Goal: Information Seeking & Learning: Learn about a topic

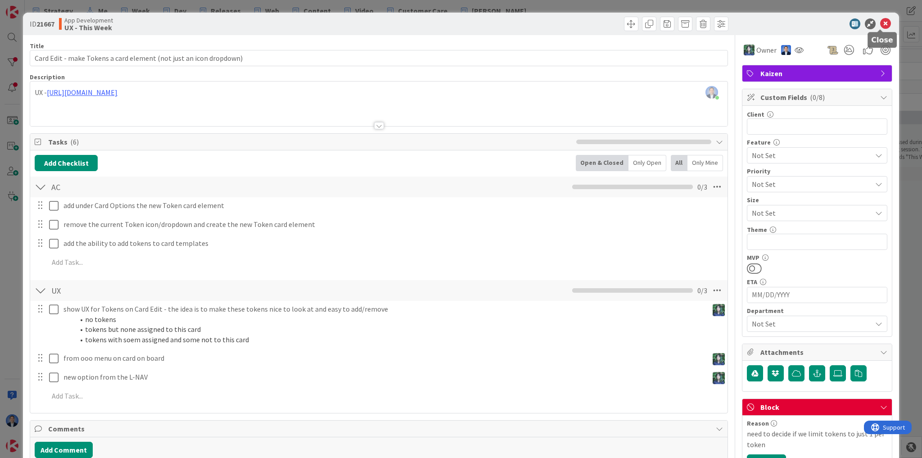
click at [881, 23] on icon at bounding box center [886, 23] width 11 height 11
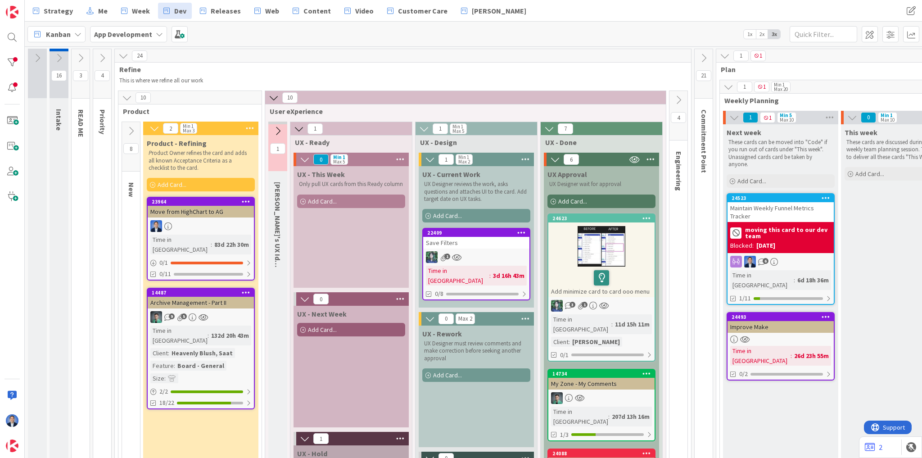
click at [119, 54] on icon at bounding box center [123, 56] width 10 height 10
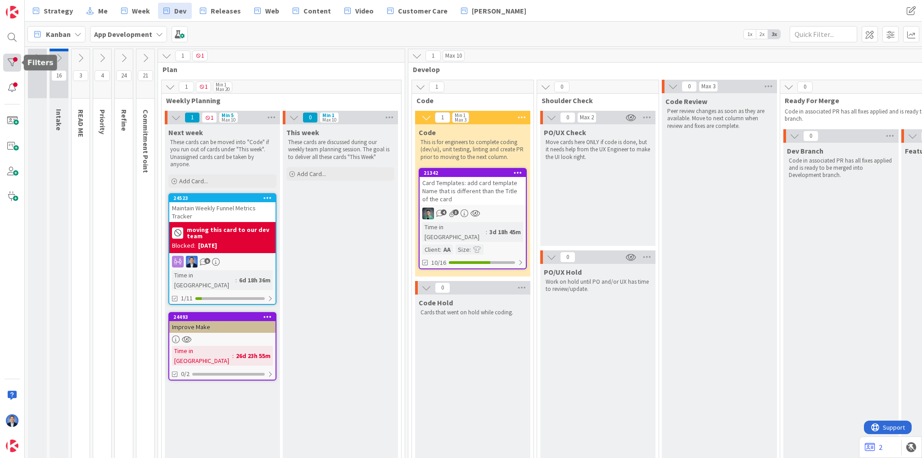
click at [14, 63] on div at bounding box center [12, 63] width 18 height 18
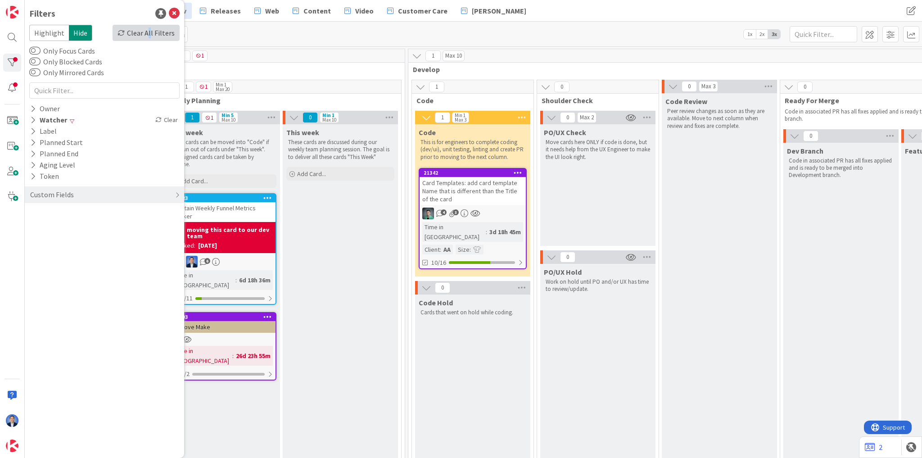
click at [153, 32] on div "Clear All Filters" at bounding box center [146, 33] width 67 height 16
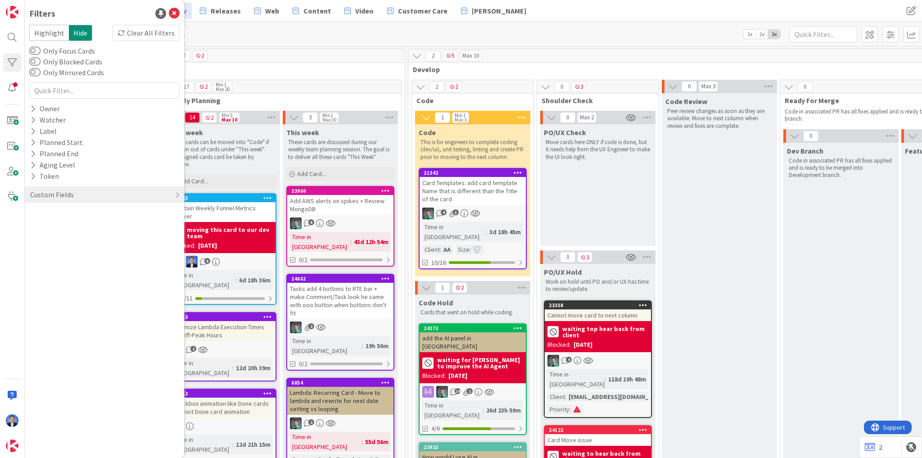
click at [338, 65] on span "Plan" at bounding box center [278, 69] width 231 height 9
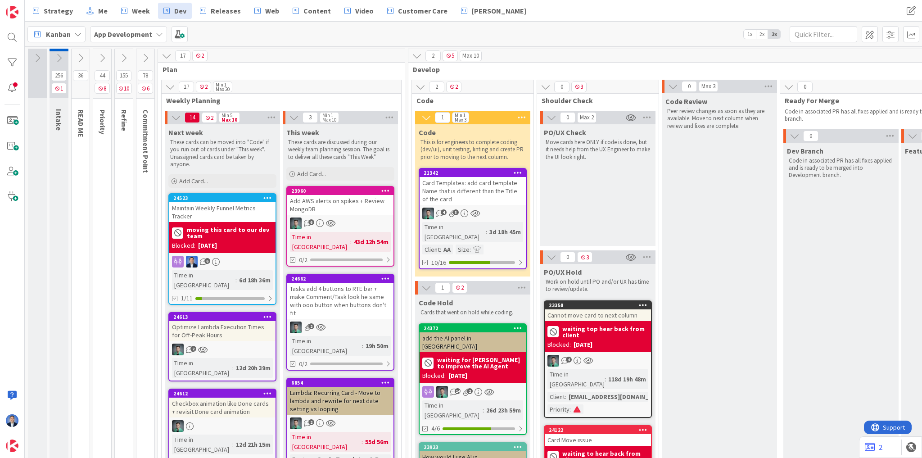
click at [492, 8] on div "Strategy Me Week Dev Releases Web Content Video Customer Care Toni" at bounding box center [370, 11] width 686 height 16
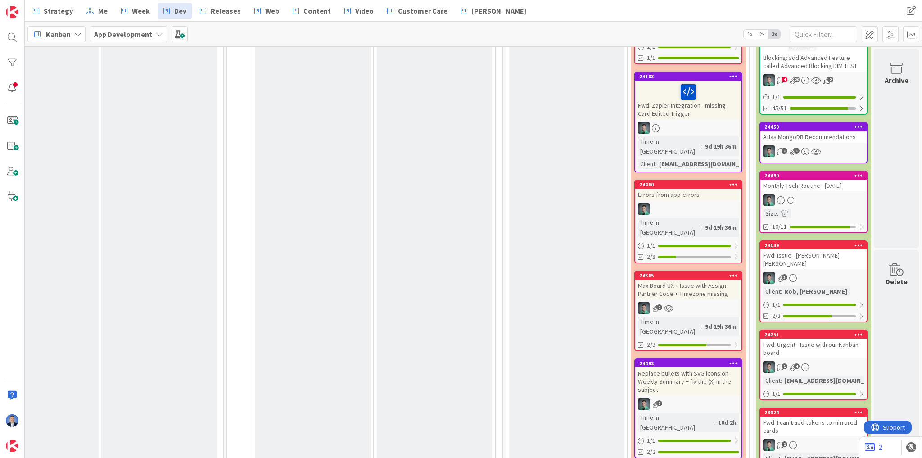
scroll to position [432, 804]
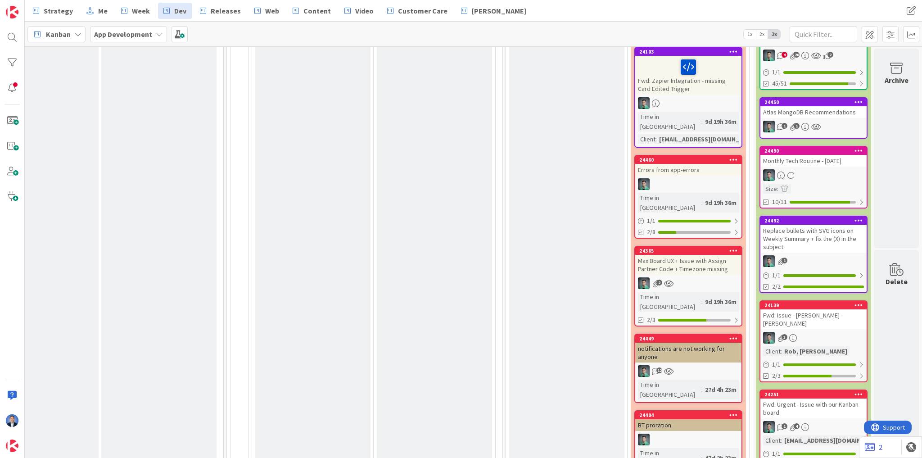
scroll to position [416, 804]
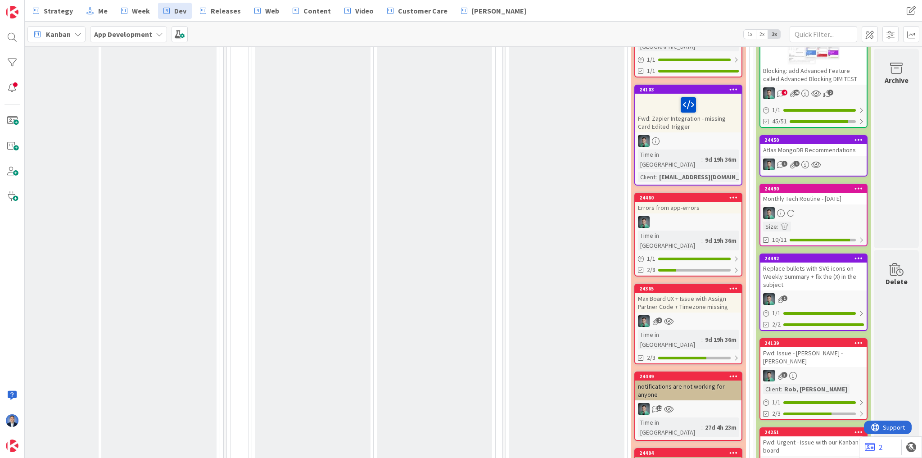
drag, startPoint x: 532, startPoint y: 163, endPoint x: 545, endPoint y: 159, distance: 12.7
click at [532, 162] on div "Ready to Deploy to IO Sanity check has been completed and that we are ready to …" at bounding box center [566, 429] width 115 height 1504
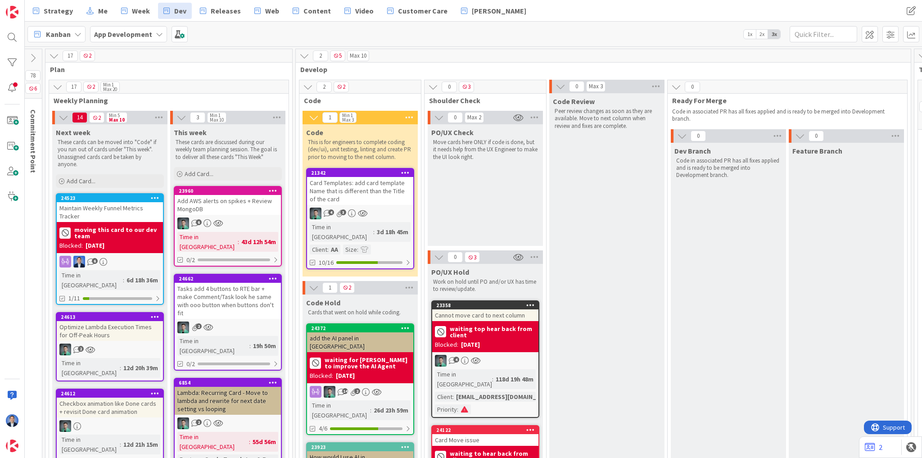
scroll to position [0, 0]
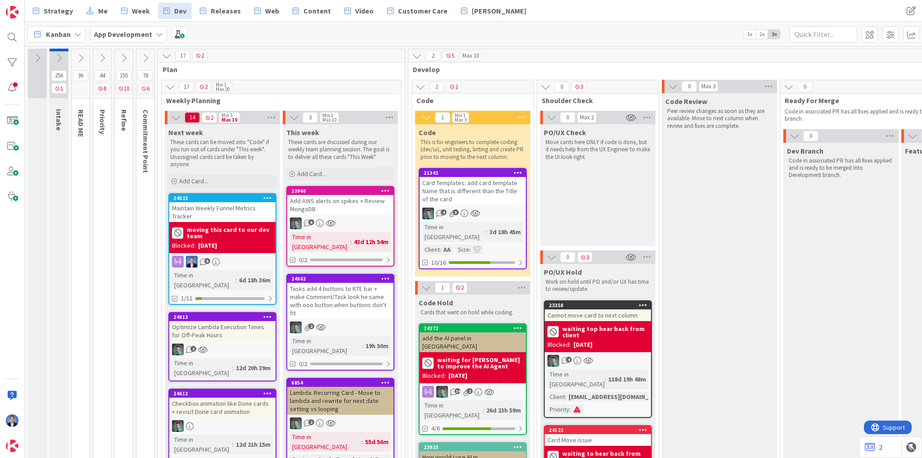
click at [481, 191] on div "Card Templates: add card template Name that is different than the Title of the …" at bounding box center [473, 191] width 106 height 28
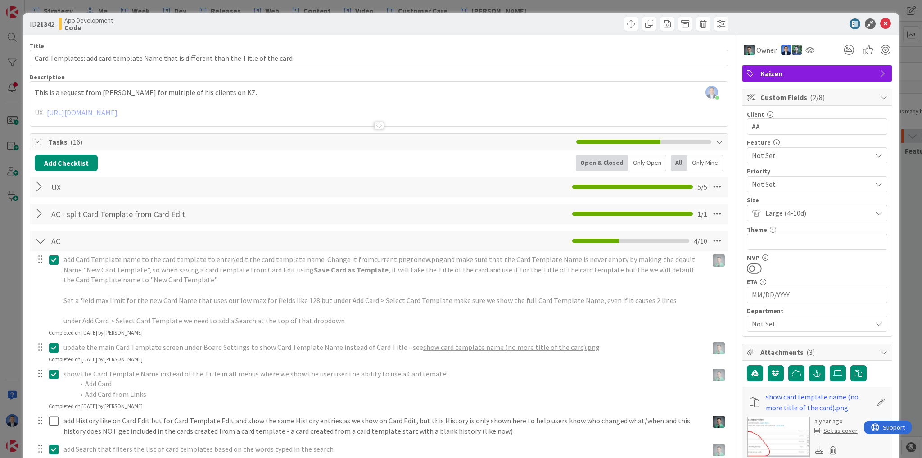
click at [451, 86] on div "Dimitri Ponomareff just joined This is a request from John for multiple of his …" at bounding box center [379, 104] width 698 height 45
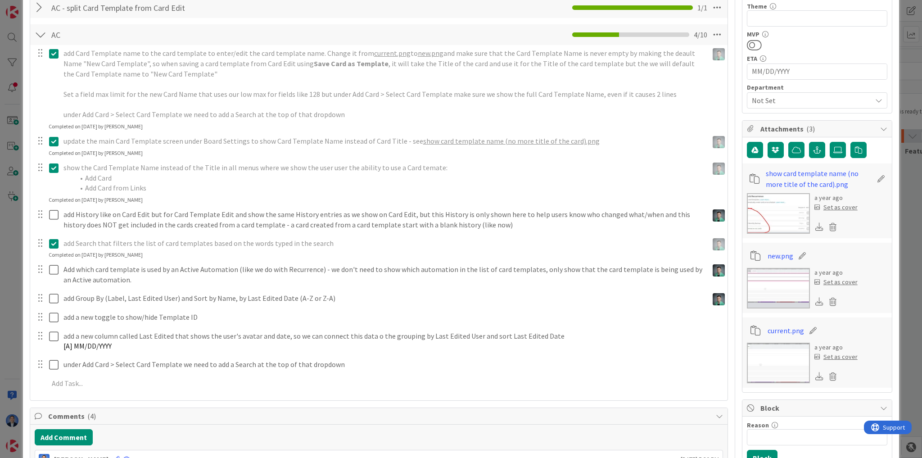
scroll to position [216, 0]
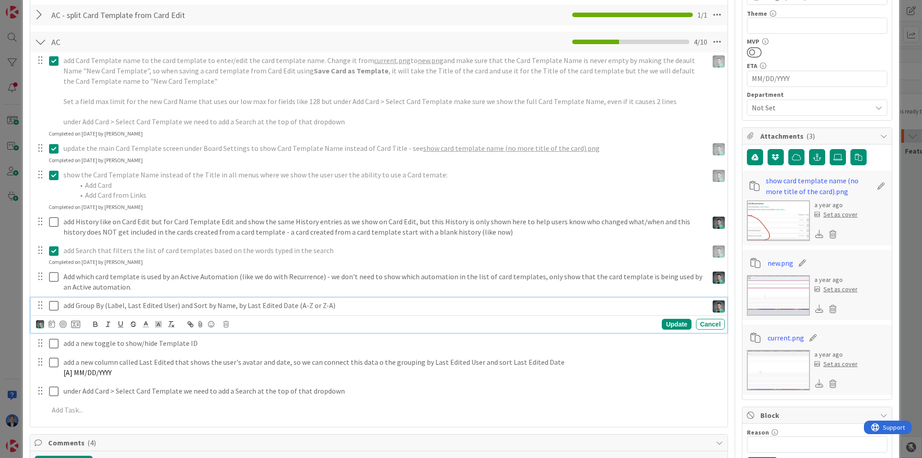
click at [201, 306] on p "add Group By (Label, Last Edited User) and Sort by Name, by Last Edited Date (A…" at bounding box center [384, 305] width 641 height 10
click at [200, 305] on p "add Group By (Label, Last Edited User) and Sort by Name, by Last Edited Date (A…" at bounding box center [384, 305] width 641 height 10
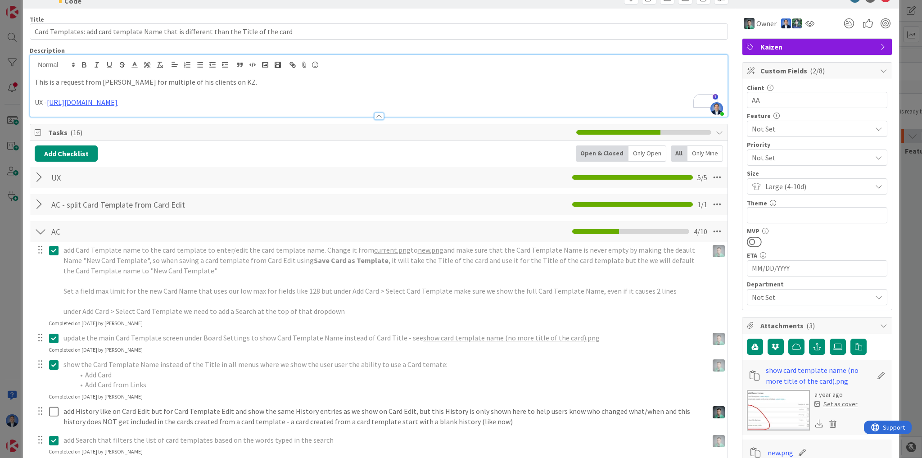
scroll to position [0, 0]
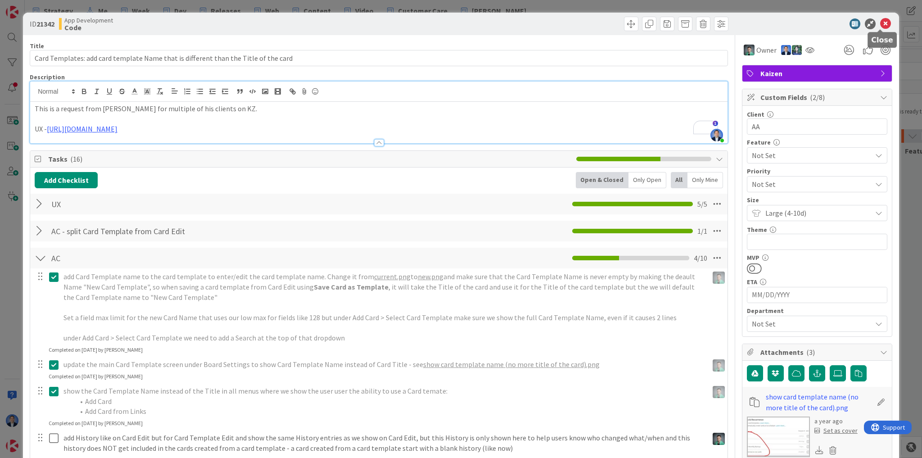
click at [881, 25] on icon at bounding box center [886, 23] width 11 height 11
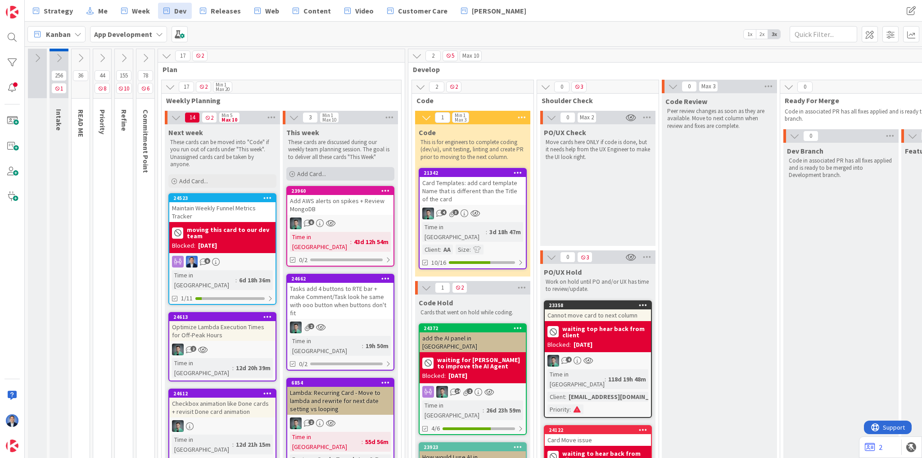
click at [342, 171] on div "Add Card..." at bounding box center [340, 174] width 108 height 14
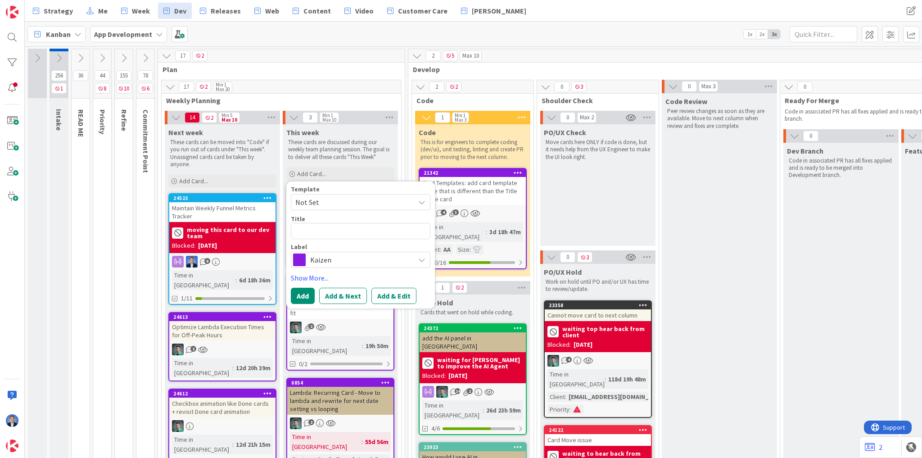
click at [329, 192] on div "Template Not Set" at bounding box center [361, 198] width 140 height 24
click at [329, 198] on span "Not Set" at bounding box center [351, 202] width 113 height 12
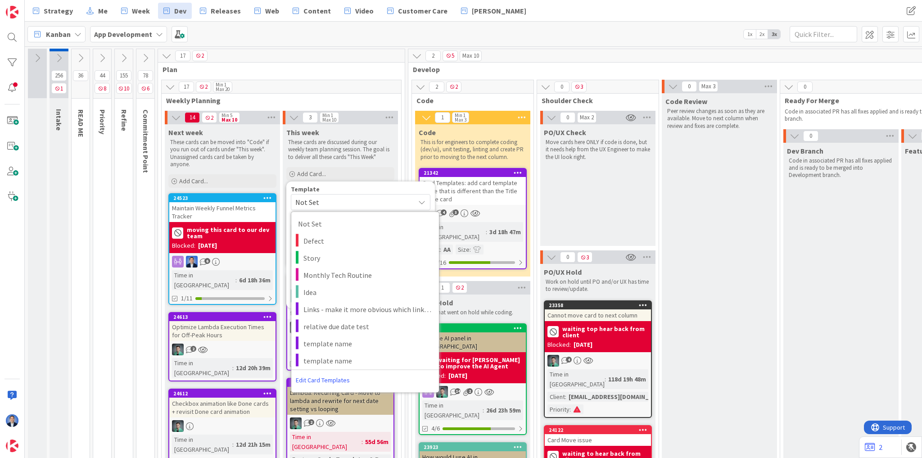
click at [386, 201] on span "Not Set" at bounding box center [351, 202] width 113 height 12
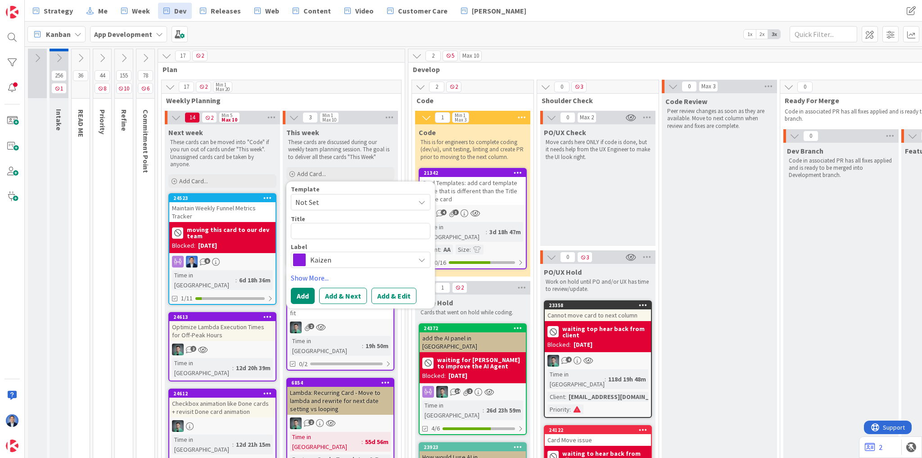
click at [385, 200] on span "Not Set" at bounding box center [351, 202] width 113 height 12
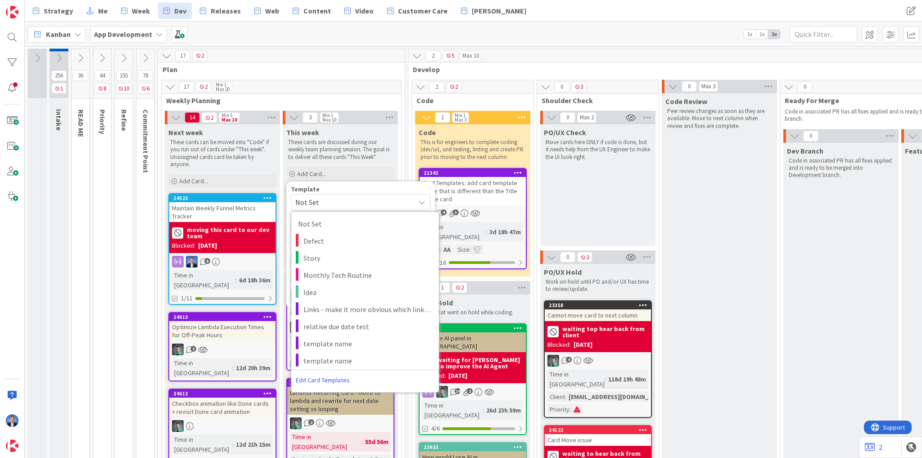
click at [499, 191] on div "Card Templates: add card template Name that is different than the Title of the …" at bounding box center [473, 191] width 106 height 28
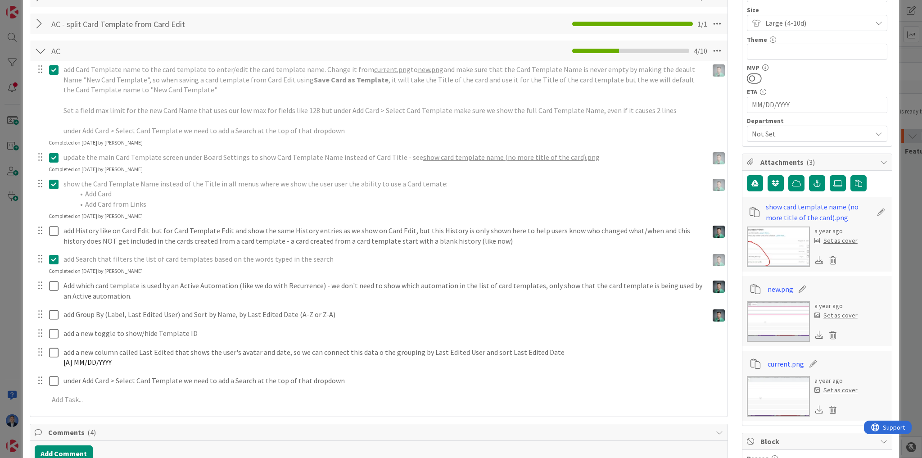
scroll to position [216, 0]
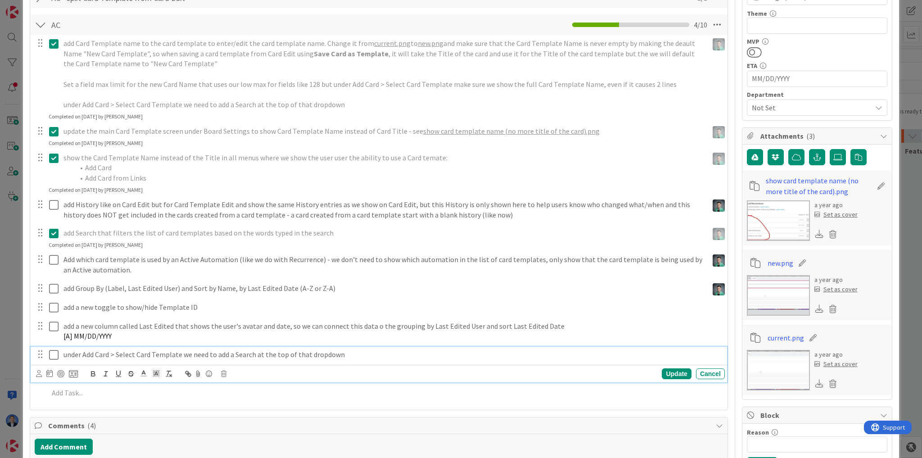
click at [223, 353] on p "under Add Card > Select Card Template we need to add a Search at the top of tha…" at bounding box center [393, 355] width 658 height 10
drag, startPoint x: 224, startPoint y: 352, endPoint x: 259, endPoint y: 351, distance: 34.7
click at [270, 353] on p "under Add Card > Select Card Template we need to add a Search at the top of tha…" at bounding box center [393, 355] width 658 height 10
click at [226, 353] on p "under Add Card > Select Card Template we need to add a Search at the top of tha…" at bounding box center [393, 355] width 658 height 10
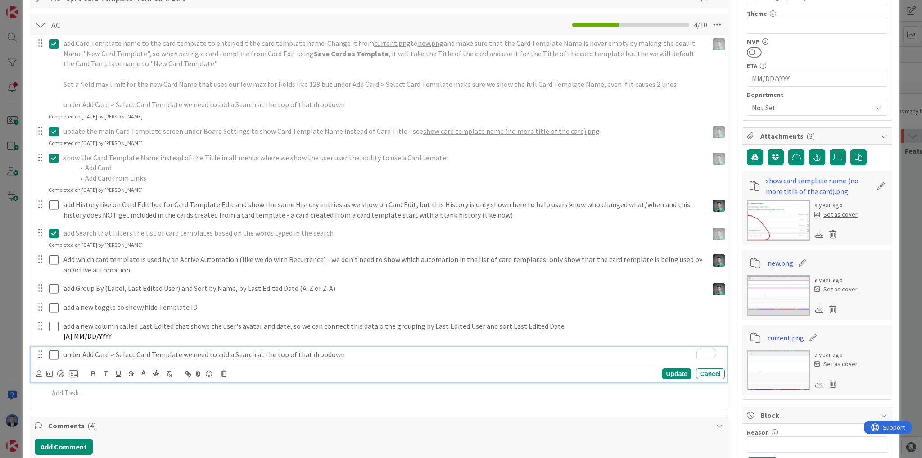
click at [223, 353] on p "under Add Card > Select Card Template we need to add a Search at the top of tha…" at bounding box center [393, 355] width 658 height 10
drag, startPoint x: 223, startPoint y: 353, endPoint x: 254, endPoint y: 354, distance: 30.6
click at [254, 354] on p "under Add Card > Select Card Template we need to add a Search at the top of tha…" at bounding box center [393, 355] width 658 height 10
click at [338, 348] on div "under Add Card > Select Card Template we need to add a Search at the top of tha…" at bounding box center [392, 355] width 665 height 16
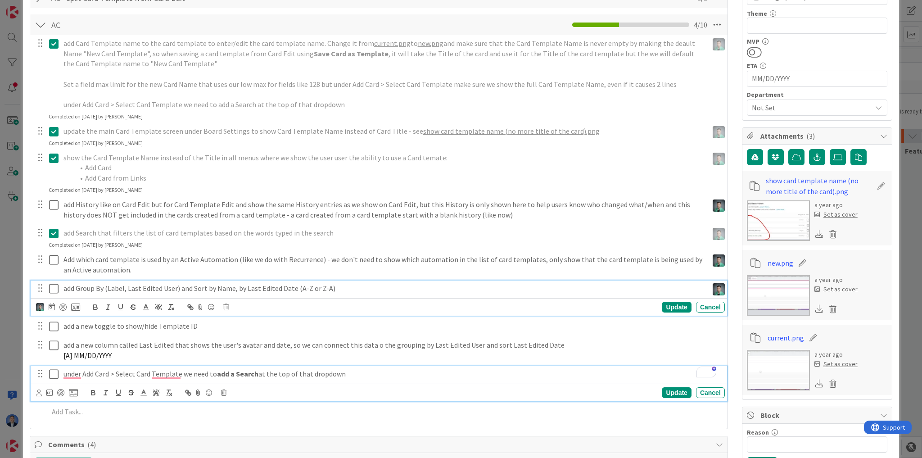
click at [110, 285] on div "add Group By (Label, Last Edited User) and Sort by Name, by Last Edited Date (A…" at bounding box center [379, 299] width 697 height 36
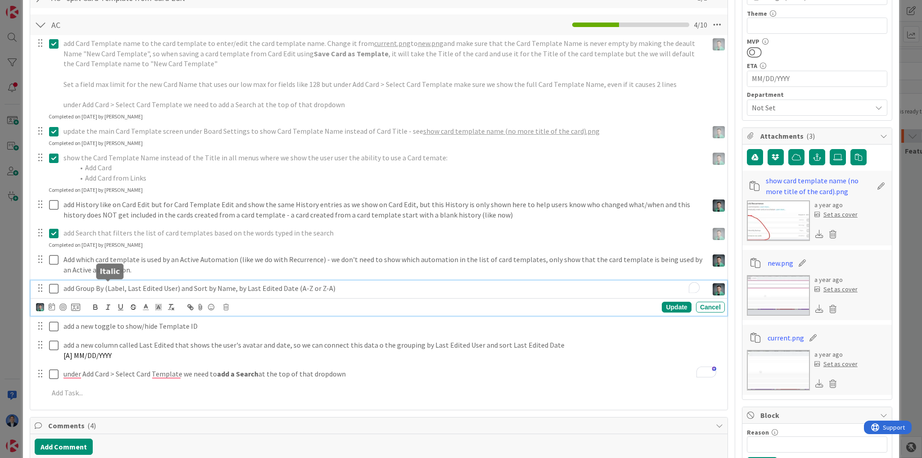
scroll to position [235, 0]
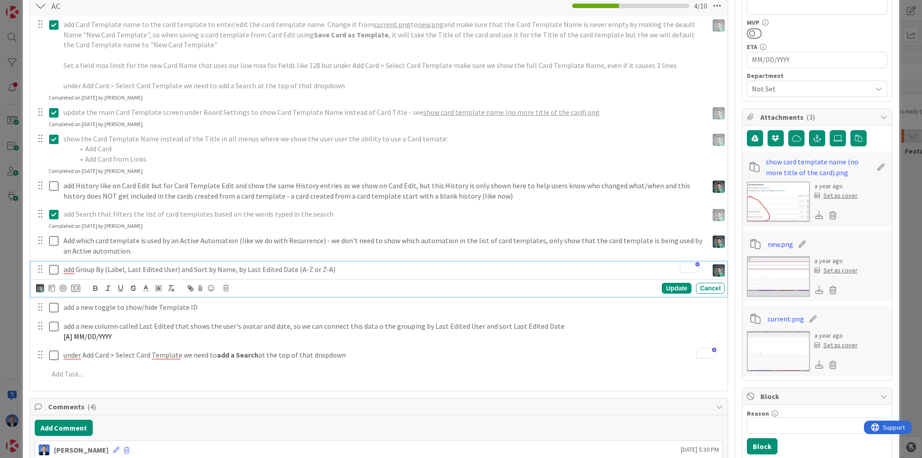
click at [115, 262] on div "add Group By (Label, Last Edited User) and Sort by Name, by Last Edited Date (A…" at bounding box center [384, 270] width 649 height 16
click at [114, 271] on p "add Group By (Label, Last Edited User) and Sort by Name, by Last Edited Date (A…" at bounding box center [384, 269] width 641 height 10
click at [133, 288] on icon "button" at bounding box center [133, 288] width 8 height 8
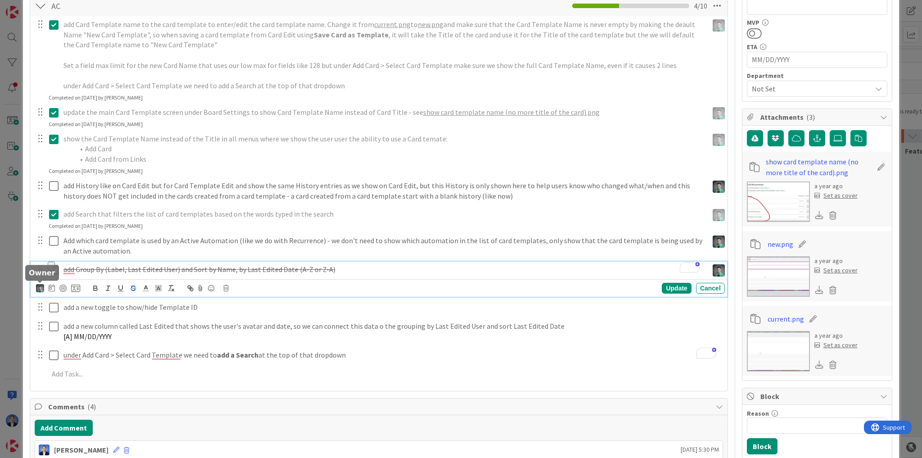
click at [40, 287] on img at bounding box center [40, 288] width 8 height 8
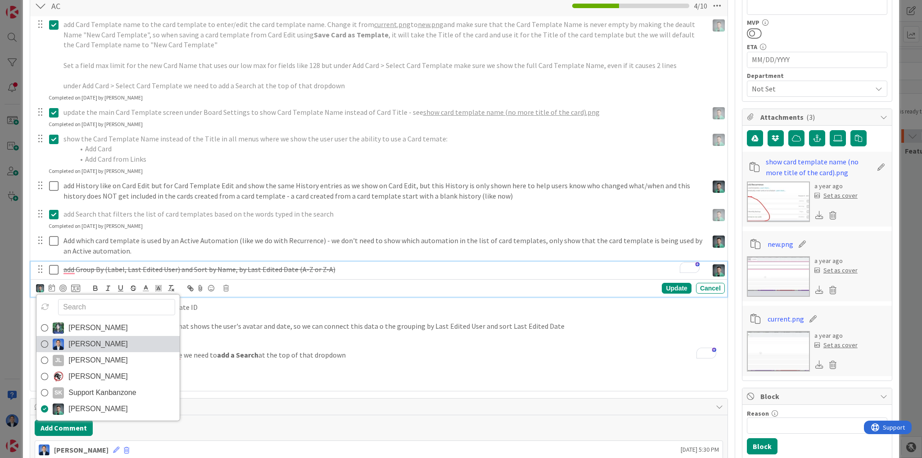
click at [68, 339] on span "[PERSON_NAME]" at bounding box center [97, 344] width 59 height 14
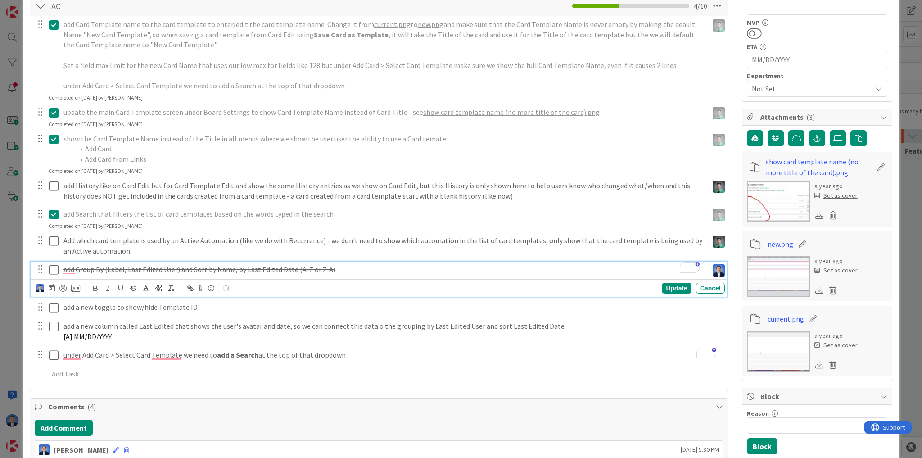
click at [52, 269] on icon at bounding box center [53, 269] width 9 height 11
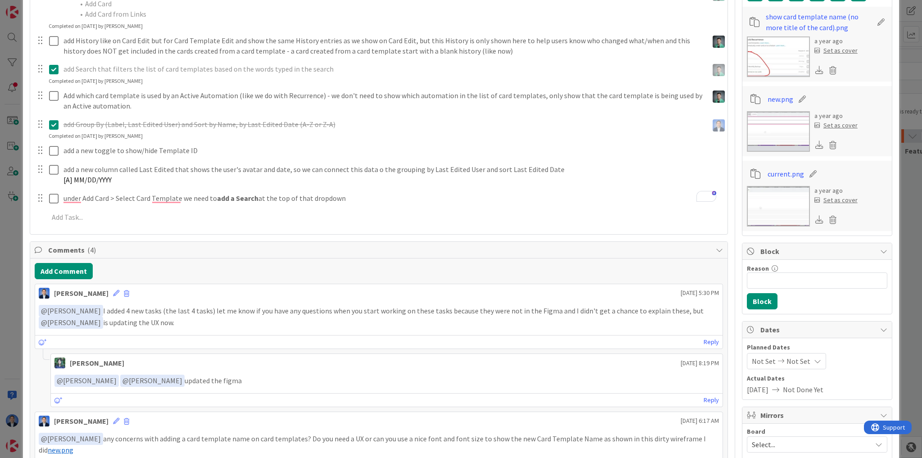
scroll to position [379, 0]
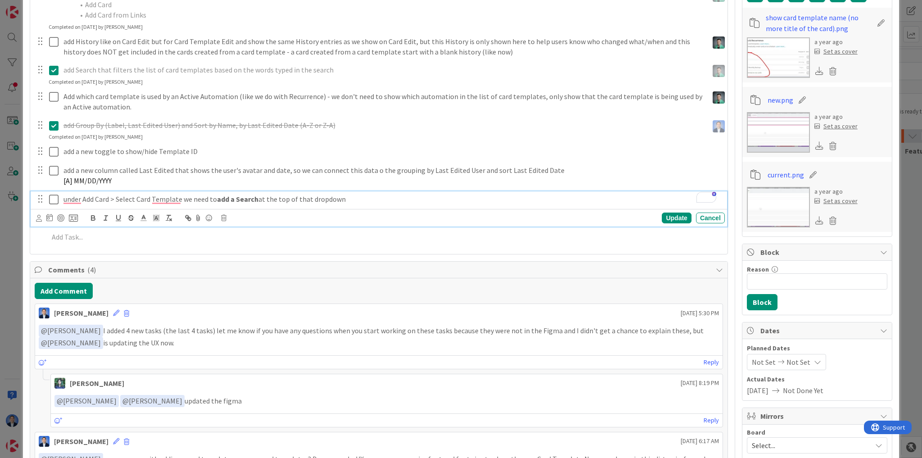
click at [365, 204] on div "under Add Card > Select Card Template we need to add a Search at the top of tha…" at bounding box center [392, 199] width 665 height 16
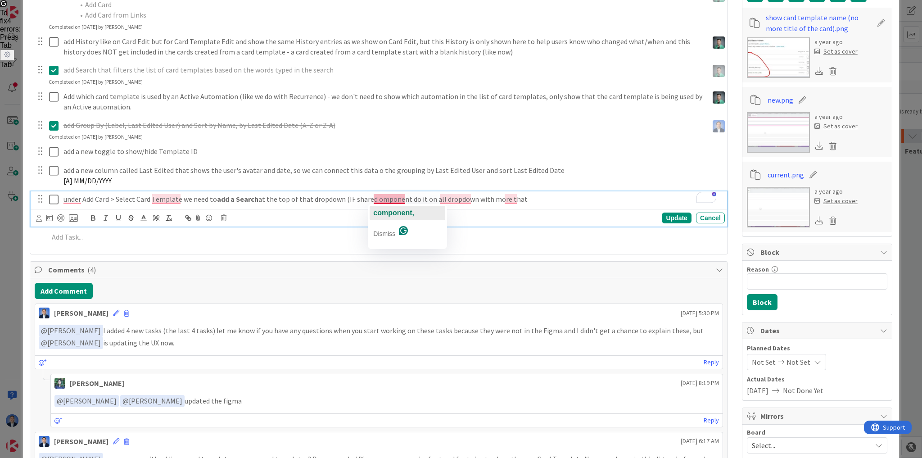
click at [391, 213] on span "component," at bounding box center [393, 213] width 41 height 8
click at [469, 209] on span "dropdowns" at bounding box center [464, 213] width 39 height 8
click at [522, 197] on p "under Add Card > Select Card Template we need to add a Search at the top of tha…" at bounding box center [393, 199] width 658 height 10
click at [492, 198] on p "under Add Card > Select Card Template we need to add a Search at the top of tha…" at bounding box center [393, 199] width 658 height 10
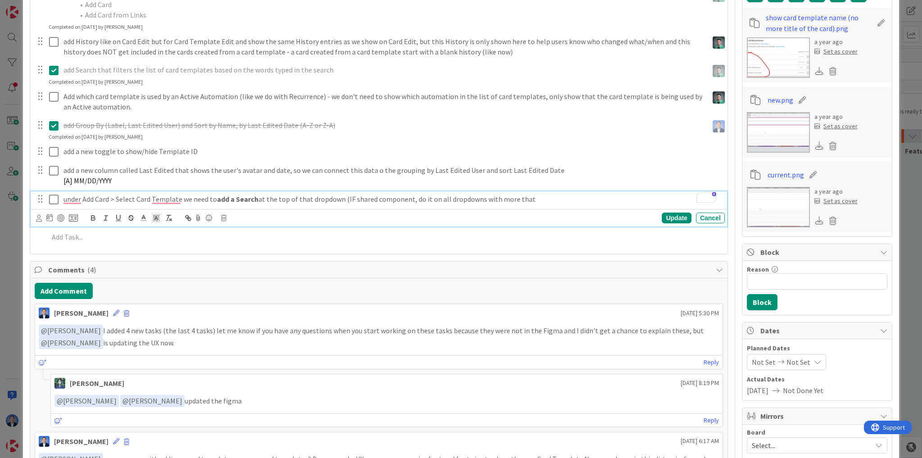
click at [488, 197] on p "under Add Card > Select Card Template we need to add a Search at the top of tha…" at bounding box center [393, 199] width 658 height 10
drag, startPoint x: 488, startPoint y: 197, endPoint x: 539, endPoint y: 200, distance: 50.5
click at [539, 200] on p "under Add Card > Select Card Template we need to add a Search at the top of tha…" at bounding box center [393, 199] width 658 height 10
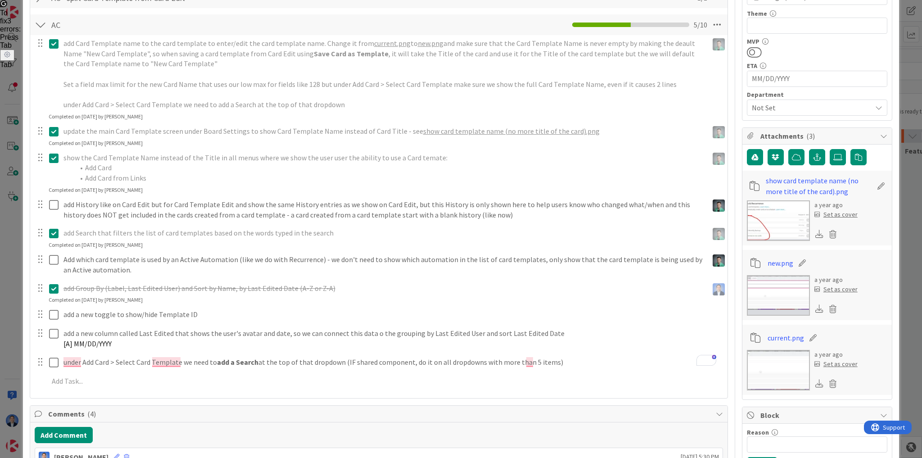
scroll to position [72, 0]
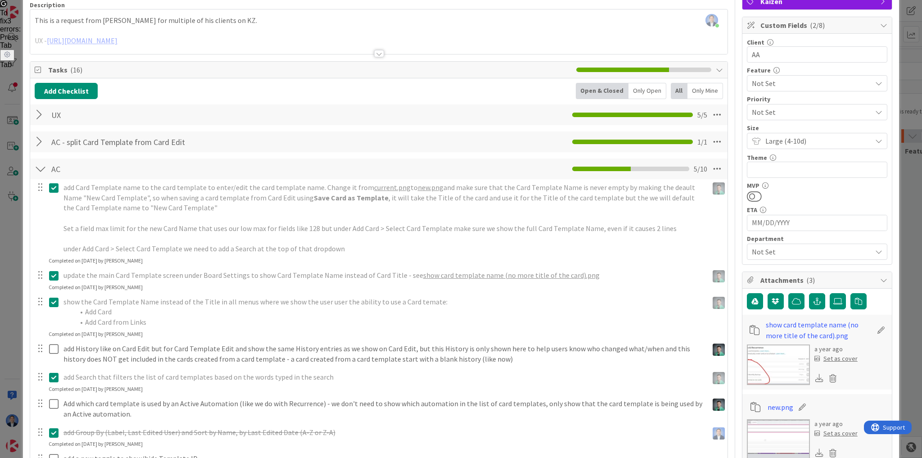
click at [40, 141] on div at bounding box center [41, 142] width 12 height 16
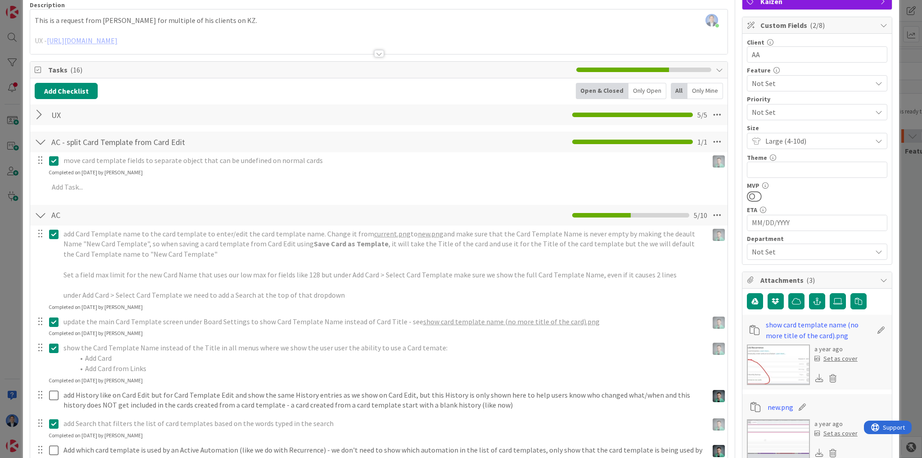
click at [38, 139] on div at bounding box center [41, 142] width 12 height 16
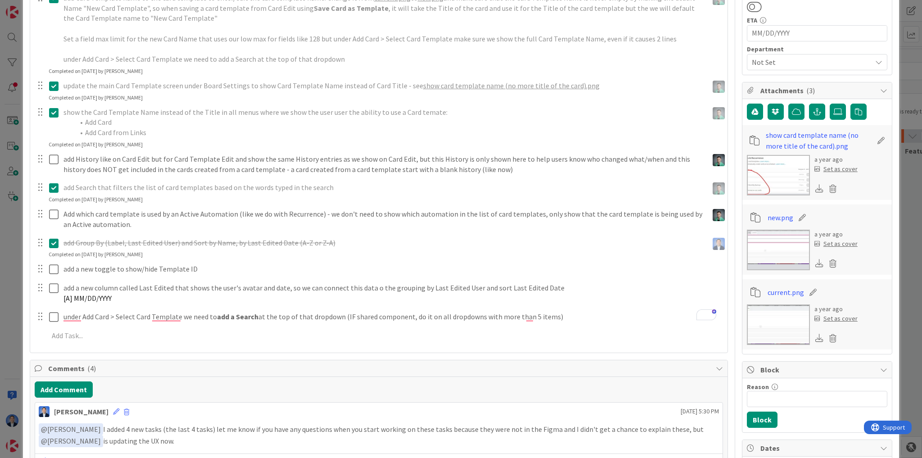
scroll to position [324, 0]
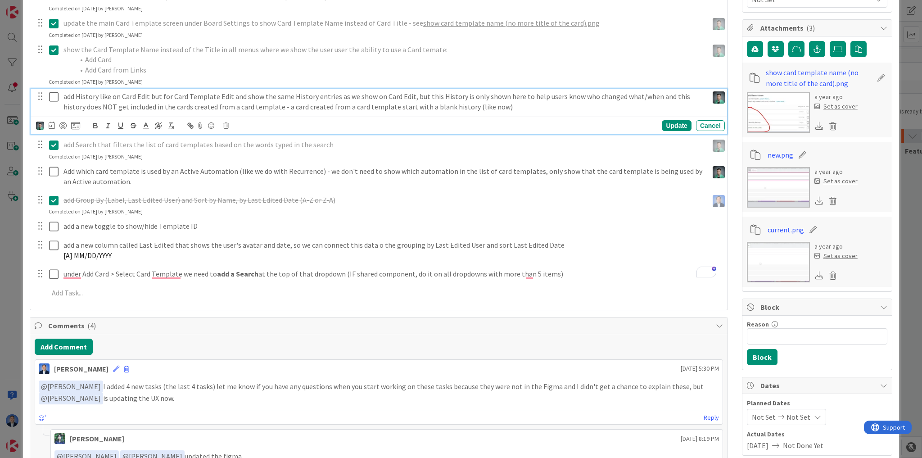
click at [479, 104] on p "add History like on Card Edit but for Card Template Edit and show the same Hist…" at bounding box center [384, 101] width 641 height 20
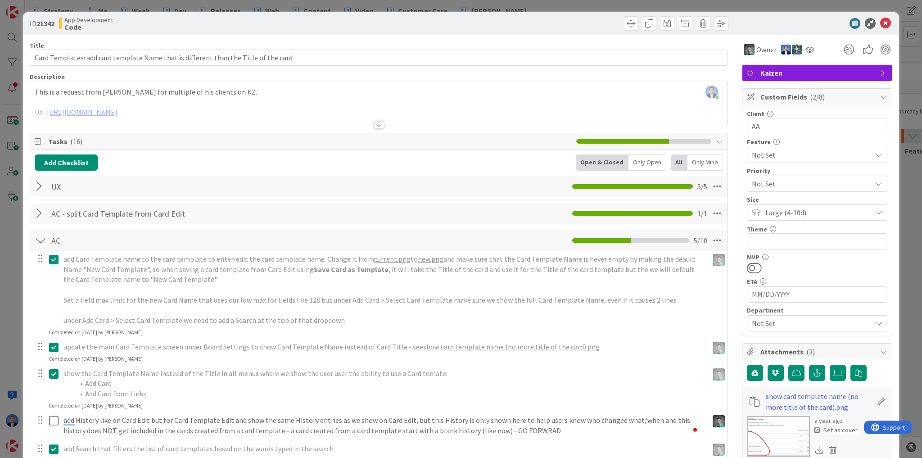
scroll to position [0, 0]
click at [881, 29] on icon at bounding box center [886, 23] width 11 height 11
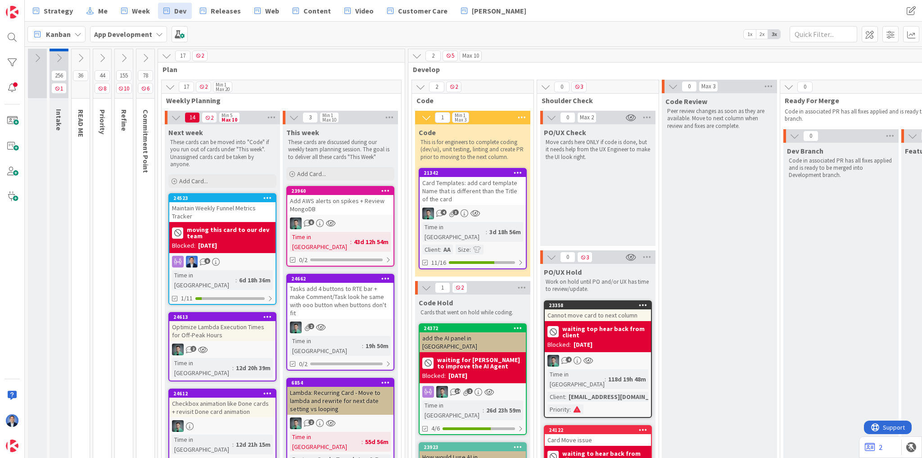
click at [313, 205] on div "Add AWS alerts on spikes + Review MongoDB" at bounding box center [340, 205] width 106 height 20
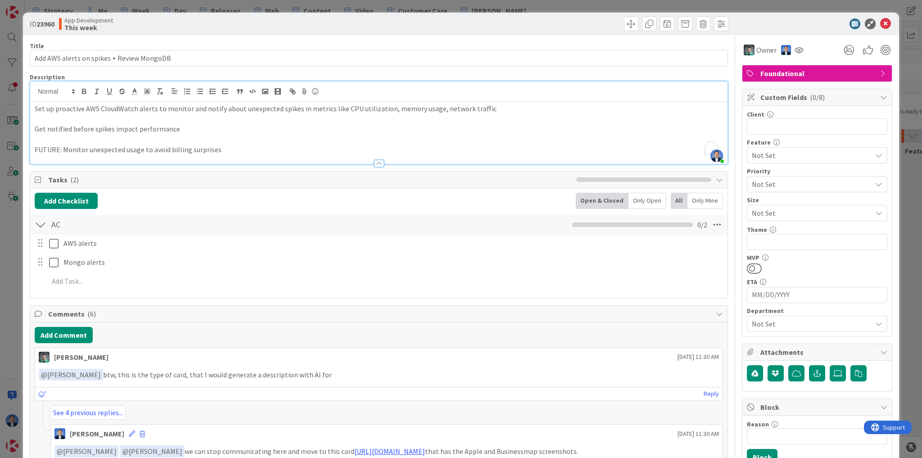
click at [230, 98] on div "Dimitri Ponomareff just joined Set up proactive AWS CloudWatch alerts to monito…" at bounding box center [379, 123] width 698 height 82
click at [881, 25] on icon at bounding box center [886, 23] width 11 height 11
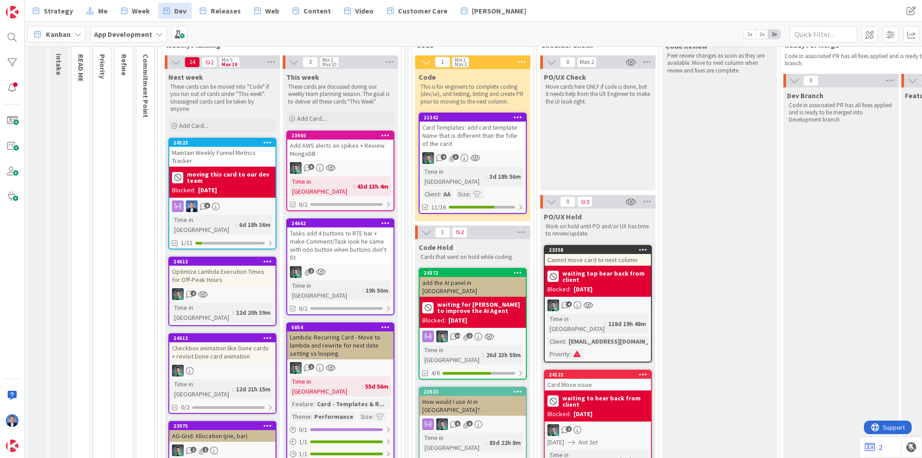
scroll to position [72, 0]
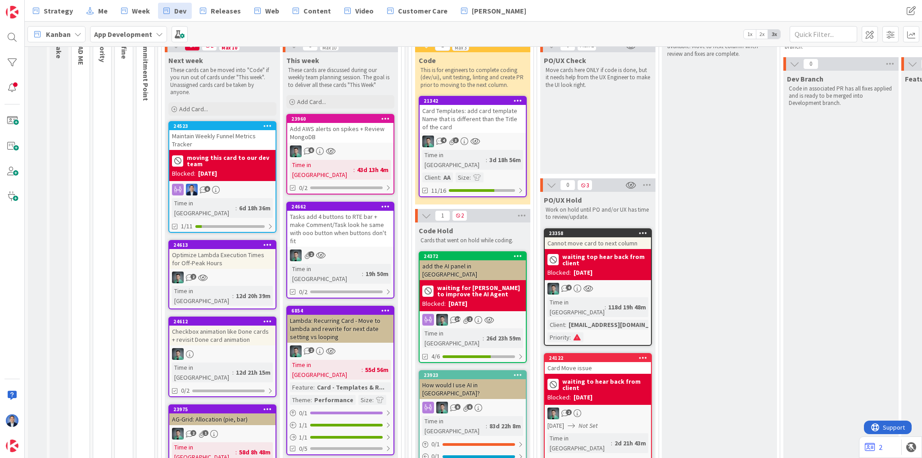
click at [347, 216] on div "Tasks add 4 buttons to RTE bar + make Comment/Task look he same with ooo button…" at bounding box center [340, 229] width 106 height 36
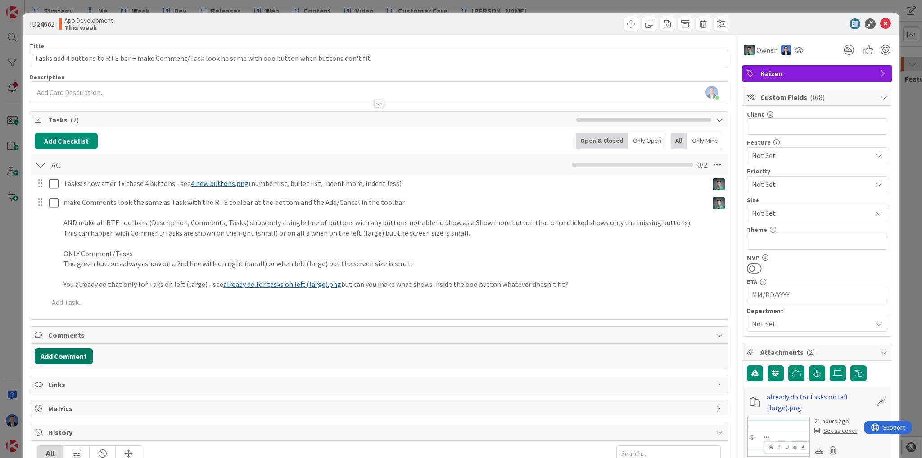
click at [65, 358] on button "Add Comment" at bounding box center [64, 356] width 58 height 16
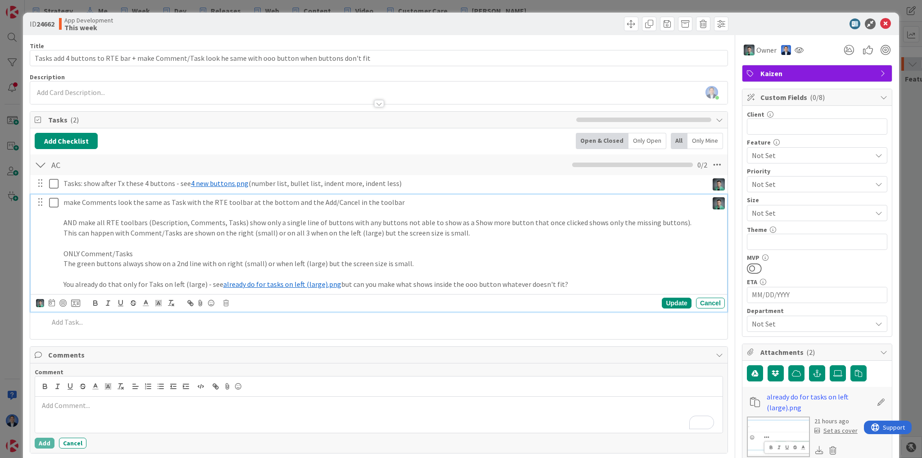
click at [164, 198] on p "make Comments look the same as Task with the RTE toolbar at the bottom and the …" at bounding box center [384, 202] width 641 height 10
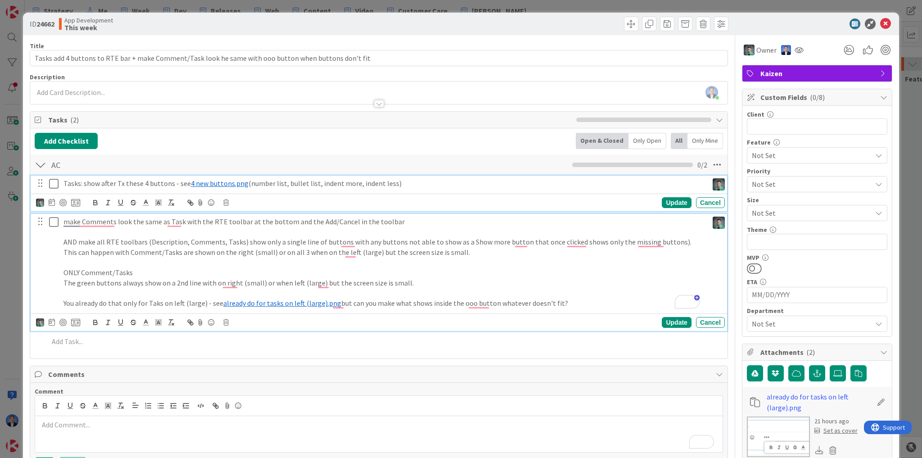
click at [208, 184] on span "4 new buttons.png" at bounding box center [220, 183] width 58 height 9
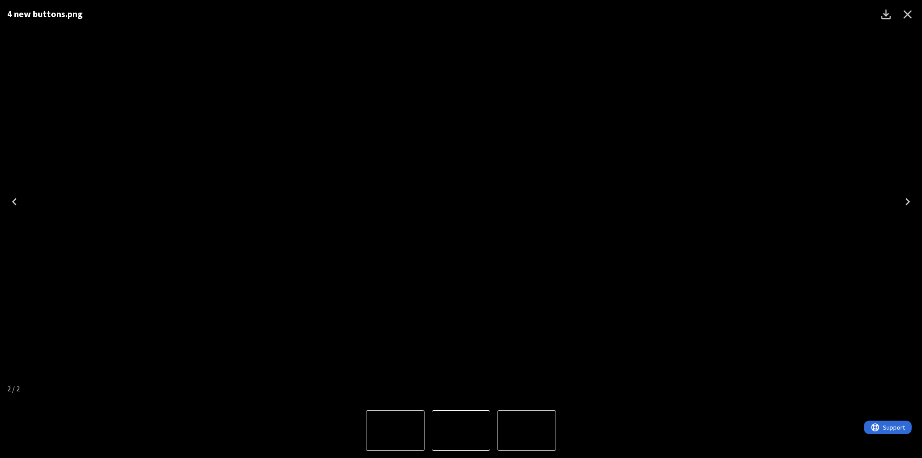
click at [910, 13] on icon "Close" at bounding box center [908, 14] width 9 height 9
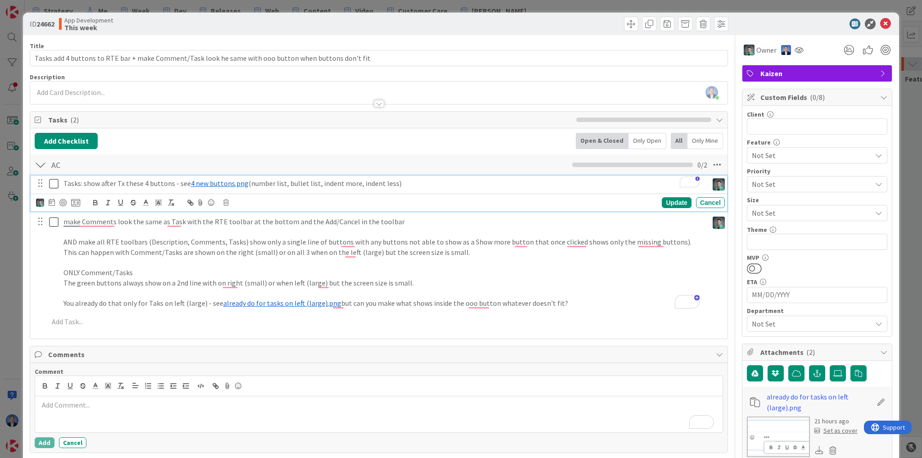
click at [201, 183] on span "4 new buttons.png" at bounding box center [220, 183] width 58 height 9
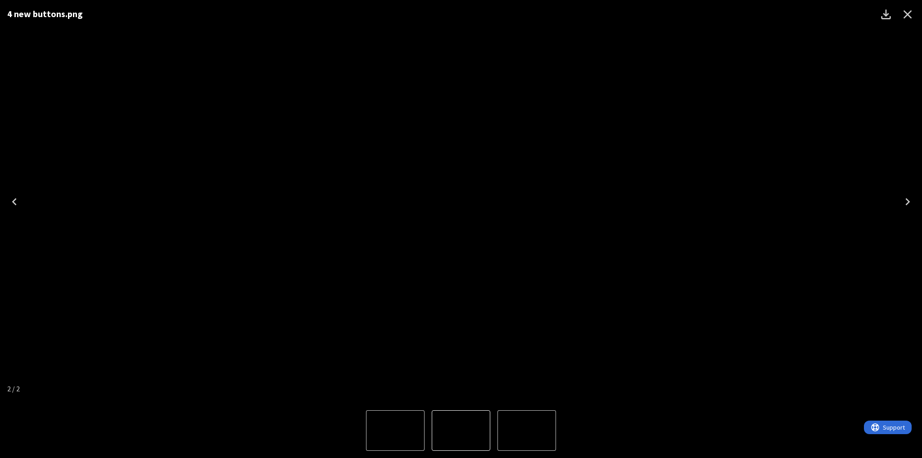
click at [908, 18] on icon "Close" at bounding box center [908, 14] width 14 height 14
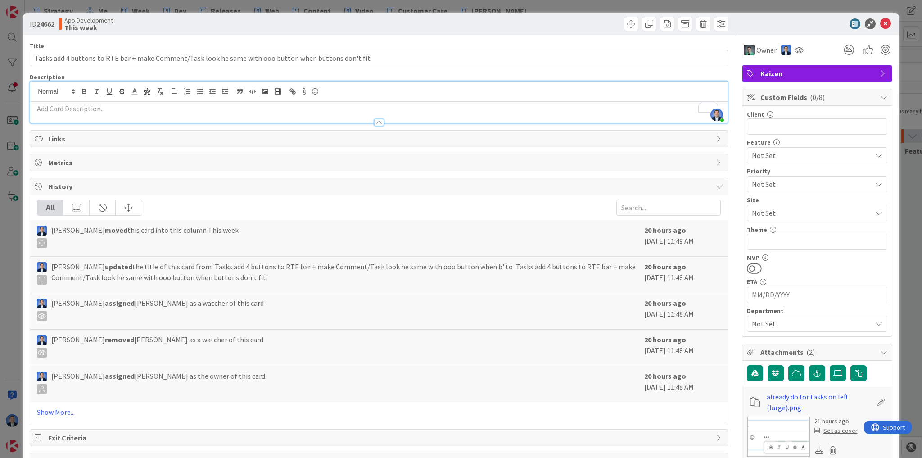
scroll to position [415, 0]
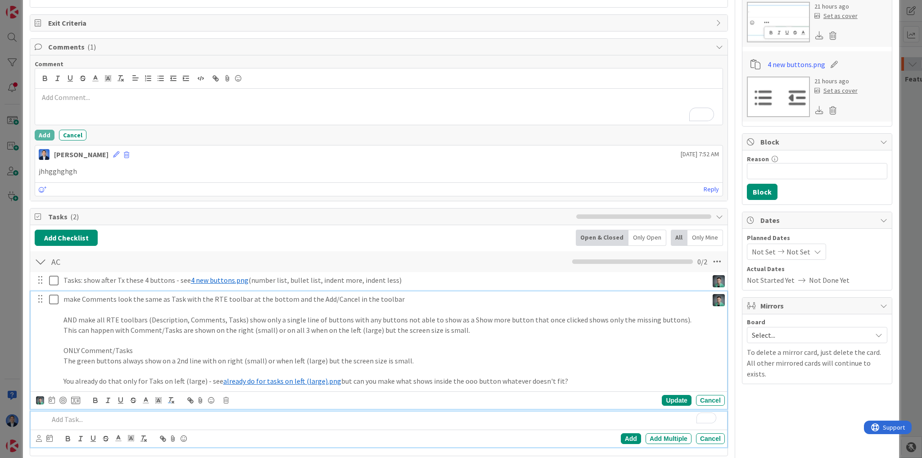
click at [173, 382] on div "make Comments look the same as Task with the RTE toolbar at the bottom and the …" at bounding box center [379, 349] width 697 height 117
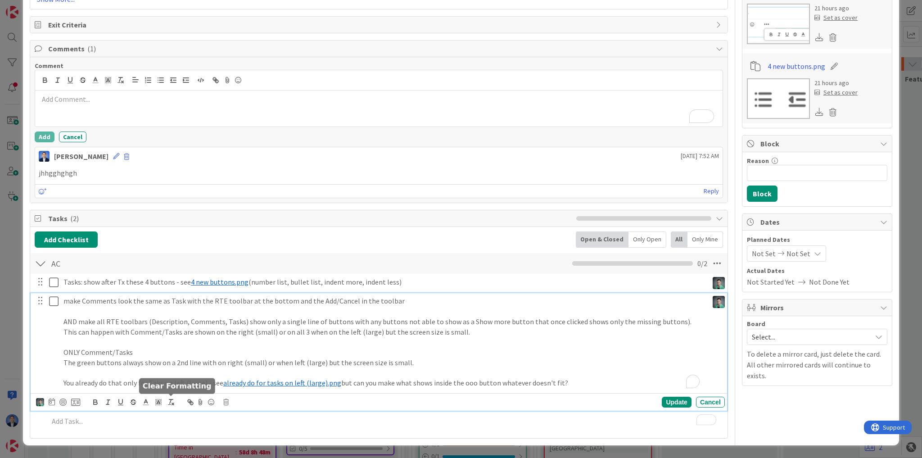
scroll to position [416, 0]
click at [146, 382] on p "You already do that only for Taks on left (large) - see ﻿ already do for tasks …" at bounding box center [384, 383] width 641 height 10
click at [275, 382] on span "already do for tasks on left (large).png" at bounding box center [282, 382] width 118 height 9
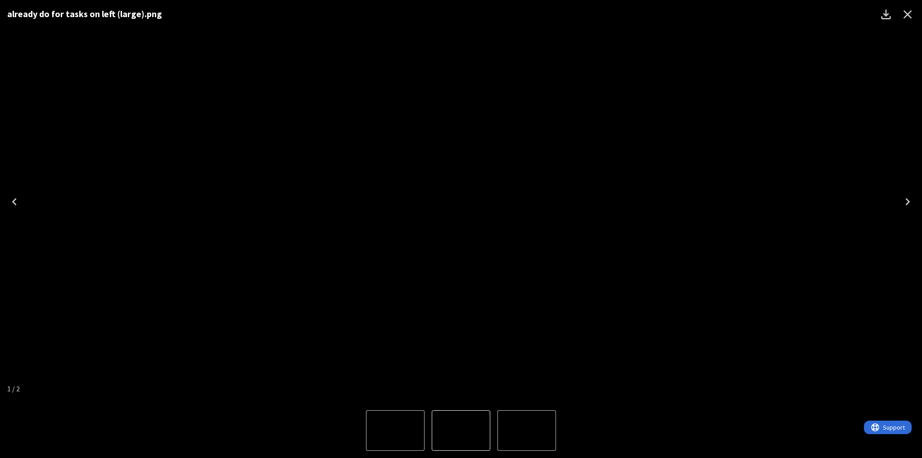
drag, startPoint x: 913, startPoint y: 19, endPoint x: 906, endPoint y: 22, distance: 7.9
click at [913, 18] on icon "Close" at bounding box center [908, 14] width 14 height 14
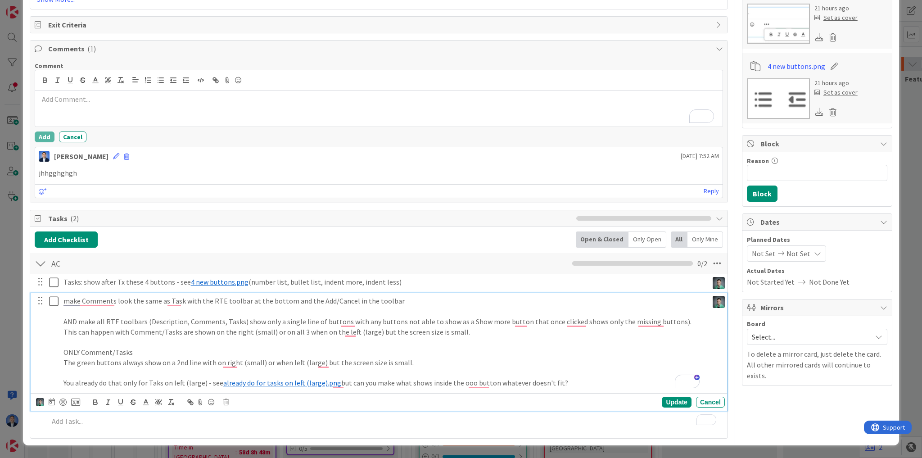
click at [599, 375] on p "To enrich screen reader interactions, please activate Accessibility in Grammarl…" at bounding box center [384, 373] width 641 height 10
click at [568, 384] on p "You already do that only for Taks on left (large) - see ﻿ already do for tasks …" at bounding box center [384, 383] width 641 height 10
click at [589, 384] on p "You already do that only for Taks on left (large) - see ﻿ already do for tasks …" at bounding box center [384, 383] width 641 height 10
click at [671, 404] on div "Update" at bounding box center [676, 402] width 29 height 11
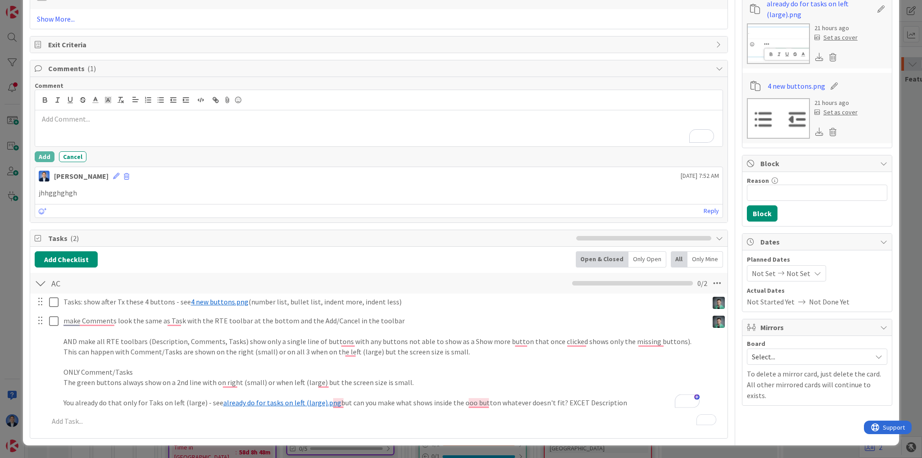
scroll to position [396, 0]
click at [129, 181] on div at bounding box center [126, 176] width 5 height 11
click at [50, 220] on button "Delete" at bounding box center [38, 218] width 34 height 16
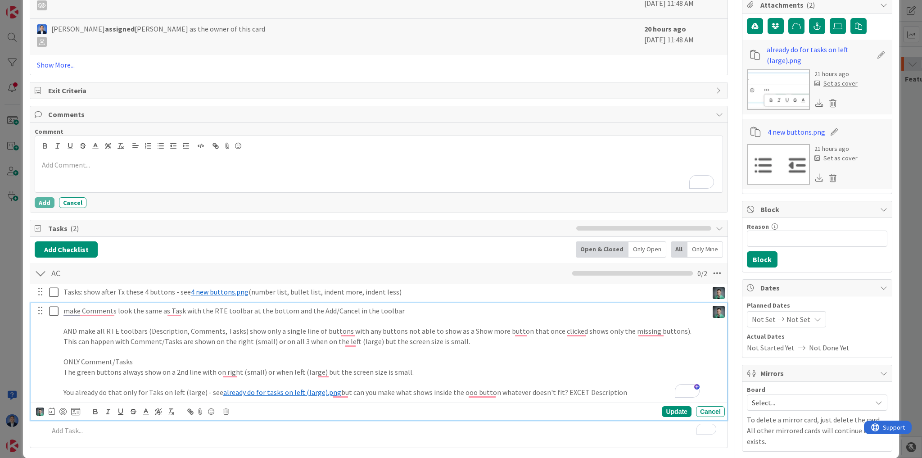
scroll to position [359, 0]
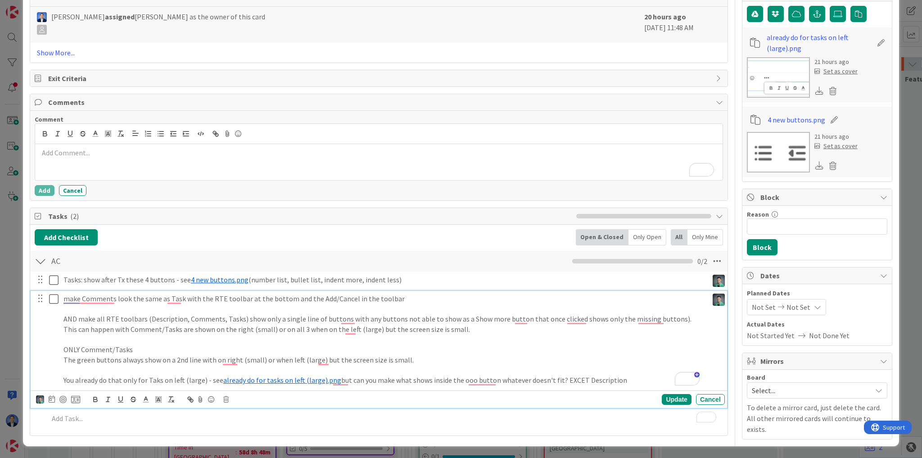
click at [572, 395] on div "make Comments look the same as Task with the RTE toolbar at the bottom and the …" at bounding box center [379, 349] width 697 height 117
click at [570, 386] on p "You already do that only for Taks on left (large) - see ﻿ already do for tasks …" at bounding box center [384, 380] width 641 height 10
click at [565, 383] on p "You already do that only for Taks on left (large) - see ﻿ already do for tasks …" at bounding box center [384, 380] width 641 height 10
drag, startPoint x: 565, startPoint y: 383, endPoint x: 609, endPoint y: 383, distance: 44.1
click at [609, 383] on p "You already do that only for Taks on left (large) - see ﻿ already do for tasks …" at bounding box center [384, 380] width 641 height 10
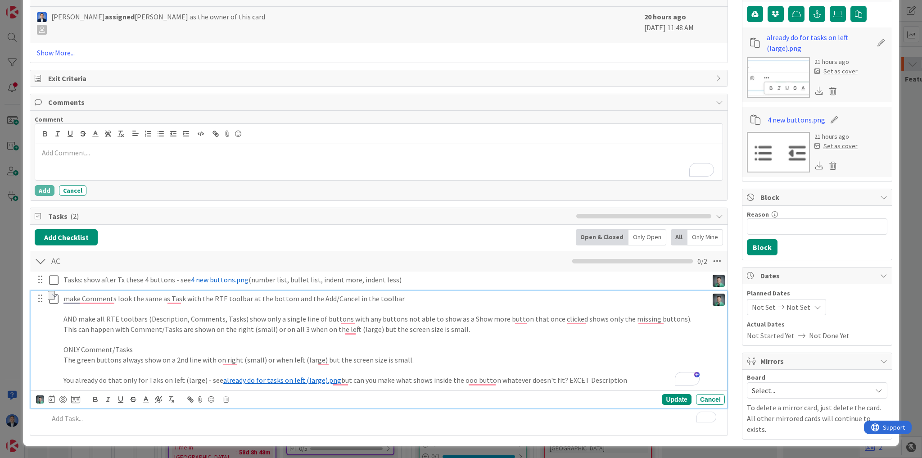
click at [564, 382] on p "You already do that only for Taks on left (large) - see ﻿ already do for tasks …" at bounding box center [384, 380] width 641 height 10
click at [668, 398] on div "Update" at bounding box center [676, 399] width 29 height 11
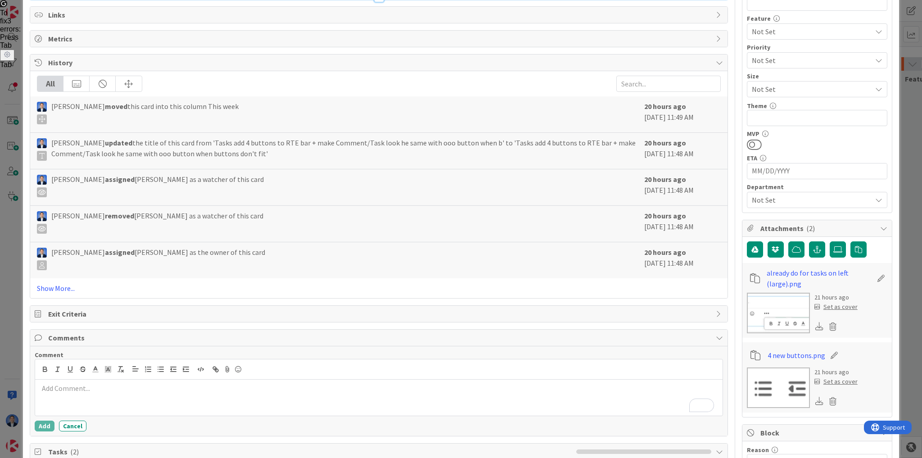
scroll to position [0, 0]
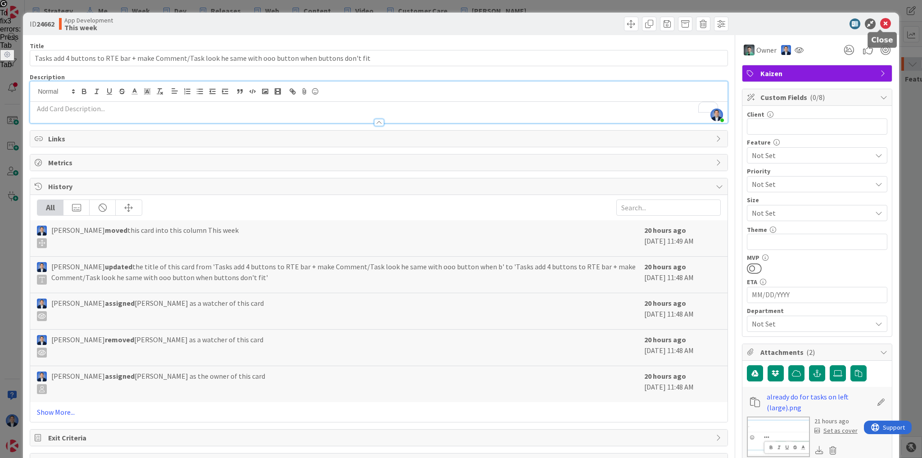
click at [882, 23] on icon at bounding box center [886, 23] width 11 height 11
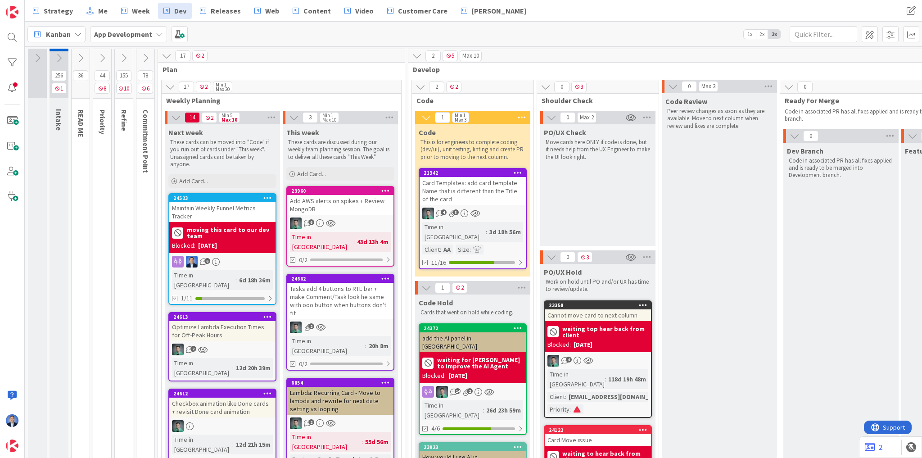
click at [123, 56] on icon at bounding box center [124, 58] width 10 height 10
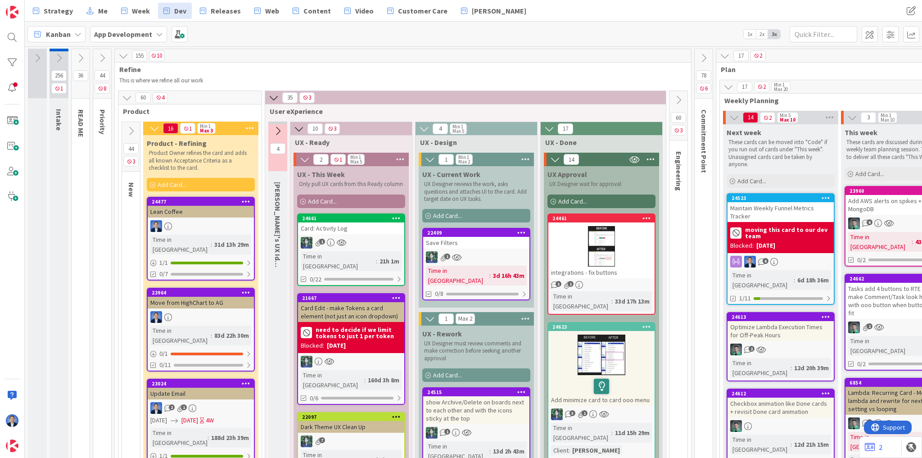
click at [359, 226] on div "Card: Activity Log" at bounding box center [351, 229] width 106 height 12
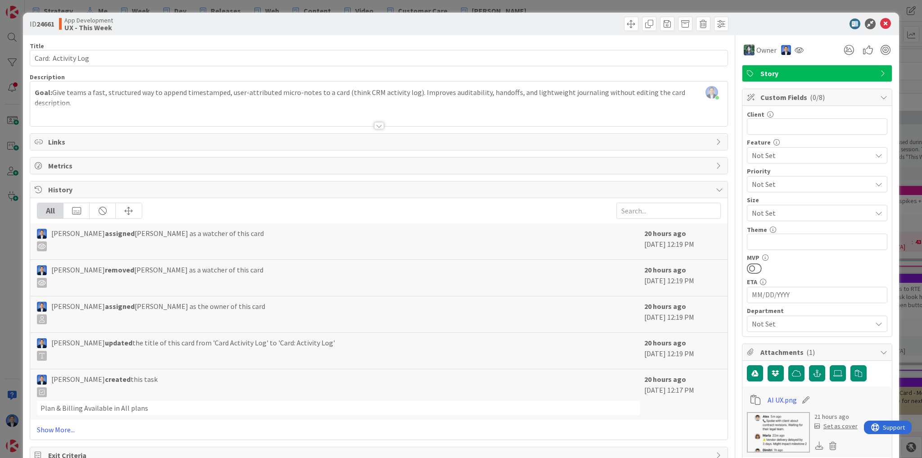
click at [263, 193] on span "History" at bounding box center [379, 189] width 663 height 11
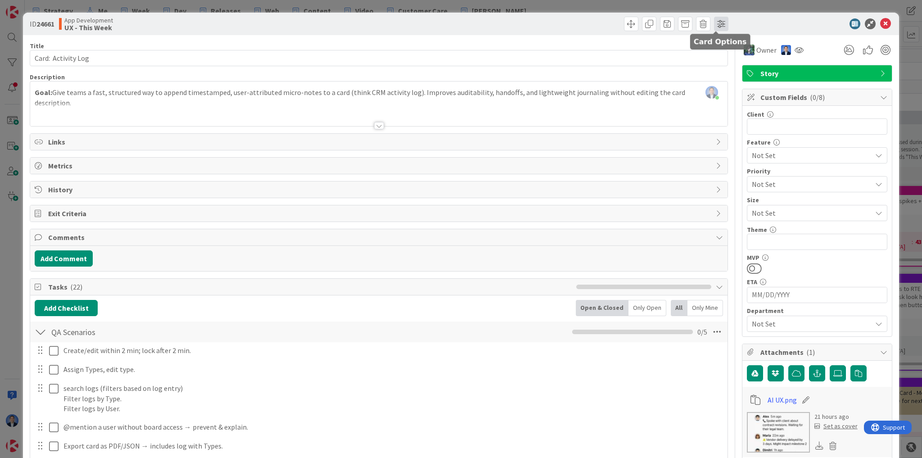
click at [717, 28] on span at bounding box center [721, 24] width 14 height 14
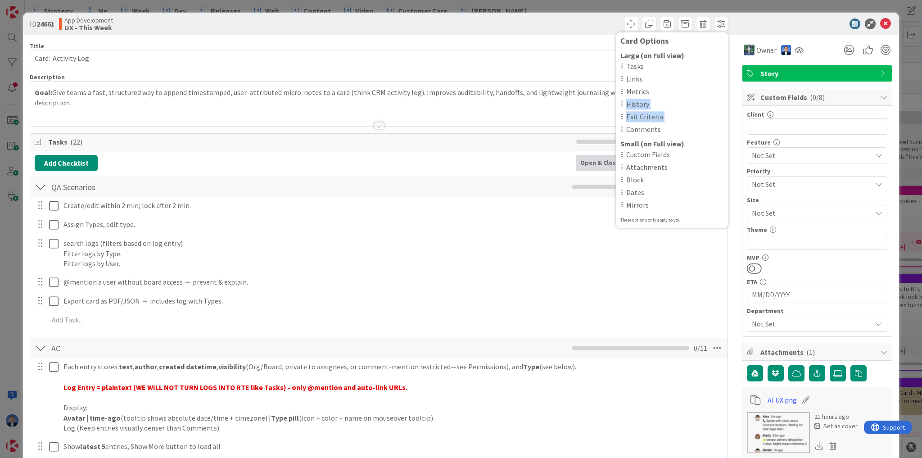
drag, startPoint x: 618, startPoint y: 129, endPoint x: 622, endPoint y: 104, distance: 25.0
click at [622, 104] on div "Tasks Links Metrics History Exit Criteria Comments" at bounding box center [673, 99] width 104 height 76
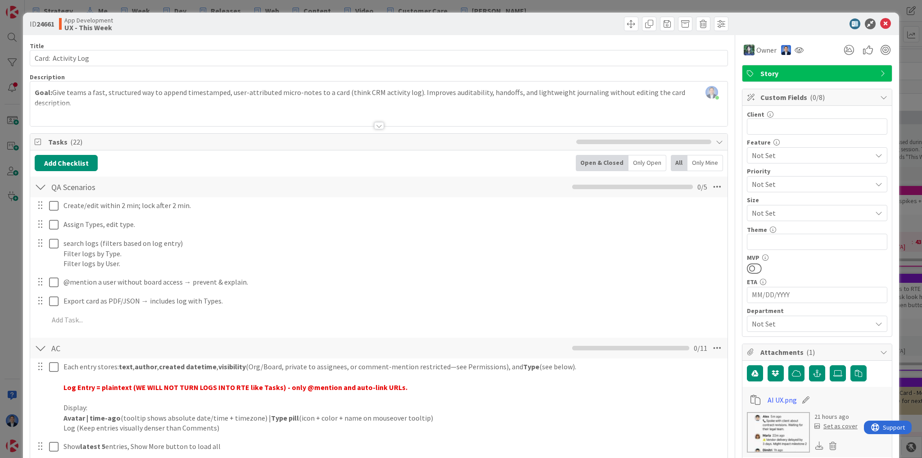
scroll to position [36, 0]
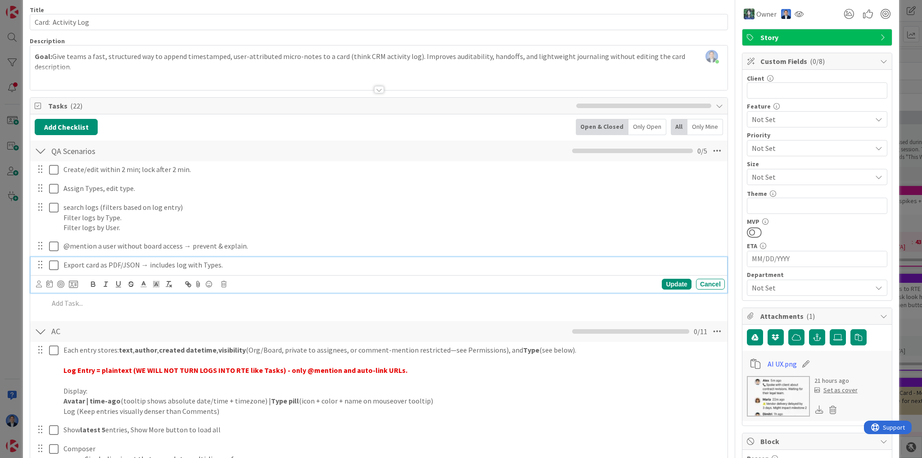
click at [126, 263] on p "Export card as PDF/JSON → includes log with Types." at bounding box center [393, 265] width 658 height 10
drag, startPoint x: 232, startPoint y: 265, endPoint x: 64, endPoint y: 267, distance: 168.9
click at [64, 267] on p "Export card as PDF/JSON → includes log with Types." at bounding box center [393, 265] width 658 height 10
click at [40, 151] on div at bounding box center [41, 151] width 12 height 16
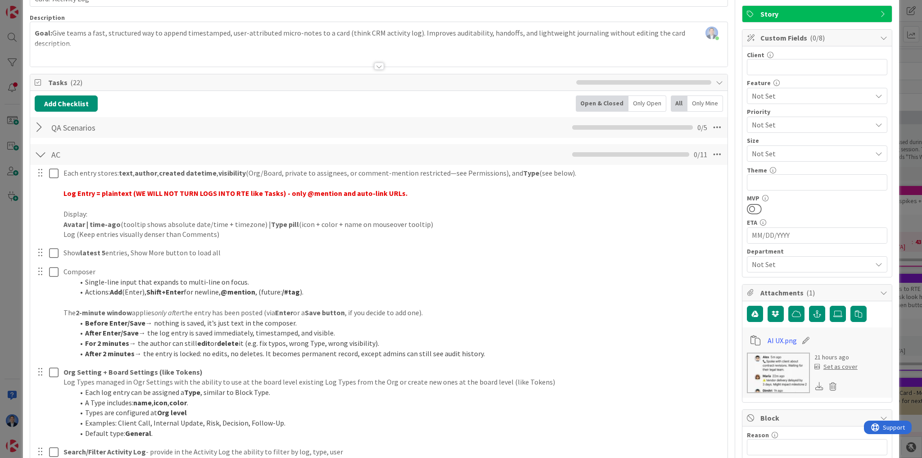
scroll to position [0, 0]
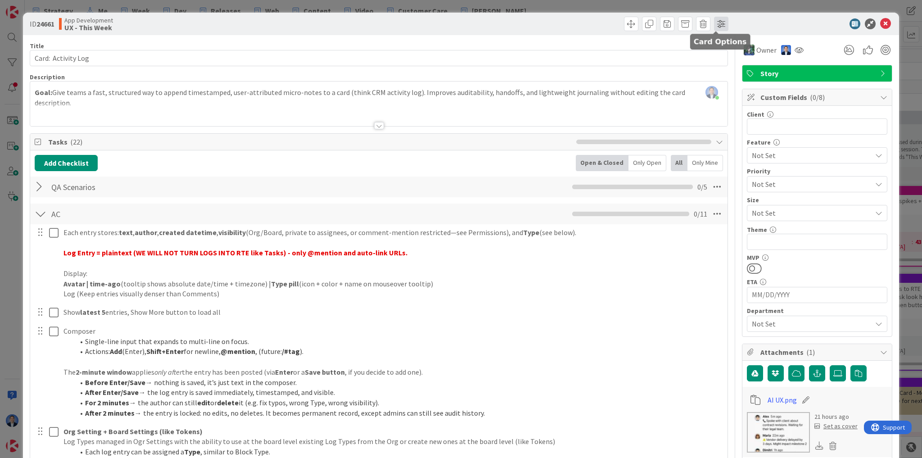
click at [715, 27] on span at bounding box center [721, 24] width 14 height 14
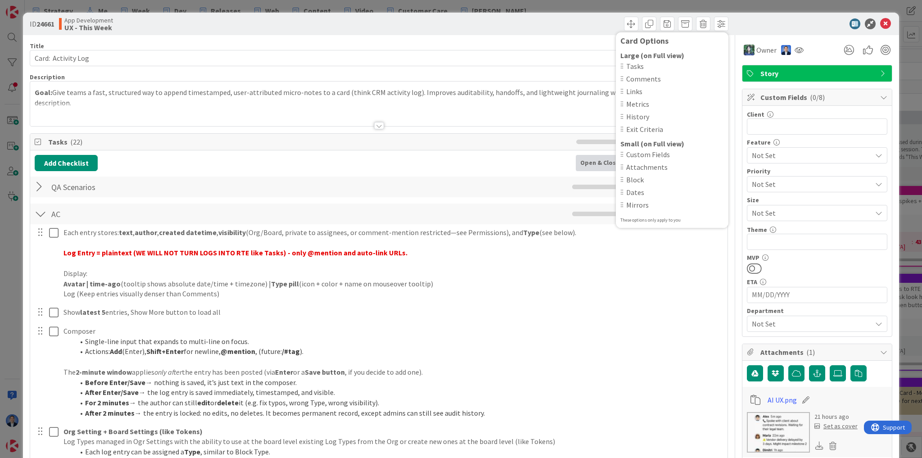
click at [733, 27] on div at bounding box center [812, 23] width 159 height 11
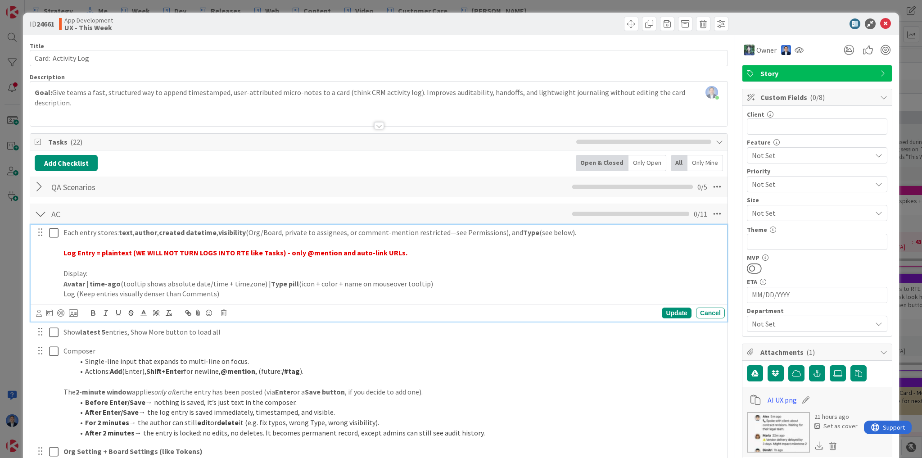
click at [107, 249] on strong "Log Entry = plaintext (WE WILL NOT TURN LOGS INTO RTE like Tasks) - only @menti…" at bounding box center [236, 252] width 344 height 9
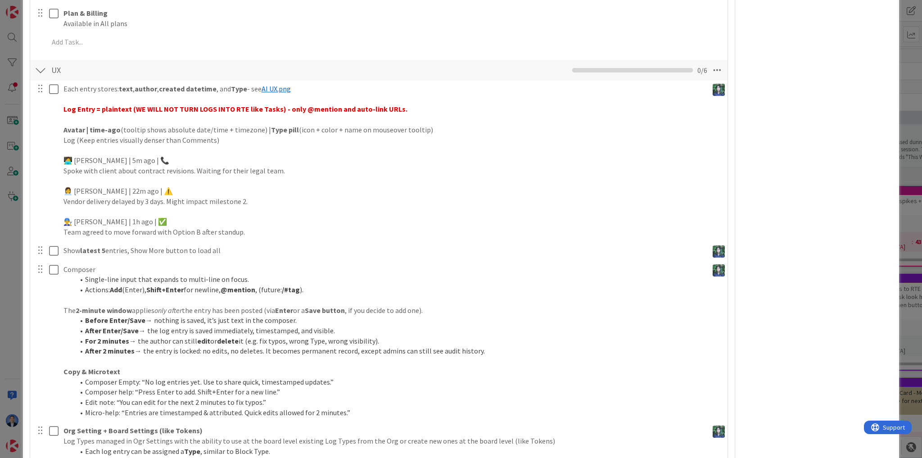
scroll to position [757, 0]
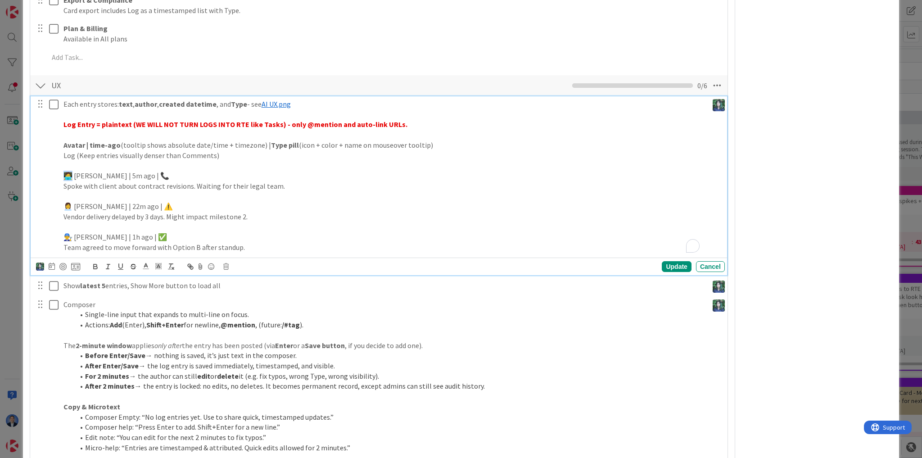
click at [66, 173] on p "🧑‍💻 [PERSON_NAME] | 5m ago | 📞" at bounding box center [384, 176] width 641 height 10
click at [79, 173] on p "🧑‍💻 [PERSON_NAME] | 5m ago | 📞" at bounding box center [384, 176] width 641 height 10
click at [96, 173] on p "🧑‍💻 [PERSON_NAME] | 5m ago | 📞" at bounding box center [384, 176] width 641 height 10
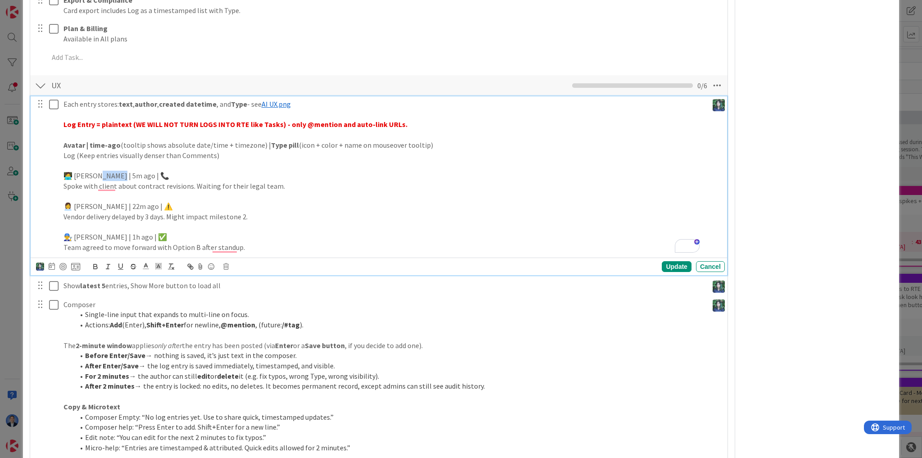
drag, startPoint x: 96, startPoint y: 173, endPoint x: 106, endPoint y: 173, distance: 9.9
click at [106, 173] on p "🧑‍💻 [PERSON_NAME] | 5m ago | 📞" at bounding box center [384, 176] width 641 height 10
drag, startPoint x: 124, startPoint y: 173, endPoint x: 119, endPoint y: 173, distance: 5.0
click at [119, 173] on p "🧑‍💻 [PERSON_NAME] | 5m ago | 📞" at bounding box center [384, 176] width 641 height 10
drag, startPoint x: 68, startPoint y: 184, endPoint x: 330, endPoint y: 184, distance: 261.2
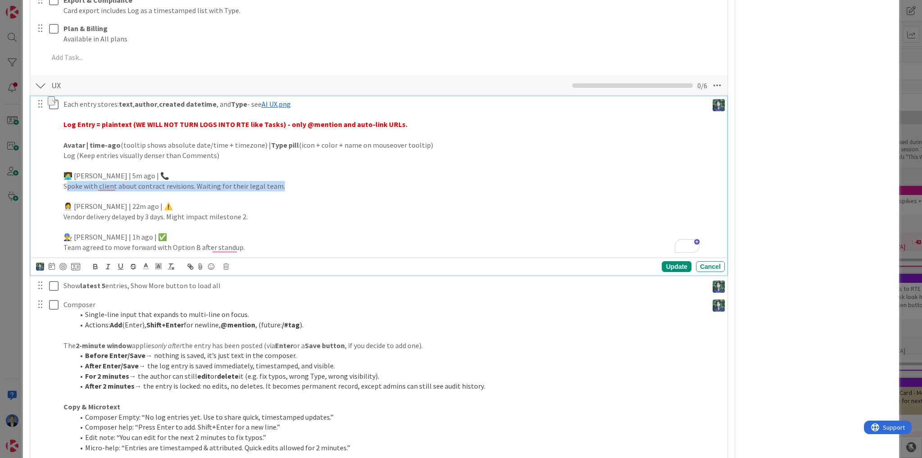
click at [330, 184] on p "Spoke with client about contract revisions. Waiting for their legal team." at bounding box center [384, 186] width 641 height 10
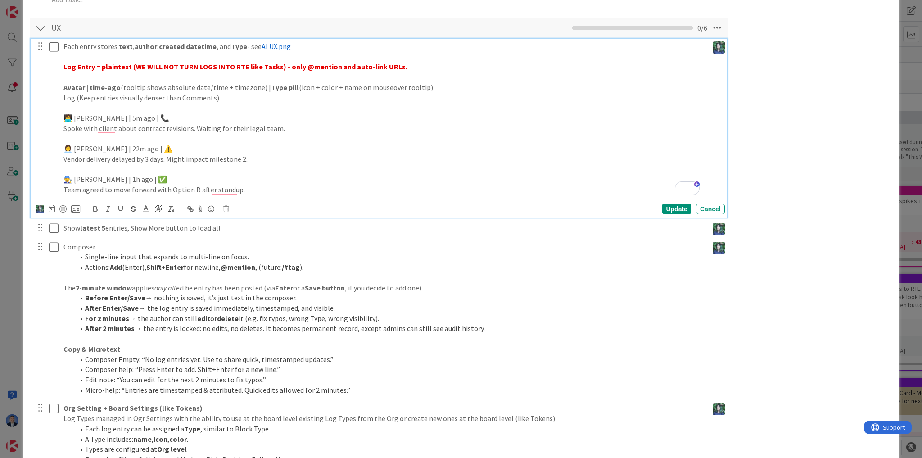
scroll to position [809, 0]
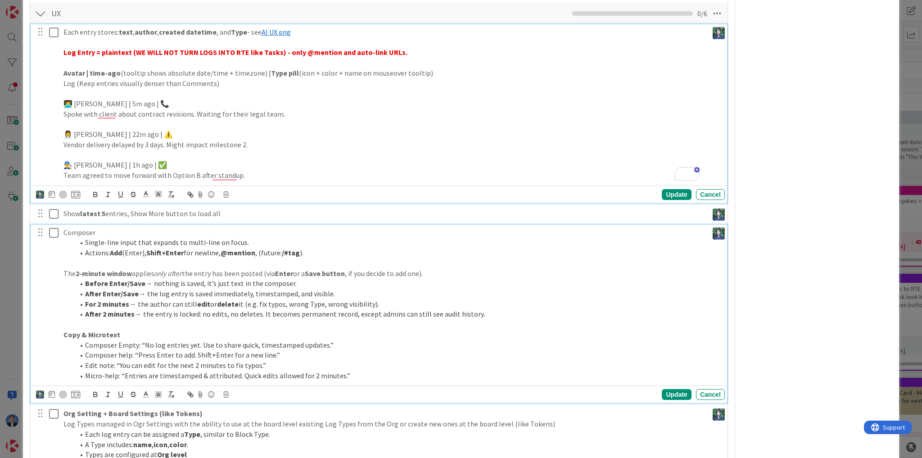
click at [202, 303] on strong "edit" at bounding box center [203, 304] width 13 height 9
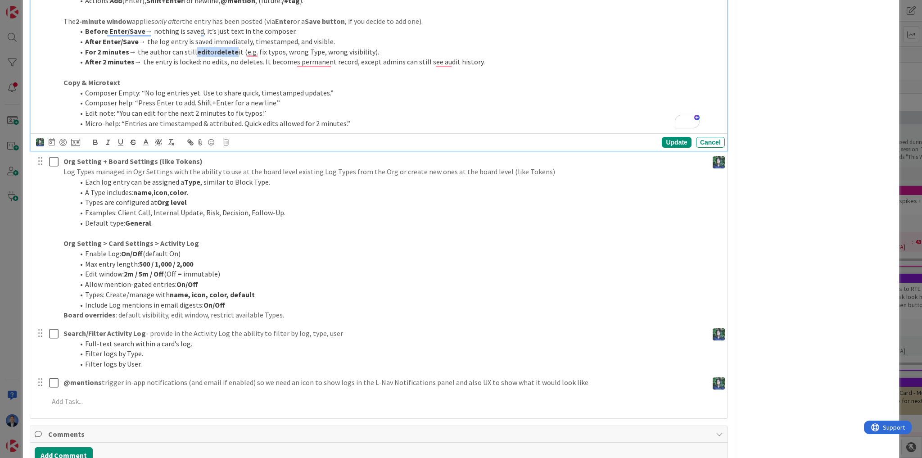
scroll to position [1164, 0]
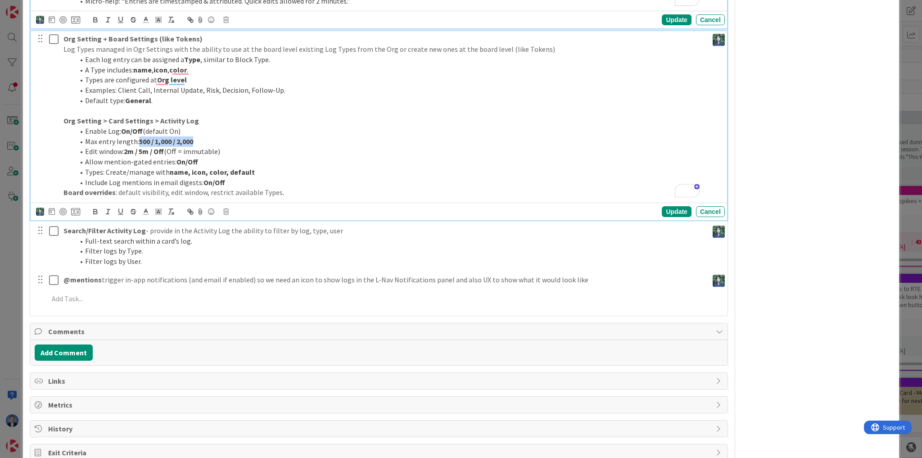
drag, startPoint x: 204, startPoint y: 142, endPoint x: 139, endPoint y: 139, distance: 65.0
click at [139, 139] on li "Max entry length: 500 / 1,000 / 2,000" at bounding box center [389, 141] width 631 height 10
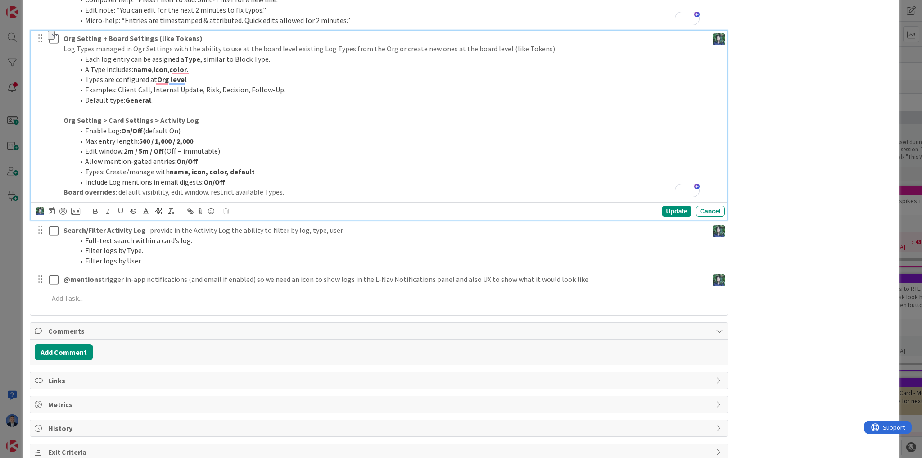
click at [220, 133] on li "Enable Log: On/Off (default On)" at bounding box center [389, 131] width 631 height 10
drag, startPoint x: 201, startPoint y: 141, endPoint x: 151, endPoint y: 142, distance: 50.0
click at [151, 142] on li "Max entry length: 500 / 1,000 / 2,000" at bounding box center [389, 141] width 631 height 10
drag, startPoint x: 159, startPoint y: 138, endPoint x: 83, endPoint y: 139, distance: 75.7
click at [83, 139] on li "Max entry length: 500" at bounding box center [389, 141] width 631 height 10
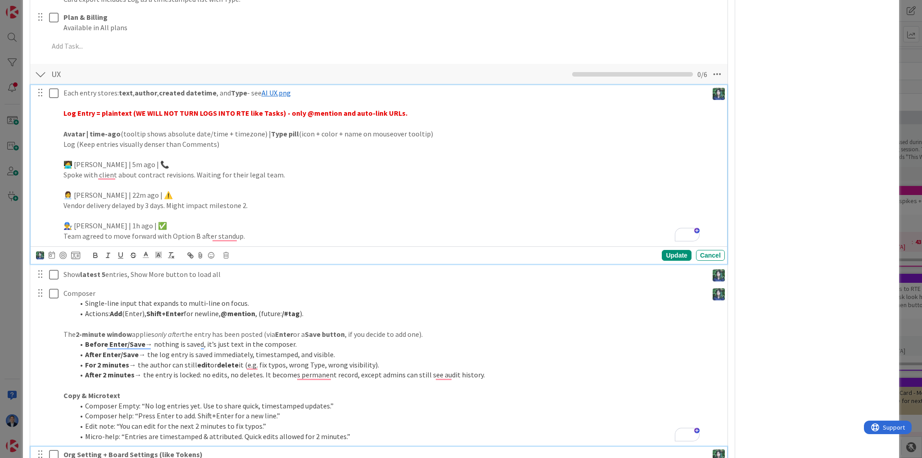
scroll to position [768, 0]
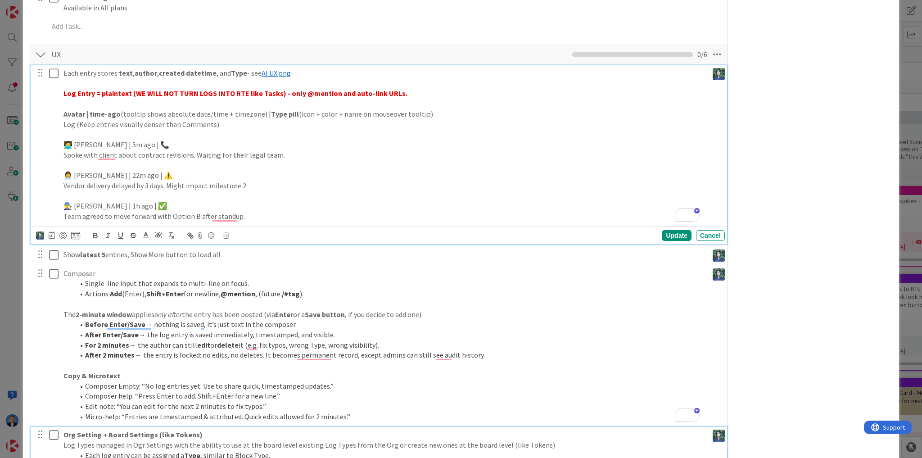
click at [405, 120] on div "Each entry stores: text , author , created datetime , and Type - see ﻿ AI UX.pn…" at bounding box center [384, 144] width 649 height 159
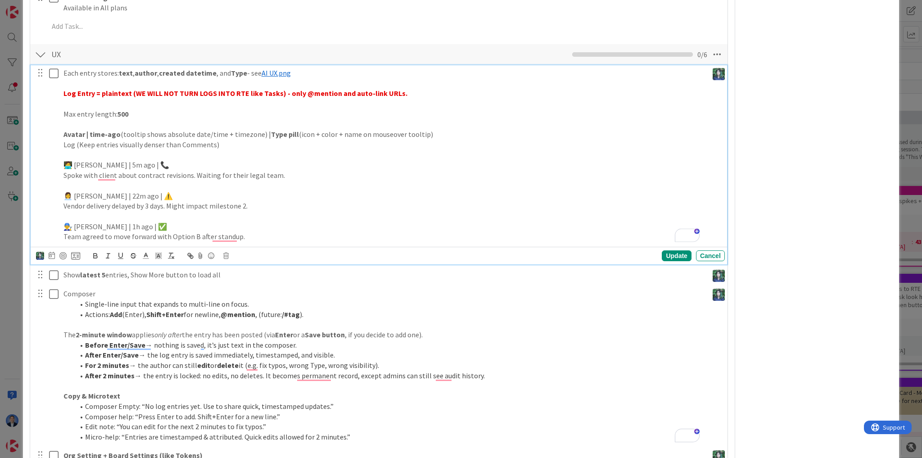
click at [76, 113] on p "Max entry length: 500" at bounding box center [384, 114] width 641 height 10
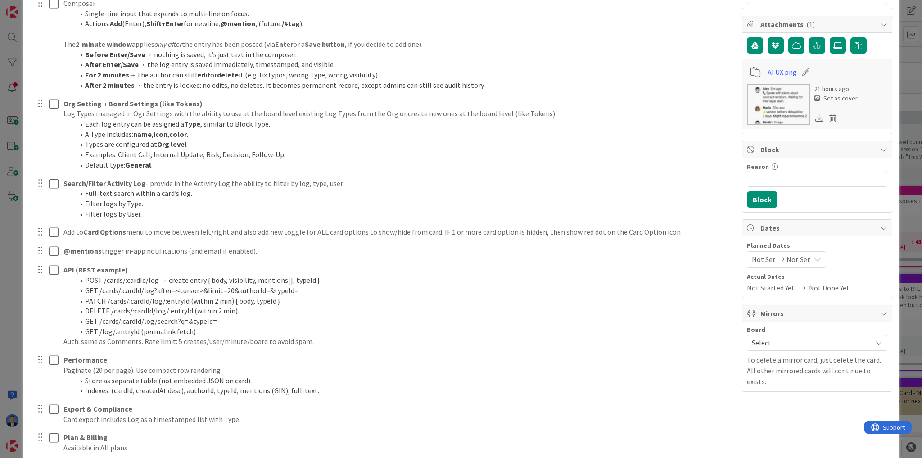
scroll to position [310, 0]
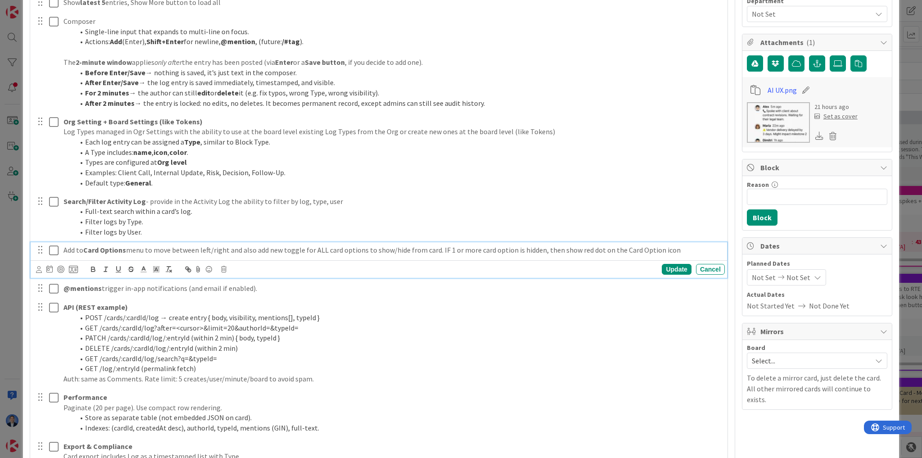
click at [270, 249] on p "Add to Card Options menu to move between left/right and also add new toggle for…" at bounding box center [393, 250] width 658 height 10
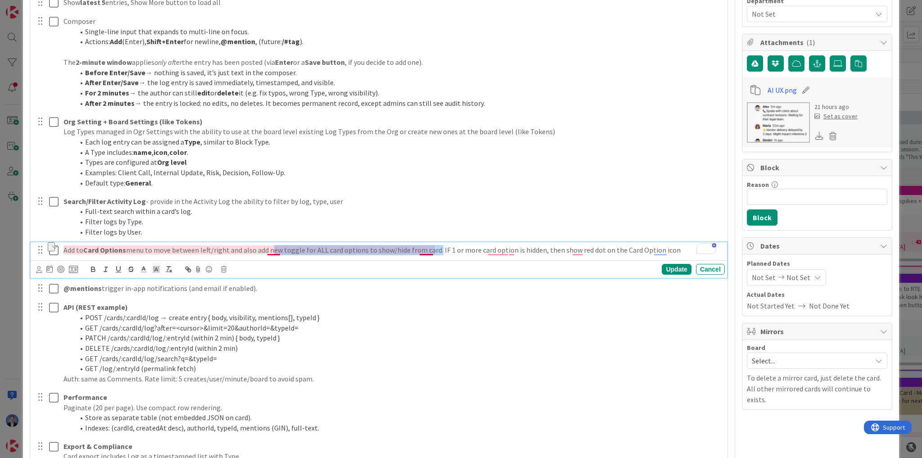
drag, startPoint x: 270, startPoint y: 249, endPoint x: 423, endPoint y: 245, distance: 153.6
click at [423, 245] on p "Add to Card Options menu to move between left/right and also add new toggle for…" at bounding box center [393, 250] width 658 height 10
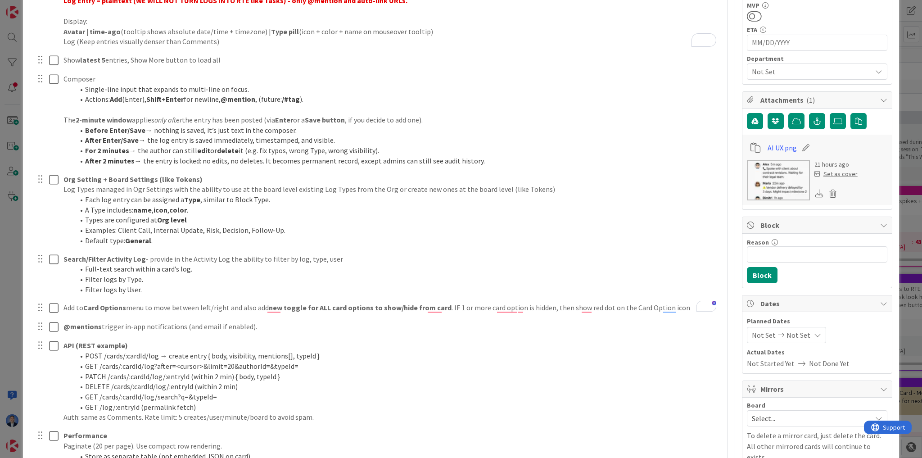
scroll to position [396, 0]
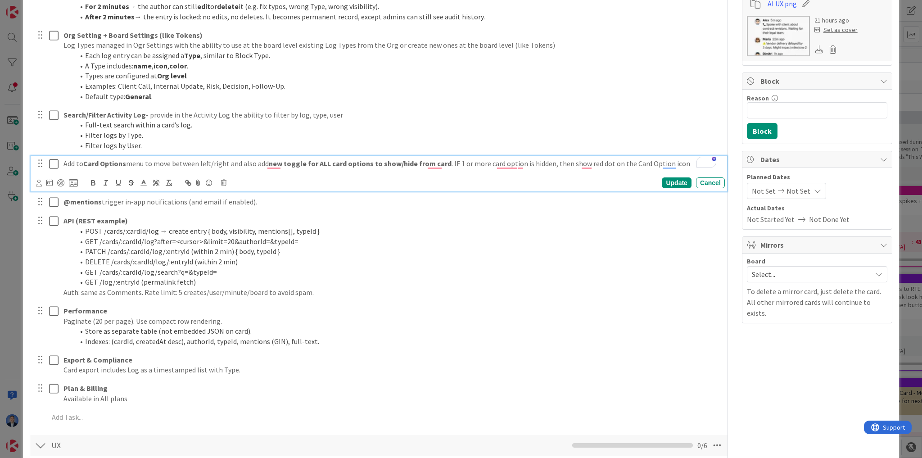
click at [679, 164] on p "Add to Card Options menu to move between left/right and also add new toggle for…" at bounding box center [393, 164] width 658 height 10
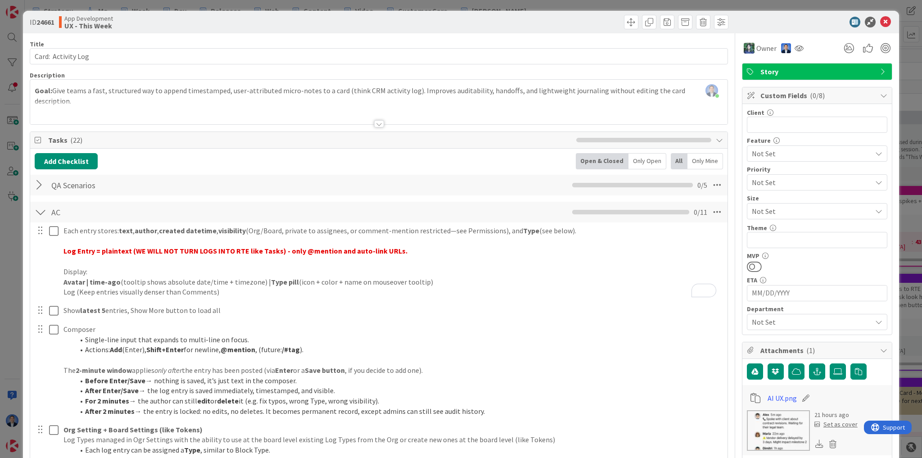
scroll to position [0, 0]
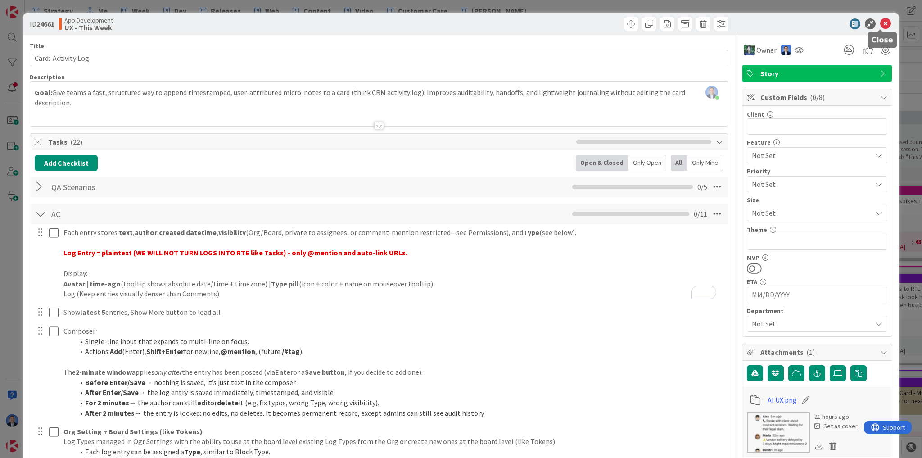
click at [881, 25] on icon at bounding box center [886, 23] width 11 height 11
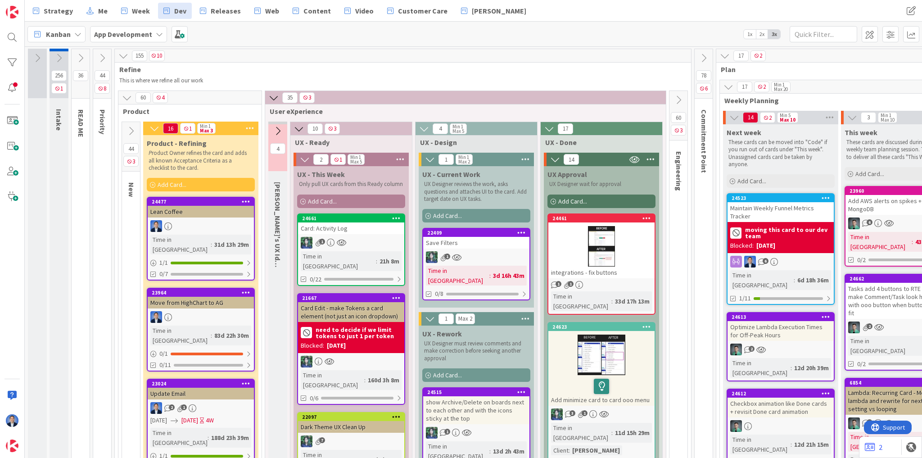
click at [343, 232] on div "Card: Activity Log" at bounding box center [351, 229] width 106 height 12
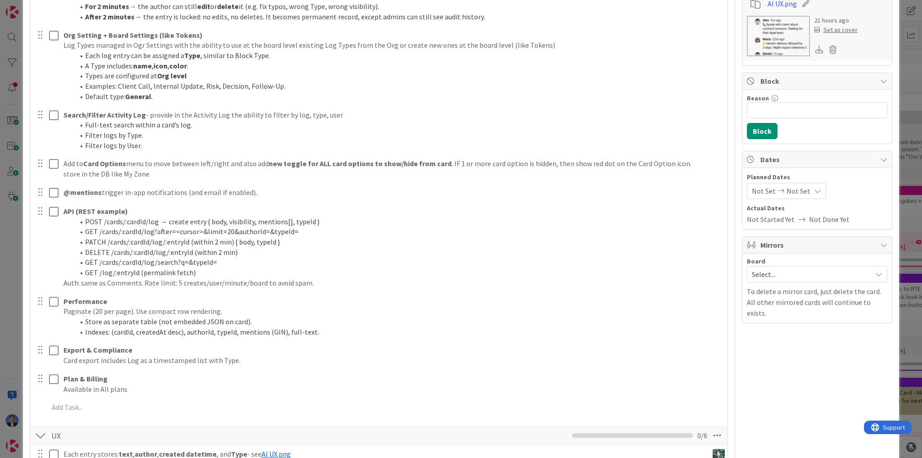
scroll to position [360, 0]
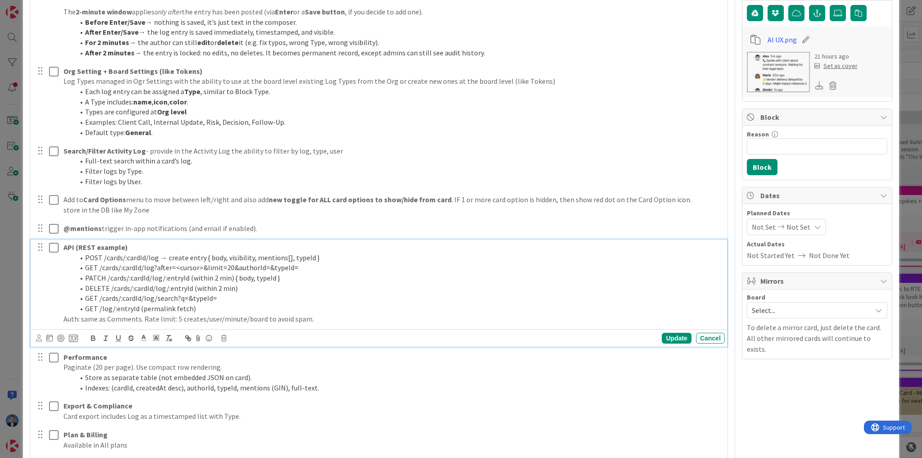
click at [124, 261] on li "POST /cards/:cardId/log → create entry { body, visibility, mentions[], typeId }" at bounding box center [397, 258] width 647 height 10
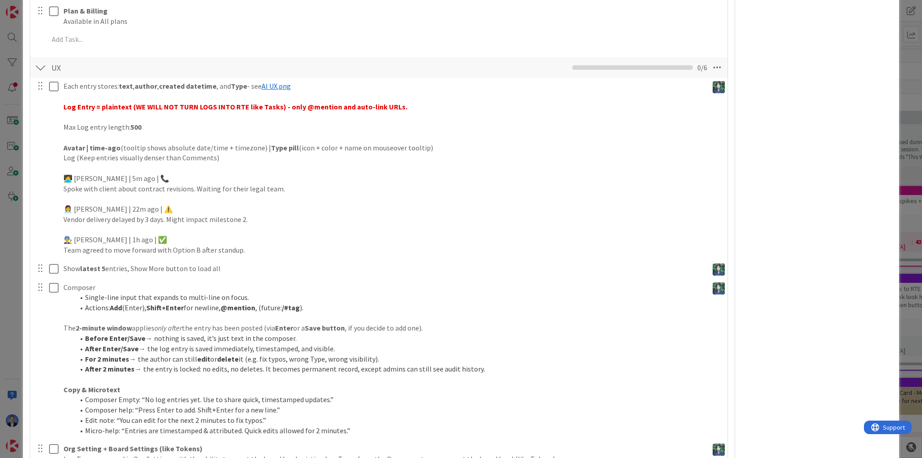
scroll to position [793, 0]
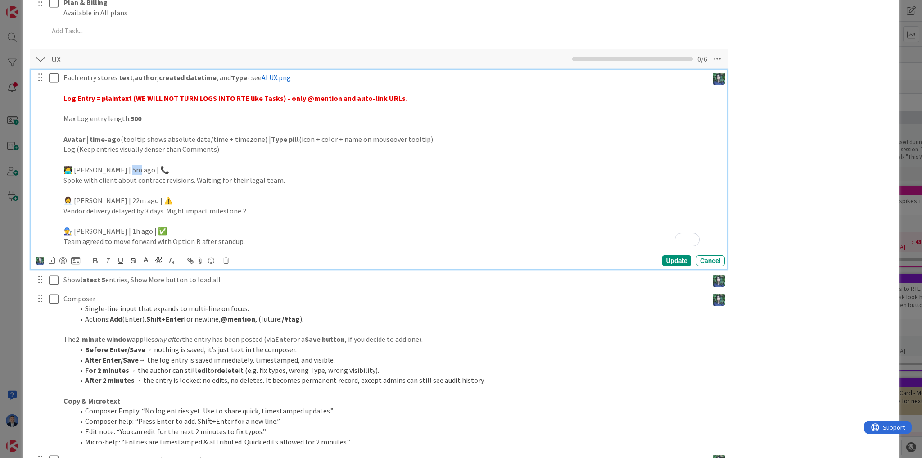
click at [122, 170] on p "🧑‍💻 [PERSON_NAME] | 5m ago | 📞" at bounding box center [384, 170] width 641 height 10
drag, startPoint x: 64, startPoint y: 179, endPoint x: 161, endPoint y: 181, distance: 96.4
click at [161, 181] on p "Spoke with client about contract revisions. Waiting for their legal team." at bounding box center [384, 180] width 641 height 10
drag, startPoint x: 134, startPoint y: 200, endPoint x: 125, endPoint y: 200, distance: 9.5
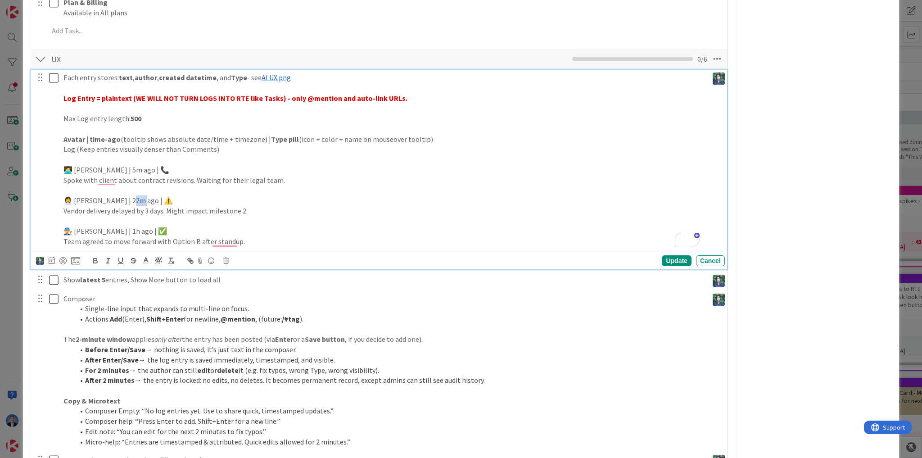
click at [125, 200] on p "👩‍💼 [PERSON_NAME] | 22m ago | ⚠️" at bounding box center [384, 200] width 641 height 10
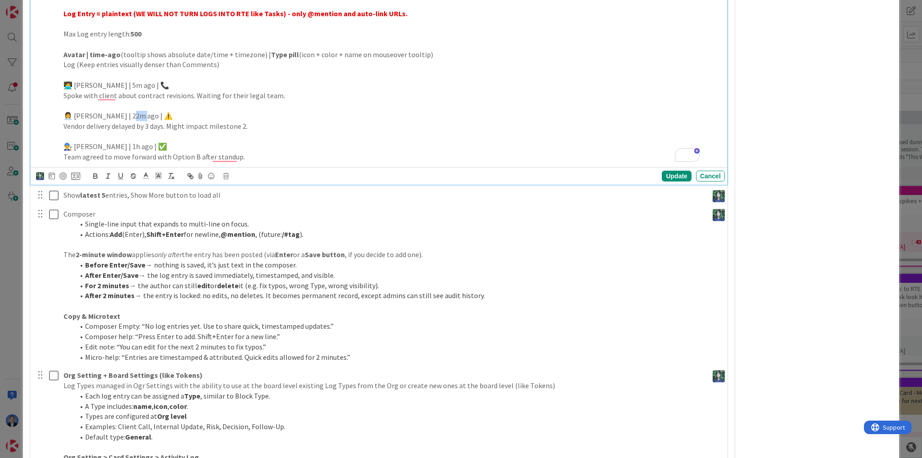
scroll to position [845, 0]
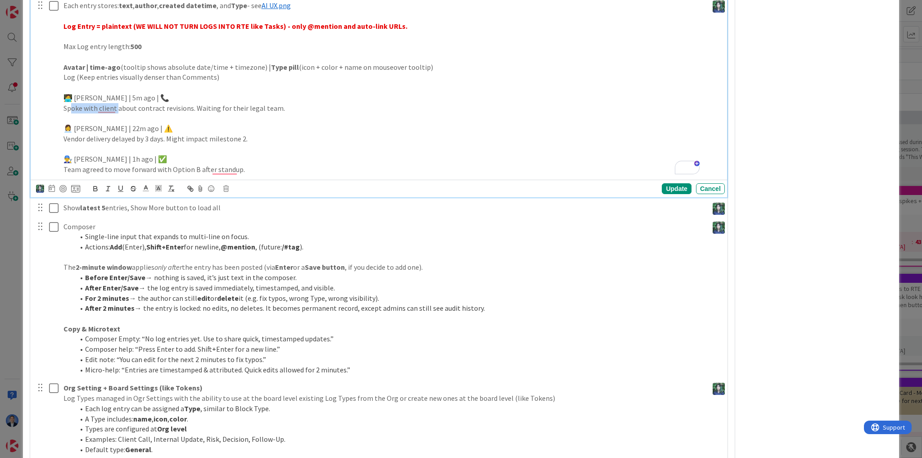
drag, startPoint x: 73, startPoint y: 104, endPoint x: 115, endPoint y: 109, distance: 43.1
click at [115, 109] on p "Spoke with client about contract revisions. Waiting for their legal team." at bounding box center [384, 108] width 641 height 10
drag, startPoint x: 76, startPoint y: 138, endPoint x: 101, endPoint y: 137, distance: 24.8
click at [101, 137] on p "Vendor delivery delayed by 3 days. Might impact milestone 2." at bounding box center [384, 139] width 641 height 10
drag, startPoint x: 79, startPoint y: 165, endPoint x: 104, endPoint y: 168, distance: 25.8
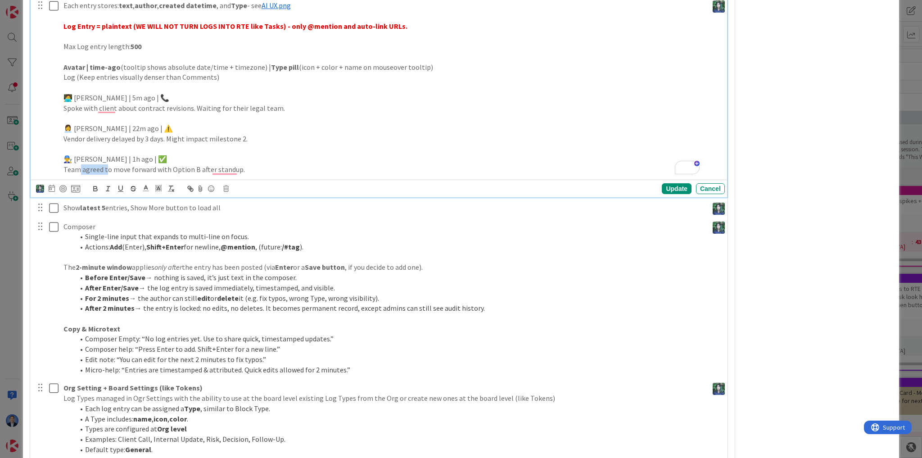
click at [104, 168] on p "Team agreed to move forward with Option B after standup." at bounding box center [384, 169] width 641 height 10
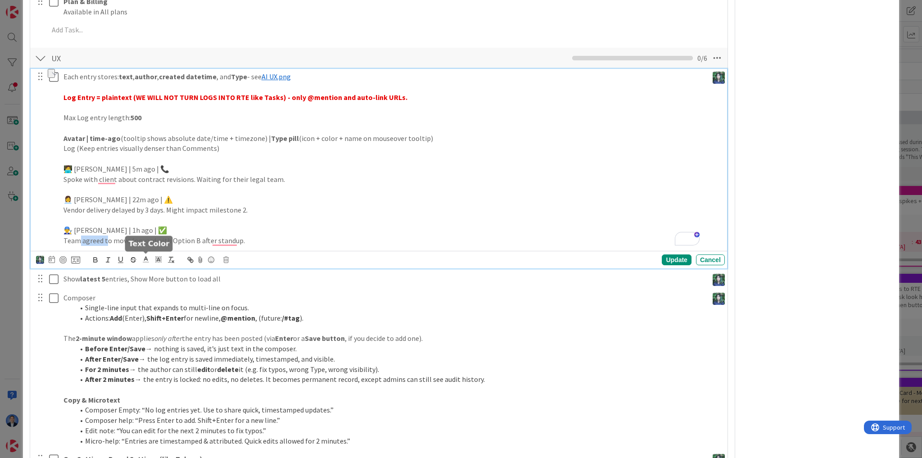
scroll to position [773, 0]
click at [299, 139] on p "Avatar | time-ago (tooltip shows absolute date/time + timezone) | Type pill (ic…" at bounding box center [384, 139] width 641 height 10
click at [315, 139] on p "Avatar | time-ago (tooltip shows absolute date/time + timezone) | Type pill (ic…" at bounding box center [384, 139] width 641 height 10
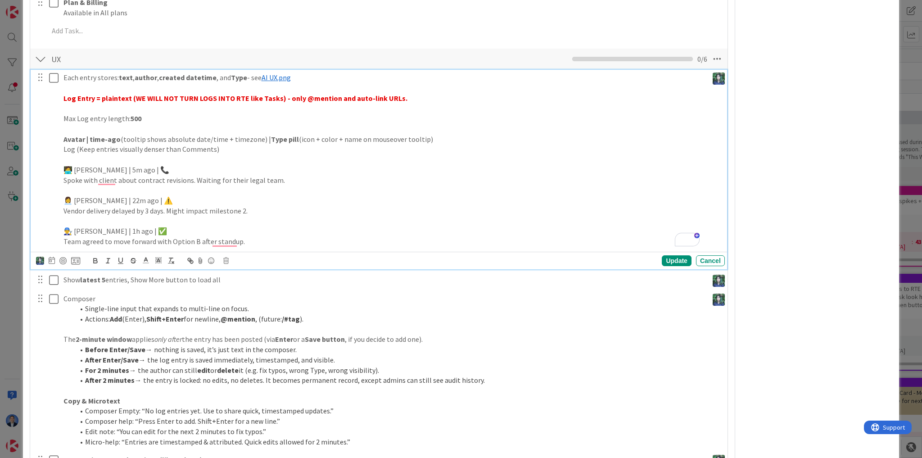
click at [339, 140] on p "Avatar | time-ago (tooltip shows absolute date/time + timezone) | Type pill (ic…" at bounding box center [384, 139] width 641 height 10
click at [414, 141] on p "Avatar | time-ago (tooltip shows absolute date/time + timezone) | Type pill (ic…" at bounding box center [384, 139] width 641 height 10
click at [90, 179] on p "Spoke with client about contract revisions. Waiting for their legal team." at bounding box center [384, 180] width 641 height 10
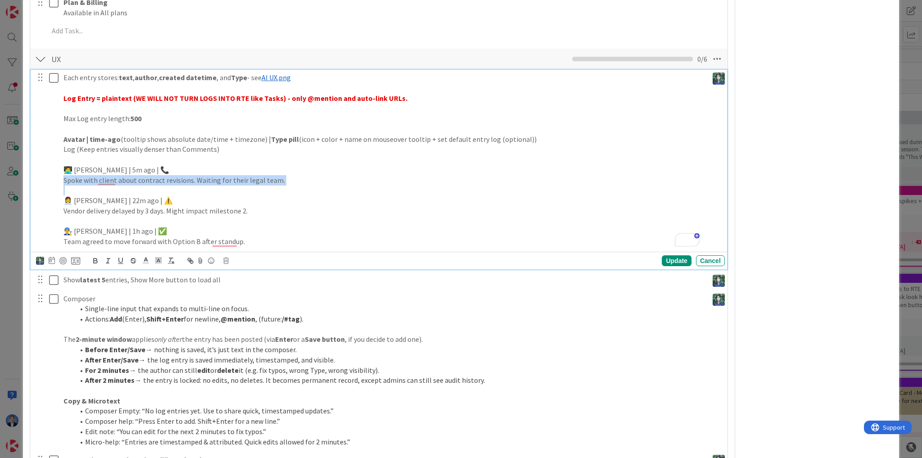
click at [90, 179] on p "Spoke with client about contract revisions. Waiting for their legal team." at bounding box center [384, 180] width 641 height 10
click at [97, 208] on p "Vendor delivery delayed by 3 days. Might impact milestone 2." at bounding box center [384, 211] width 641 height 10
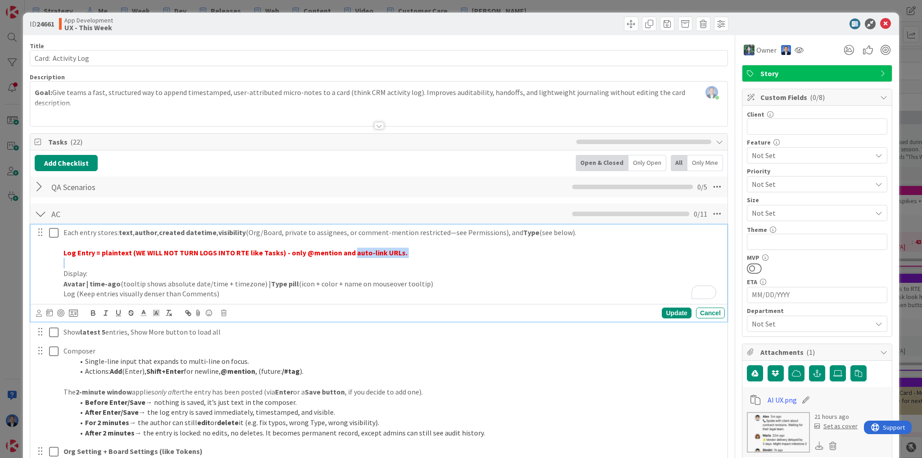
scroll to position [177, 0]
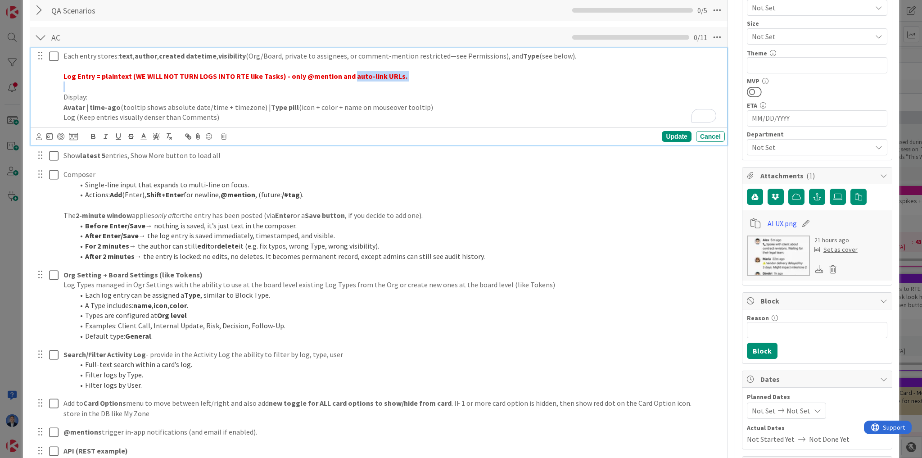
click at [330, 76] on strong "Log Entry = plaintext (WE WILL NOT TURN LOGS INTO RTE like Tasks) - only @menti…" at bounding box center [236, 76] width 344 height 9
copy strong "Log Entry = plaintext (WE WILL NOT TURN LOGS INTO RTE like Tasks) - only @menti…"
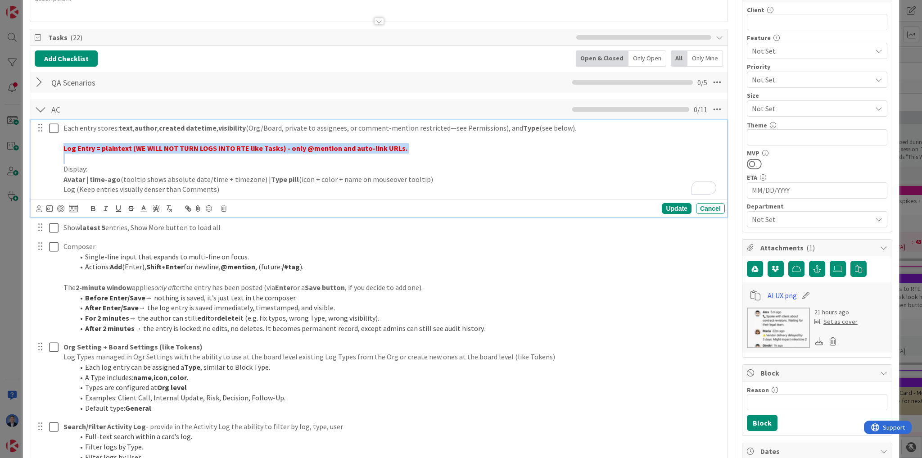
scroll to position [0, 0]
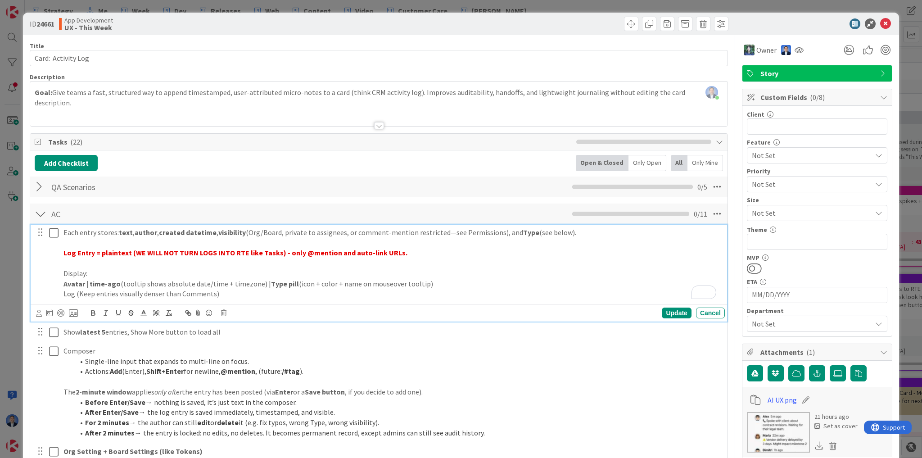
click at [439, 268] on p "Display:" at bounding box center [393, 273] width 658 height 10
click at [719, 25] on span at bounding box center [721, 24] width 14 height 14
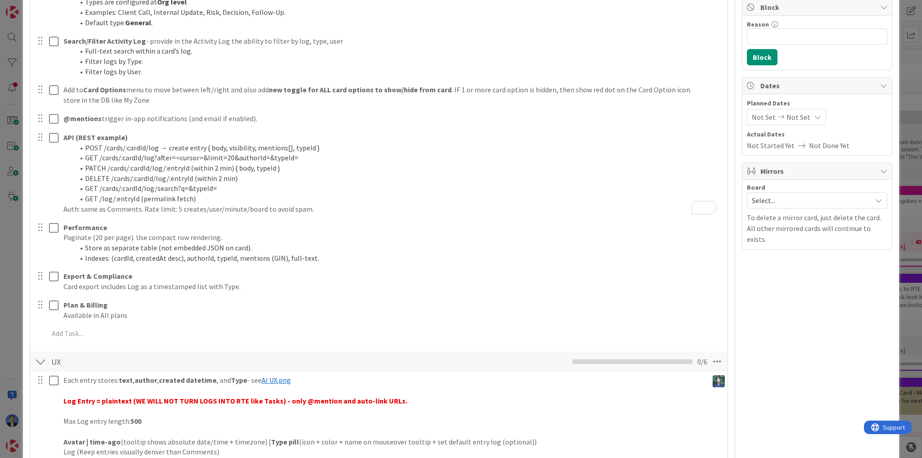
scroll to position [541, 0]
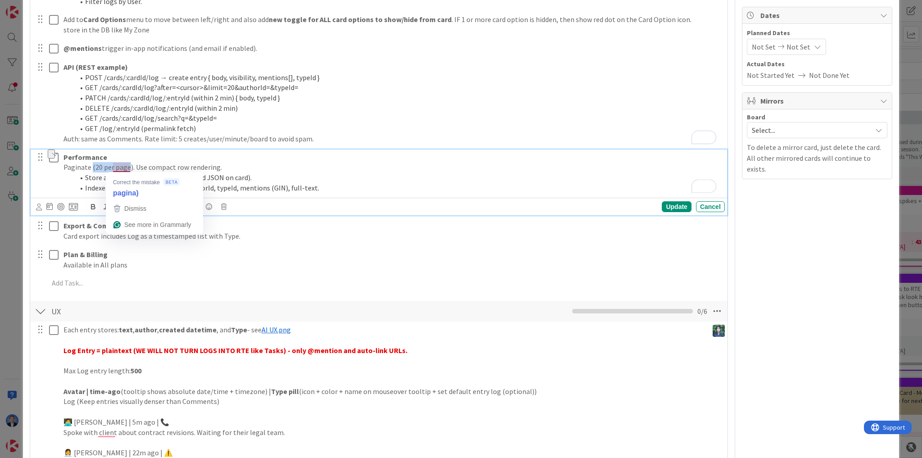
drag, startPoint x: 90, startPoint y: 166, endPoint x: 128, endPoint y: 167, distance: 37.8
click at [128, 167] on p "Paginate (20 per page). Use compact row rendering." at bounding box center [393, 167] width 658 height 10
click at [141, 164] on p "Paginate (20 per page). Use compact row rendering." at bounding box center [393, 167] width 658 height 10
click at [174, 177] on li "Store as separate table (not embedded JSON on card)." at bounding box center [397, 178] width 647 height 10
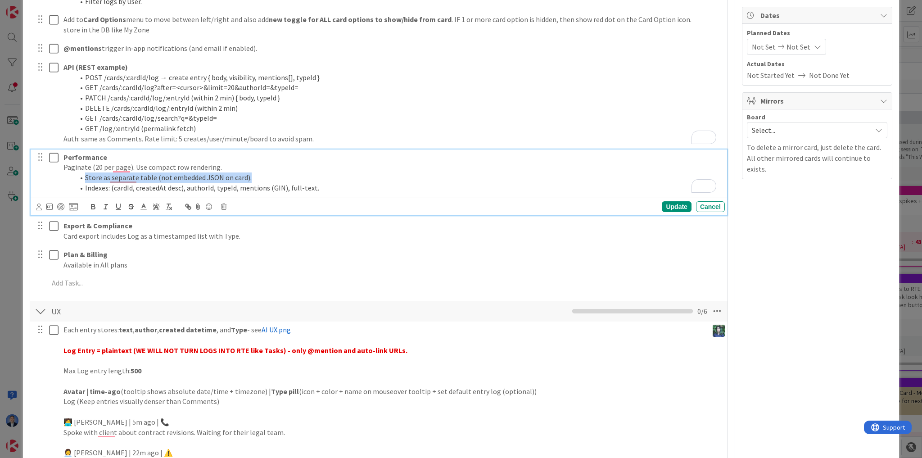
click at [174, 177] on li "Store as separate table (not embedded JSON on card)." at bounding box center [397, 178] width 647 height 10
click at [136, 189] on li "Indexes: (cardId, createdAt desc), authorId, typeId, mentions (GIN), full-text." at bounding box center [397, 188] width 647 height 10
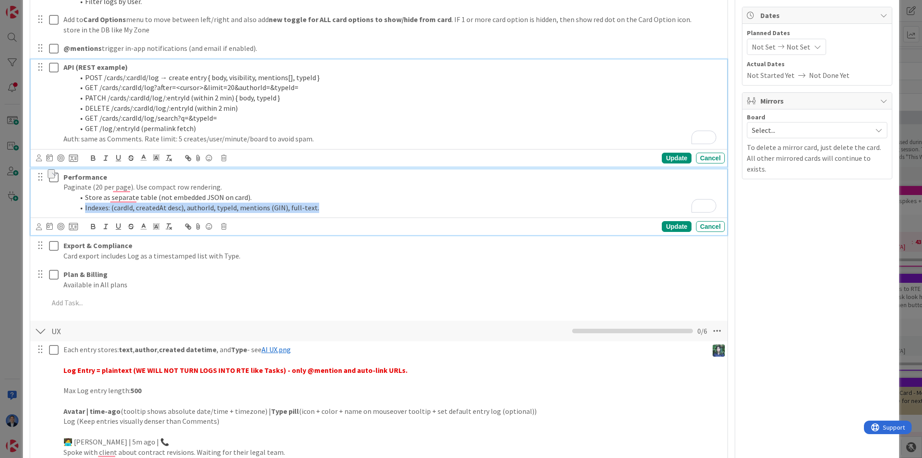
scroll to position [560, 0]
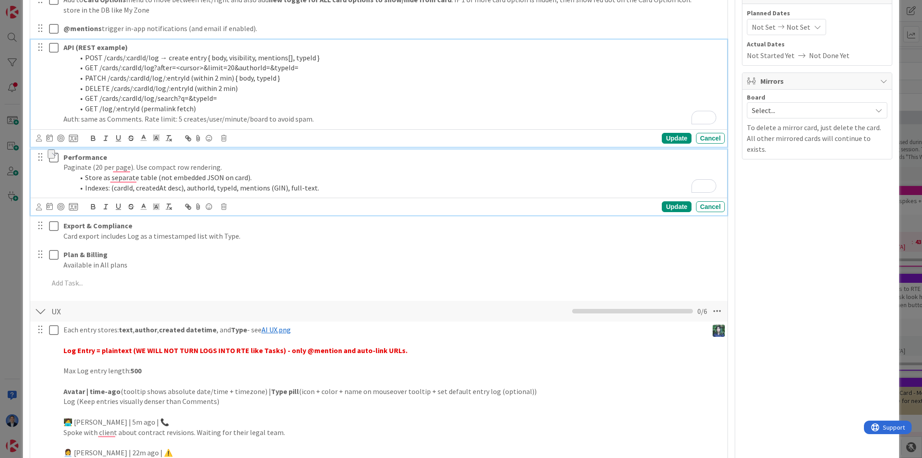
click at [141, 91] on ol "POST /cards/:cardId/log → create entry { body, visibility, mentions[], typeId }…" at bounding box center [393, 83] width 658 height 61
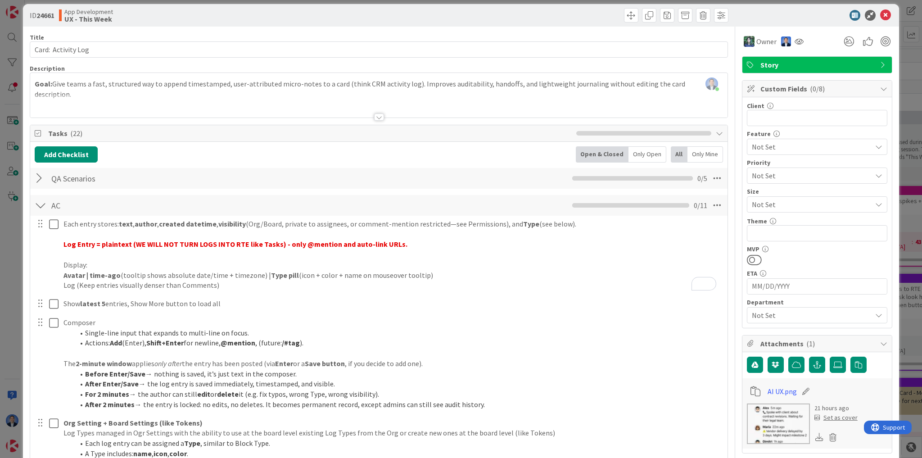
scroll to position [0, 0]
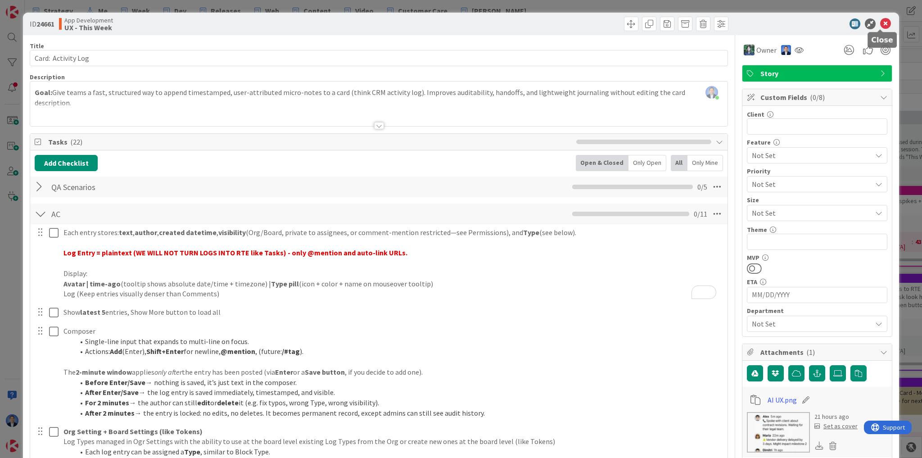
click at [881, 23] on icon at bounding box center [886, 23] width 11 height 11
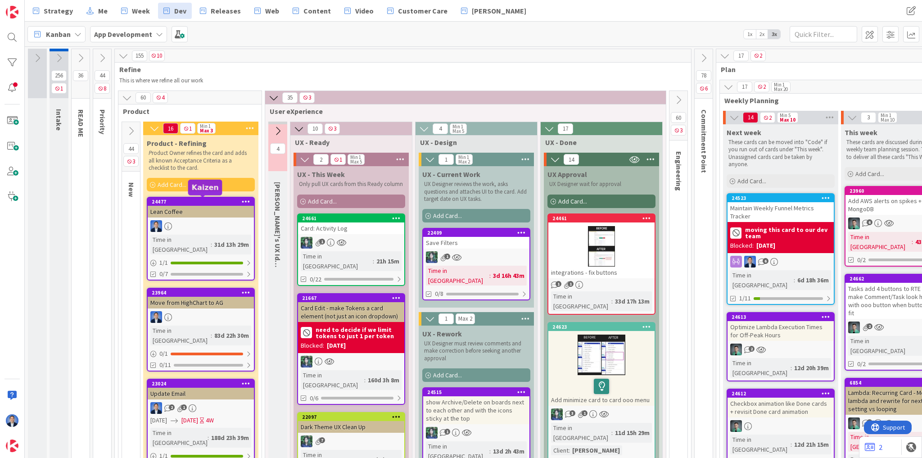
click at [225, 204] on div "24477" at bounding box center [203, 202] width 102 height 6
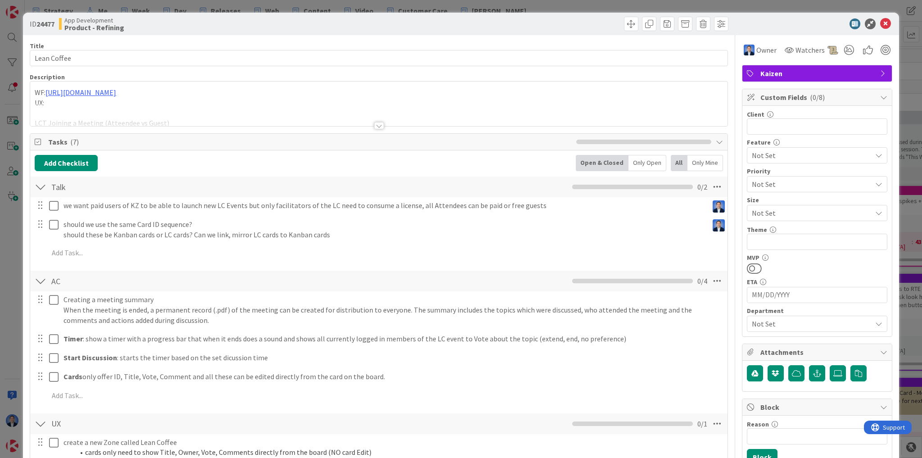
drag, startPoint x: 794, startPoint y: 70, endPoint x: 792, endPoint y: 75, distance: 5.4
click at [794, 71] on span "Kaizen" at bounding box center [818, 73] width 115 height 11
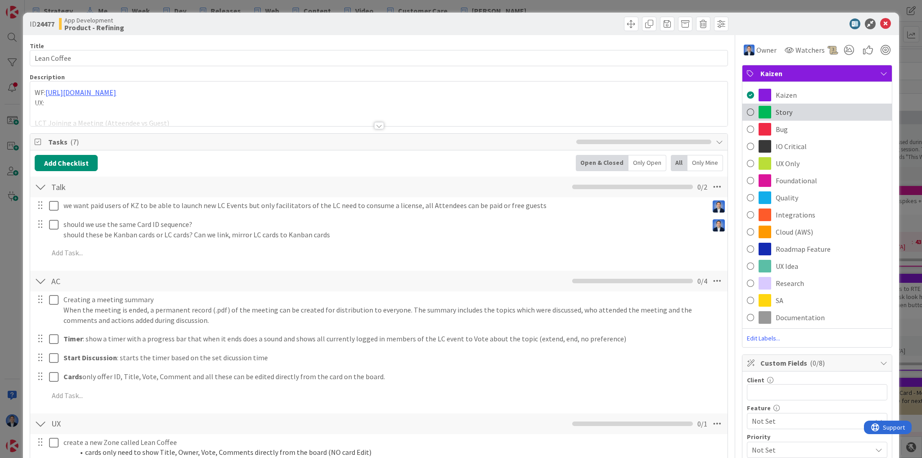
click at [790, 114] on div "Story" at bounding box center [818, 112] width 150 height 17
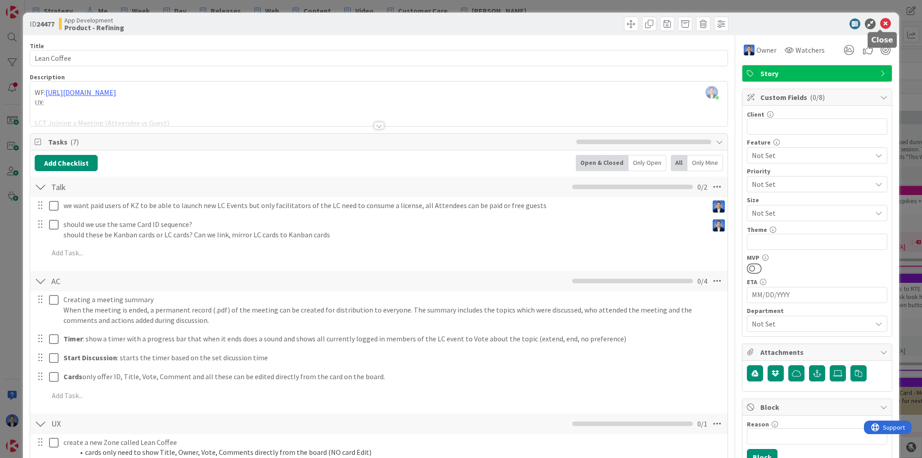
drag, startPoint x: 885, startPoint y: 23, endPoint x: 882, endPoint y: 27, distance: 5.3
click at [885, 22] on icon at bounding box center [886, 23] width 11 height 11
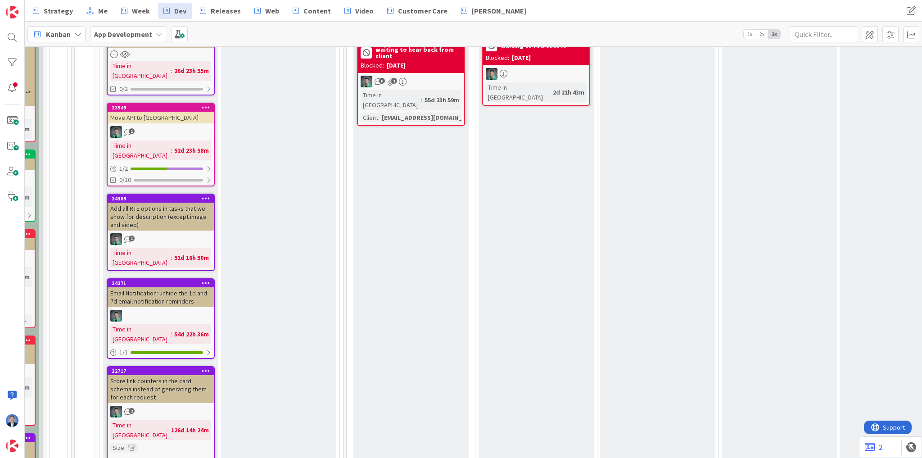
scroll to position [541, 620]
click at [204, 195] on icon at bounding box center [206, 198] width 9 height 6
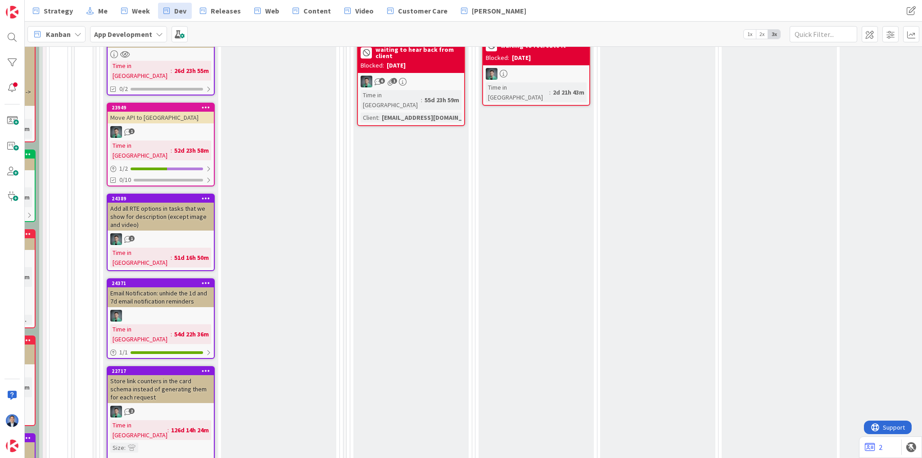
click at [205, 195] on icon at bounding box center [206, 198] width 9 height 6
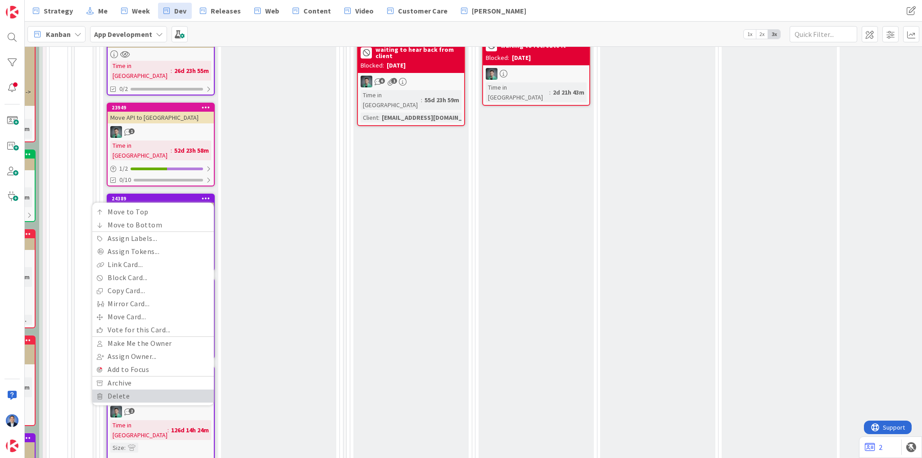
click at [154, 390] on link "Delete" at bounding box center [153, 396] width 122 height 13
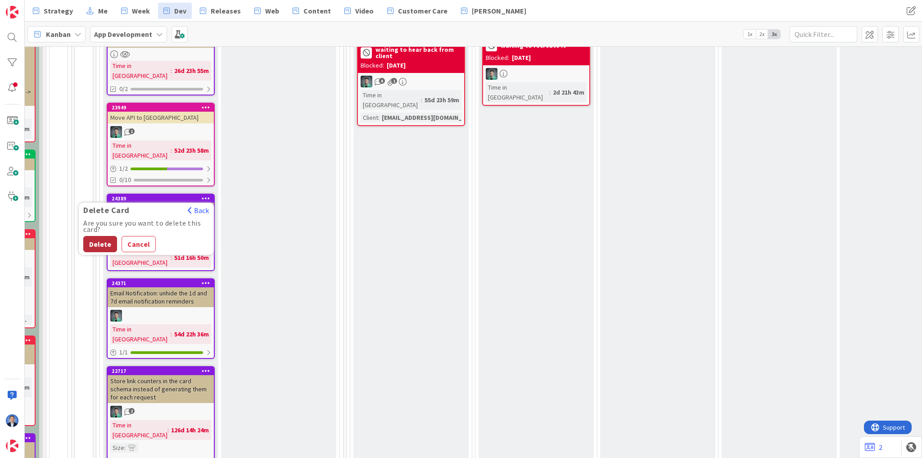
click at [100, 236] on button "Delete" at bounding box center [100, 244] width 34 height 16
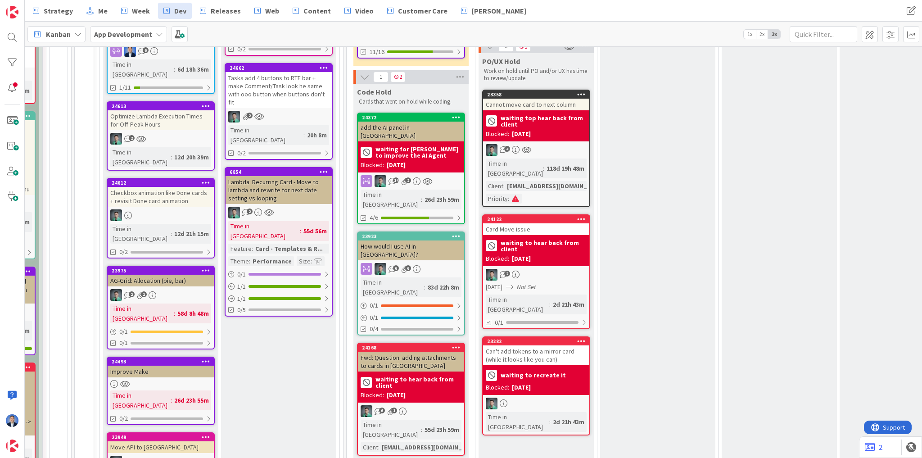
scroll to position [0, 620]
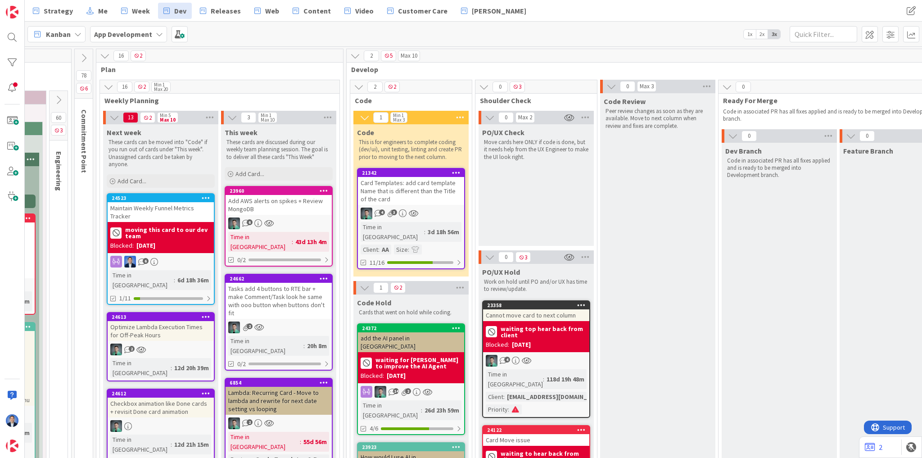
click at [55, 102] on icon at bounding box center [59, 100] width 10 height 10
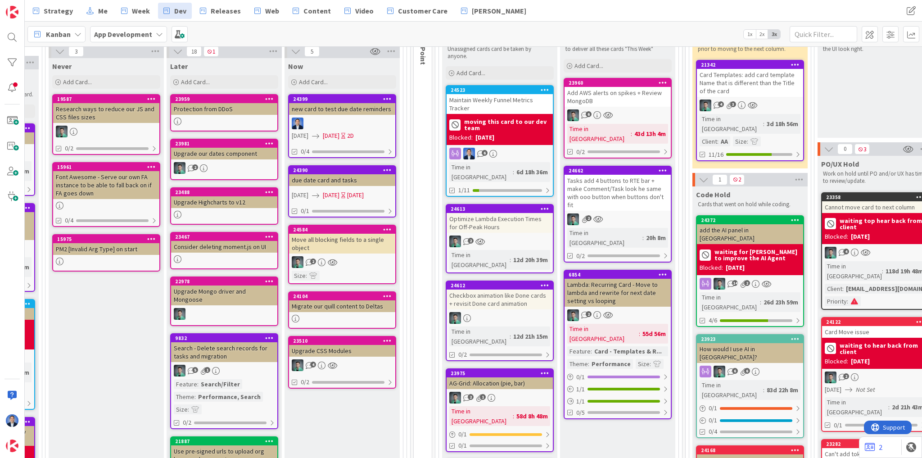
scroll to position [108, 995]
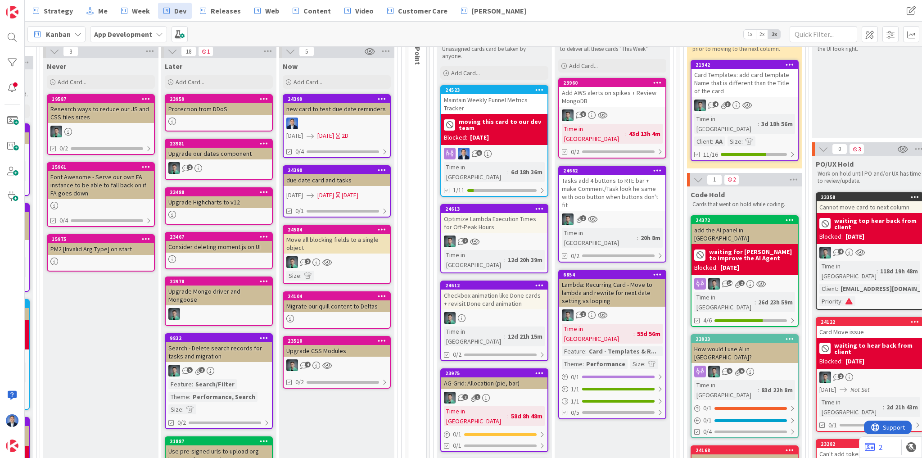
click at [380, 97] on icon at bounding box center [382, 98] width 9 height 6
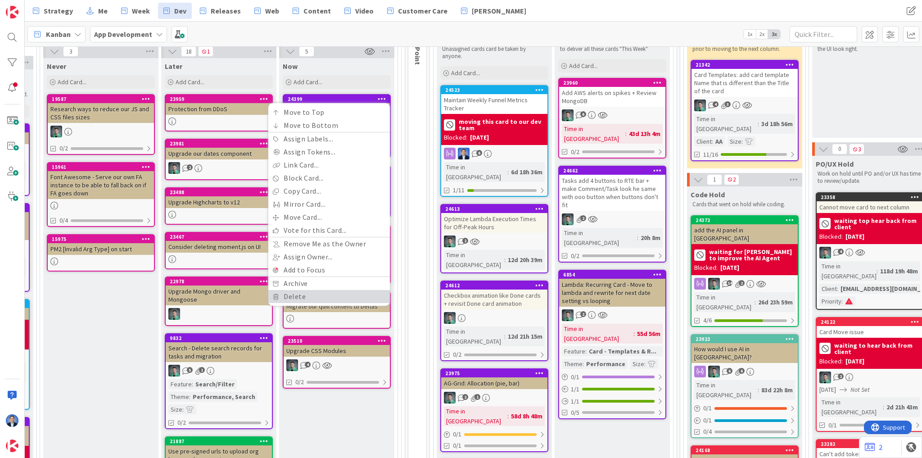
click at [332, 296] on link "Delete" at bounding box center [329, 296] width 122 height 13
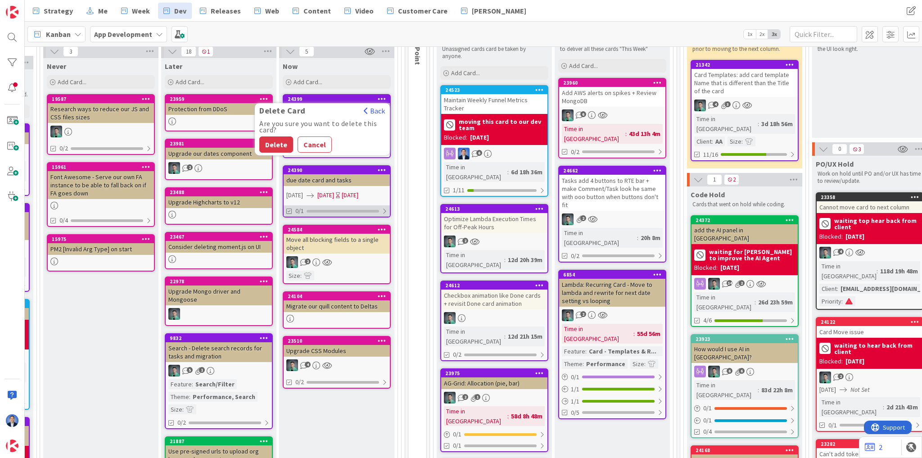
click at [277, 141] on button "Delete" at bounding box center [276, 144] width 34 height 16
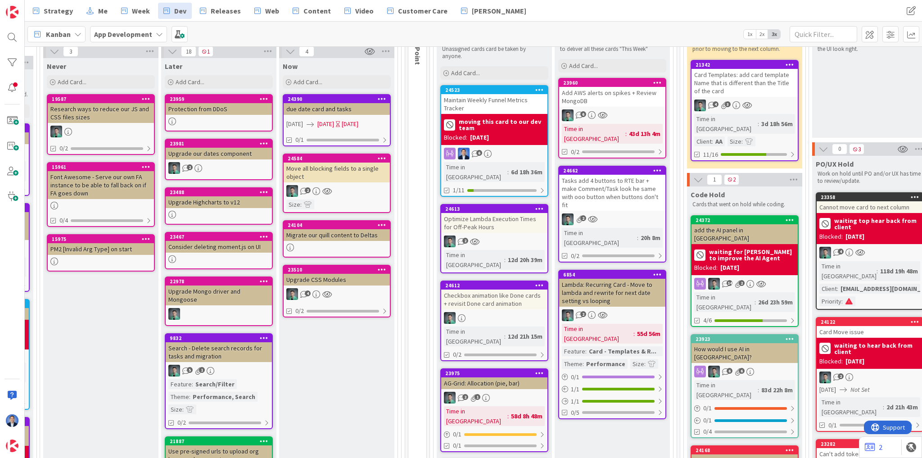
click at [374, 97] on div at bounding box center [382, 99] width 16 height 6
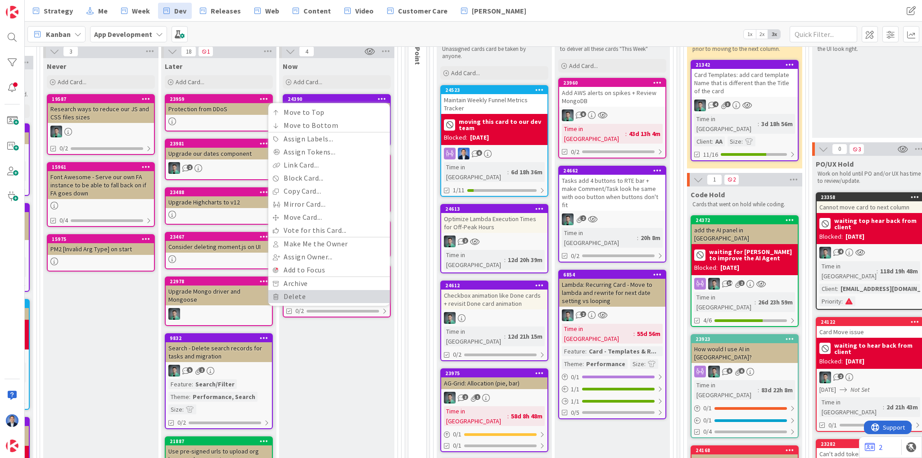
click at [299, 295] on link "Delete" at bounding box center [329, 296] width 122 height 13
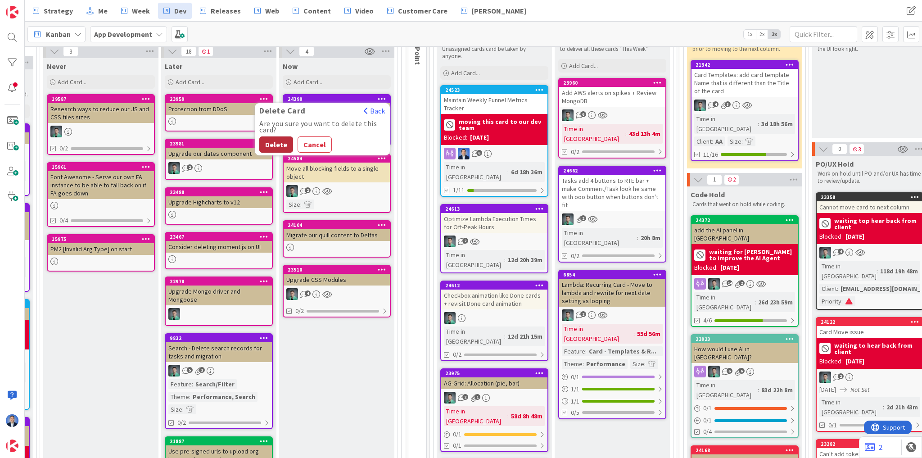
click at [277, 142] on button "Delete" at bounding box center [276, 144] width 34 height 16
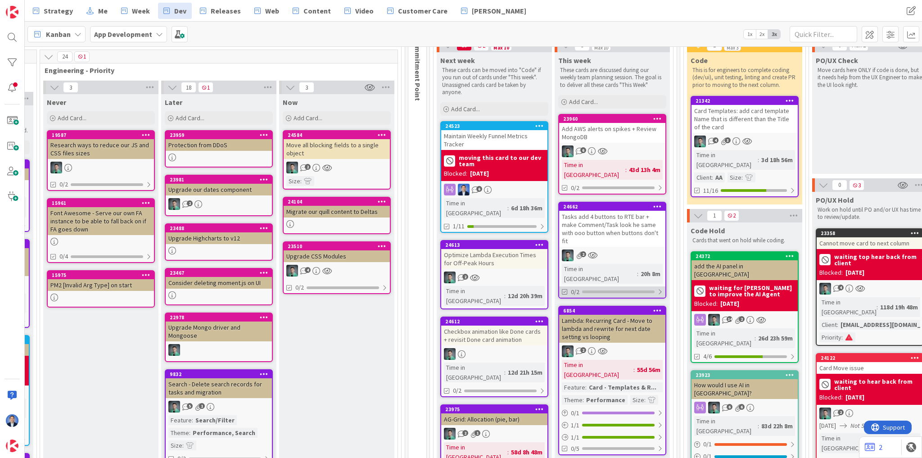
scroll to position [72, 995]
click at [314, 121] on span "Add Card..." at bounding box center [308, 118] width 29 height 8
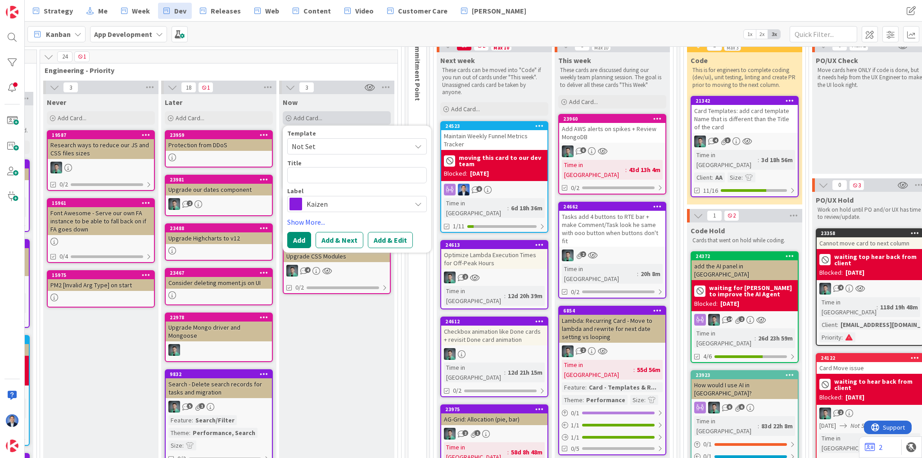
type textarea "x"
type textarea "B"
type textarea "x"
type textarea "B4"
type textarea "x"
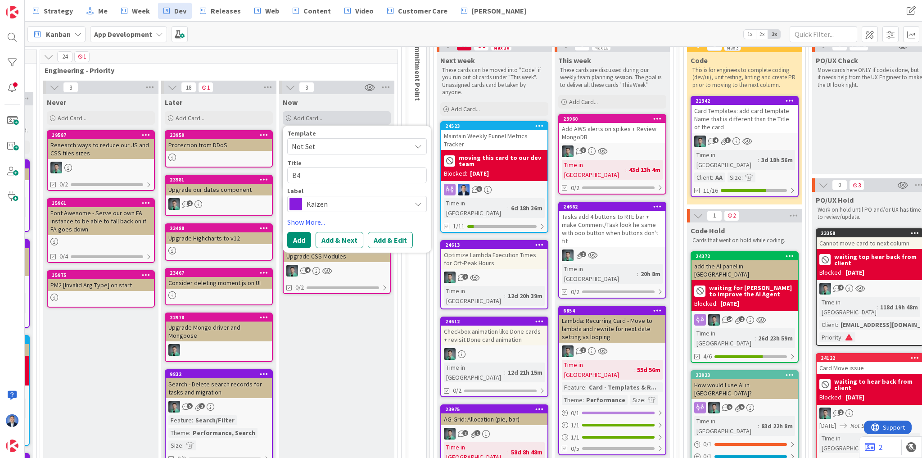
type textarea "B4"
type textarea "x"
type textarea "B4 W"
type textarea "x"
type textarea "B4 Wh"
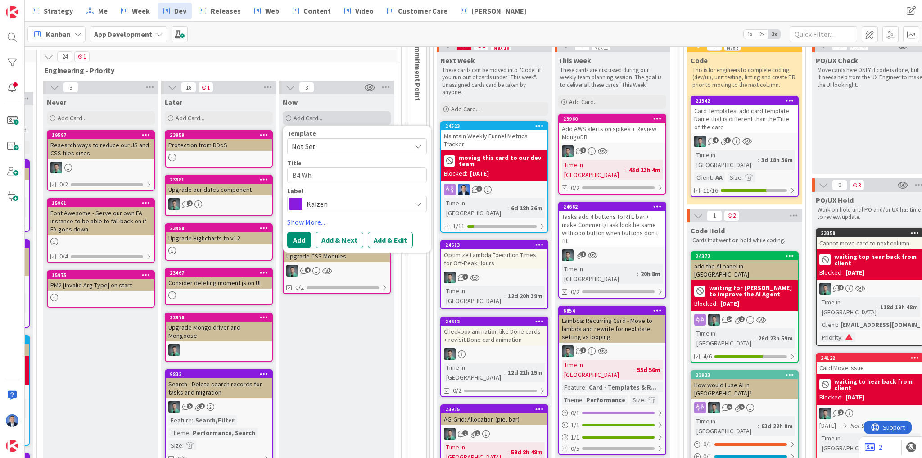
type textarea "x"
type textarea "B4 Whi"
type textarea "x"
type textarea "B4 Whit"
type textarea "x"
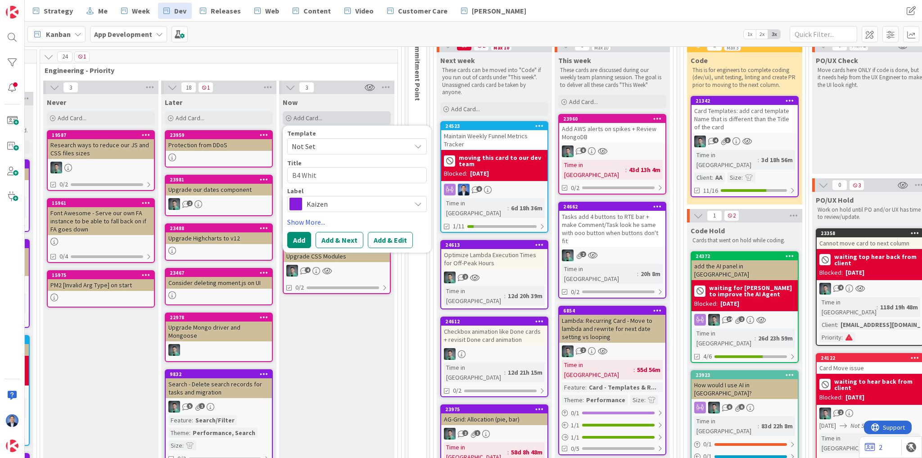
type textarea "B4 White"
type textarea "x"
type textarea "B4 White"
type textarea "x"
type textarea "B4 White L"
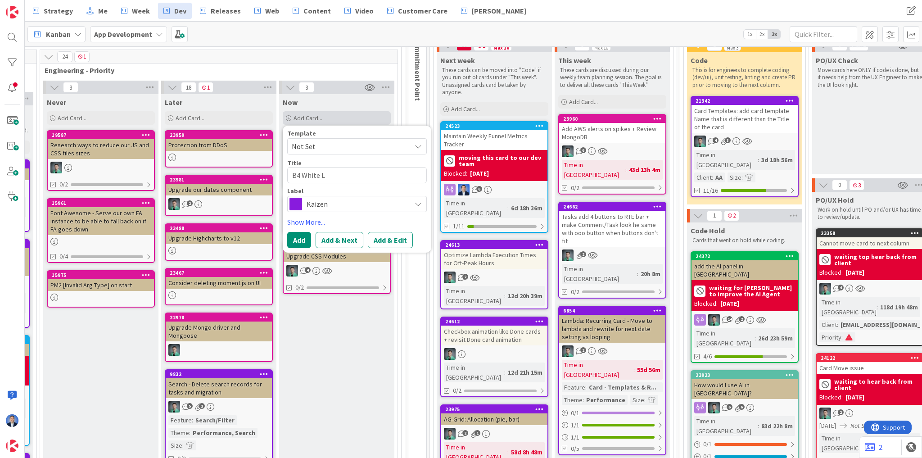
type textarea "x"
type textarea "B4 White La"
type textarea "x"
type textarea "B4 White Lab"
type textarea "x"
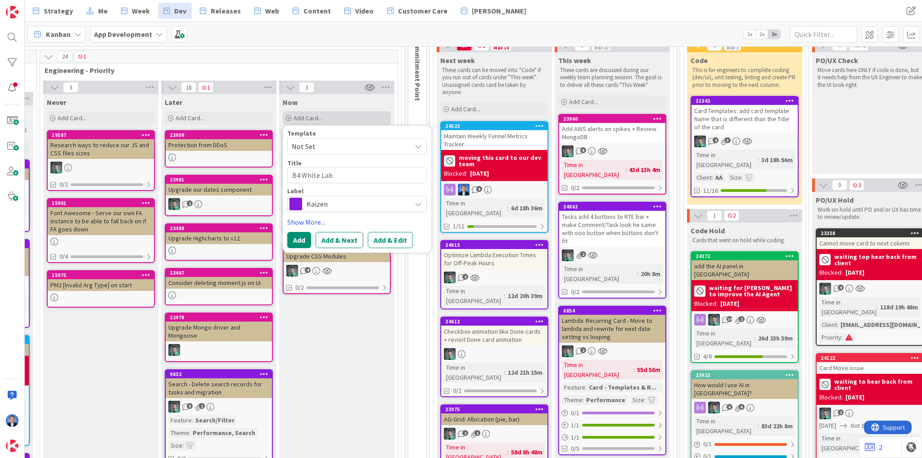
type textarea "B4 White Labe"
type textarea "x"
type textarea "B4 White Label"
type textarea "x"
type textarea "B4 White Label"
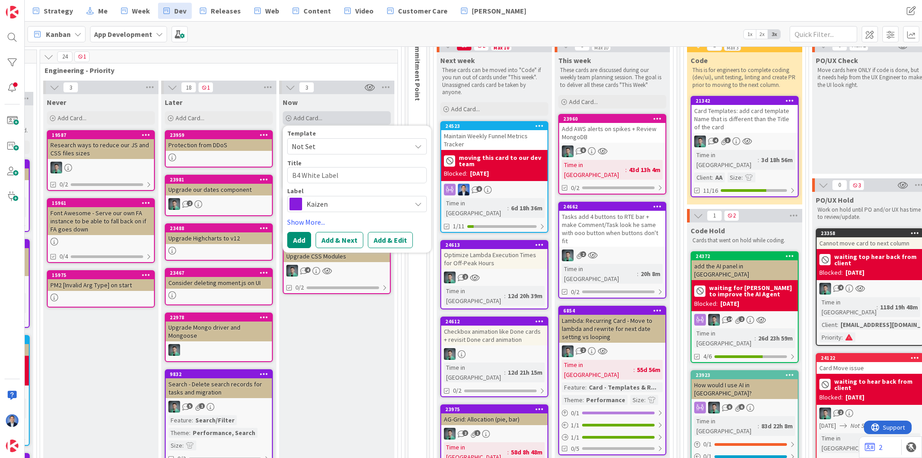
type textarea "x"
type textarea "B4 White Label S"
type textarea "x"
type textarea "B4 White Label St"
type textarea "x"
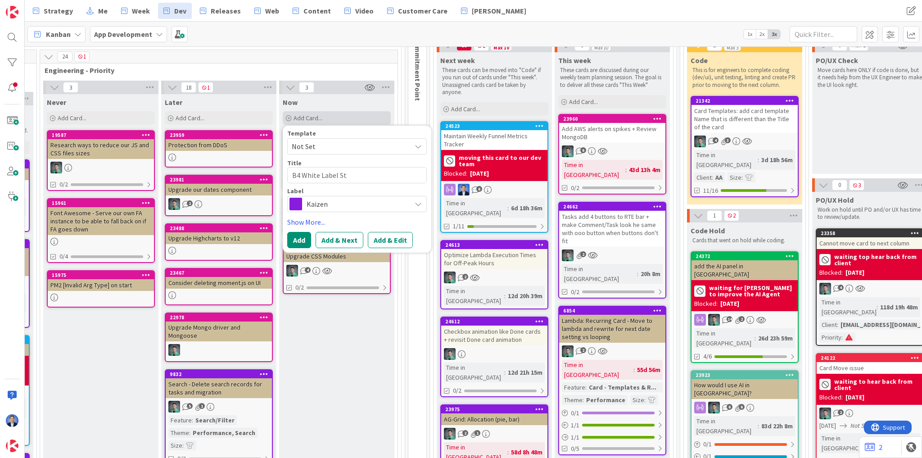
type textarea "B4 White Label Stu"
type textarea "x"
type textarea "B4 White Label Stuf"
type textarea "x"
type textarea "B4 White Label Stuff"
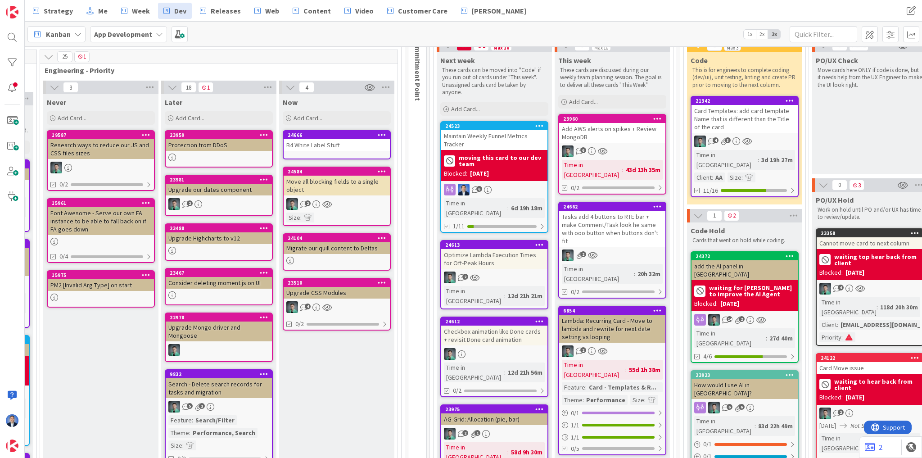
click at [354, 145] on div "B4 White Label Stuff" at bounding box center [337, 145] width 106 height 12
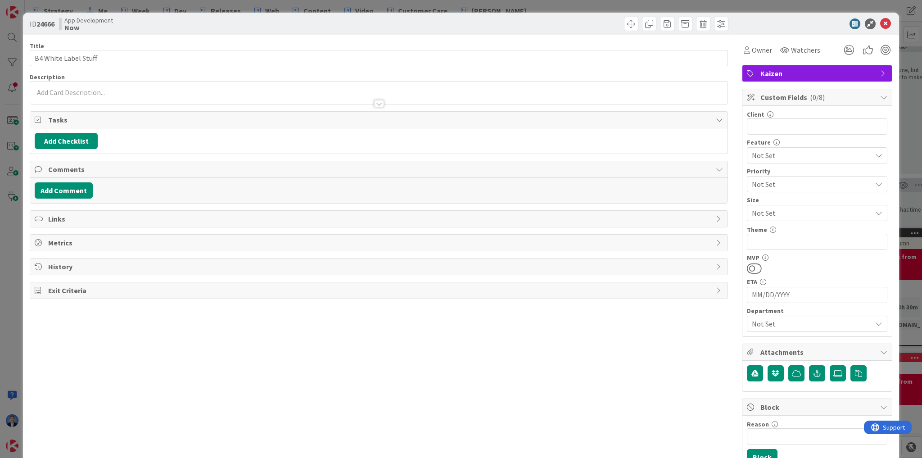
click at [798, 76] on span "Kaizen" at bounding box center [818, 73] width 115 height 11
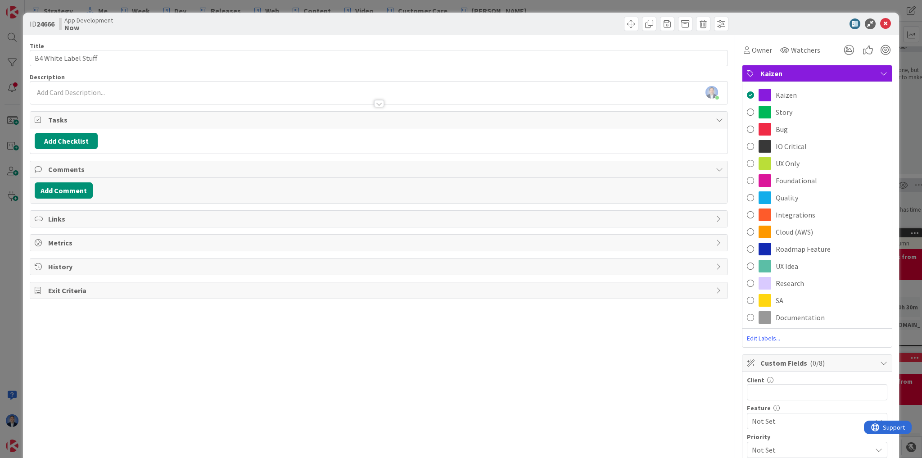
drag, startPoint x: 791, startPoint y: 150, endPoint x: 788, endPoint y: 145, distance: 5.5
click at [791, 150] on span "IO Critical" at bounding box center [791, 146] width 31 height 11
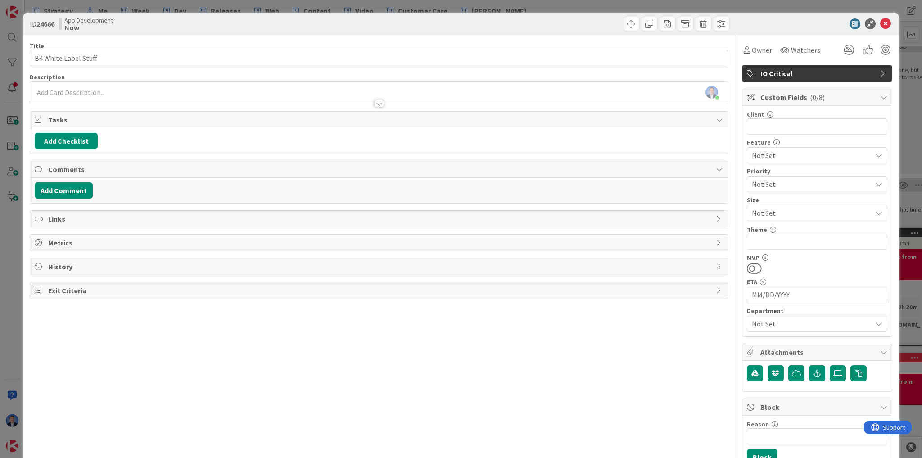
click at [850, 74] on span "IO Critical" at bounding box center [818, 73] width 115 height 11
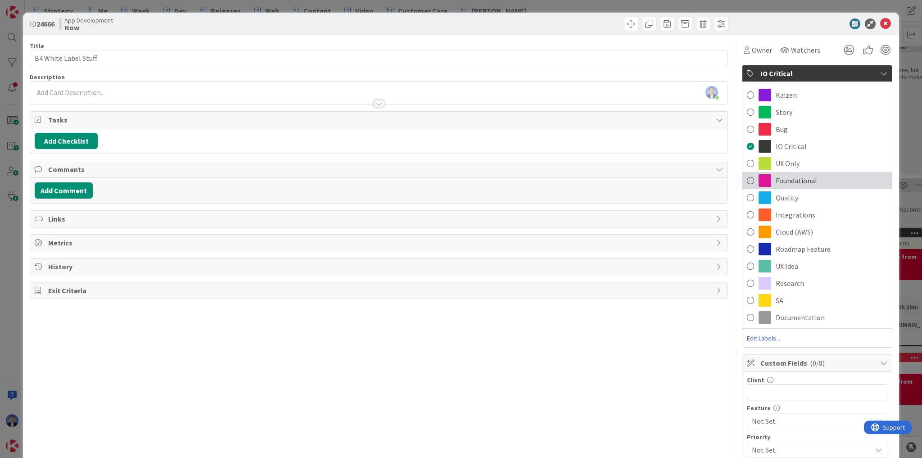
click at [804, 186] on div "Foundational" at bounding box center [818, 180] width 150 height 17
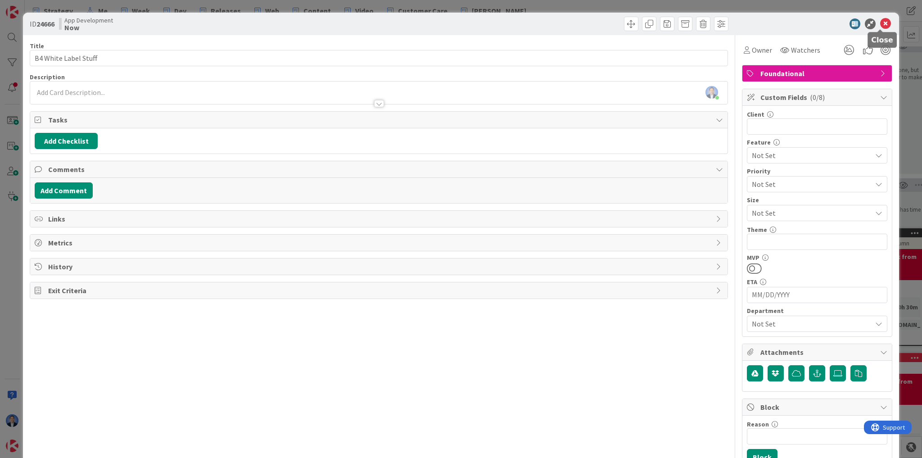
click at [883, 22] on icon at bounding box center [886, 23] width 11 height 11
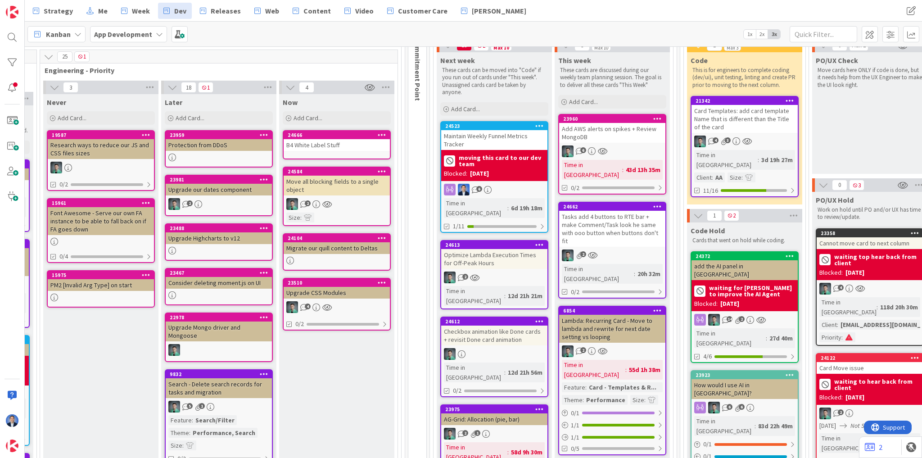
click at [348, 147] on div "B4 White Label Stuff" at bounding box center [337, 145] width 106 height 12
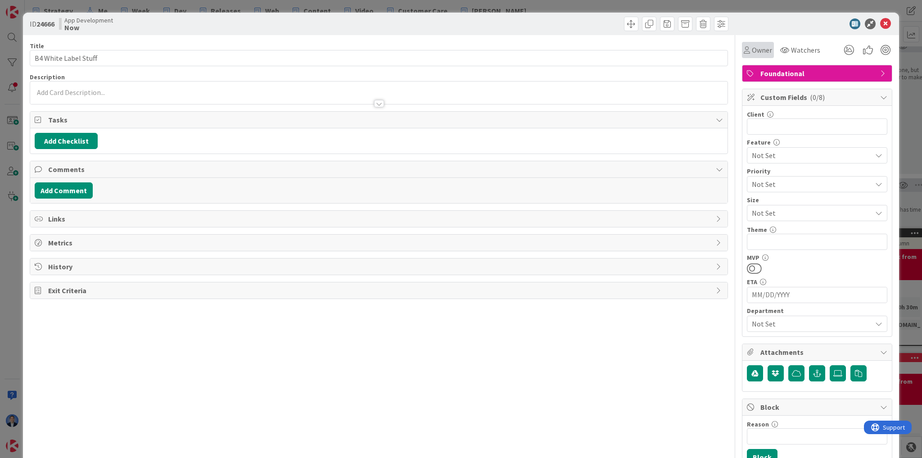
click at [761, 50] on span "Owner" at bounding box center [762, 50] width 20 height 11
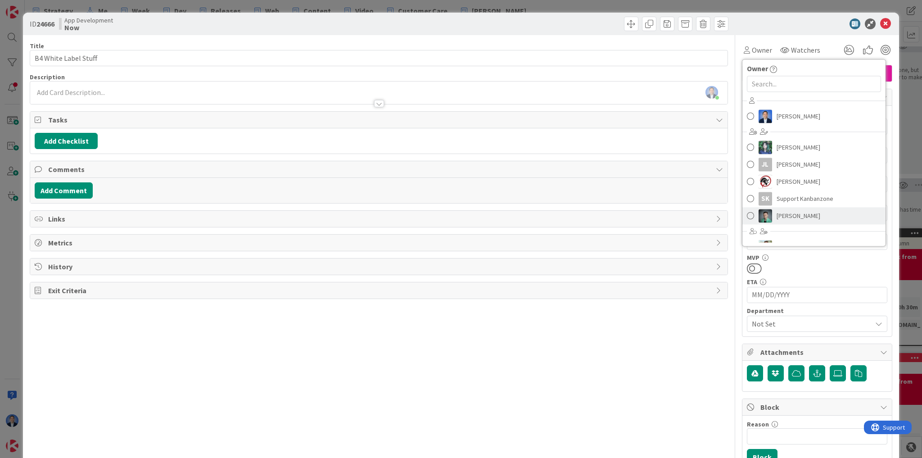
click at [772, 208] on link "[PERSON_NAME]" at bounding box center [814, 215] width 143 height 17
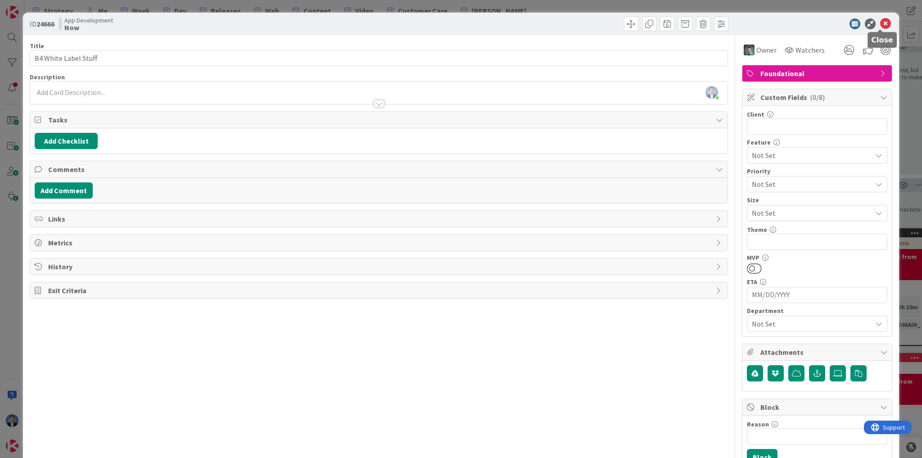
click at [881, 25] on icon at bounding box center [886, 23] width 11 height 11
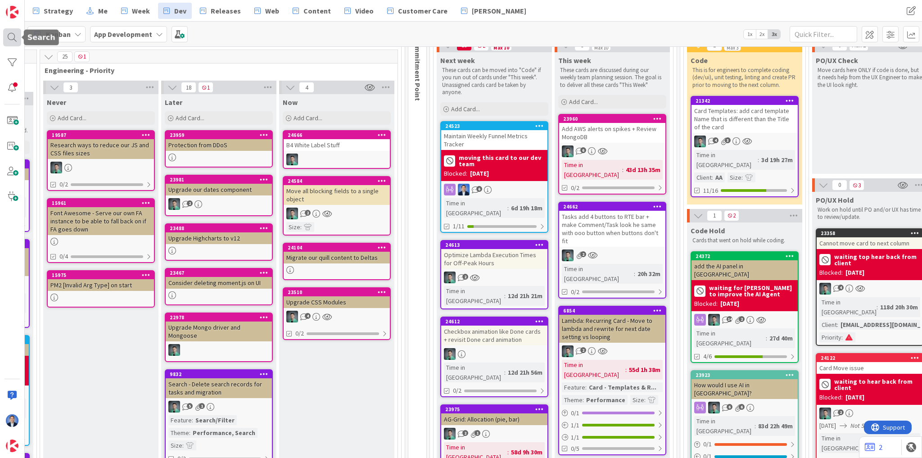
click at [13, 41] on div at bounding box center [12, 37] width 18 height 18
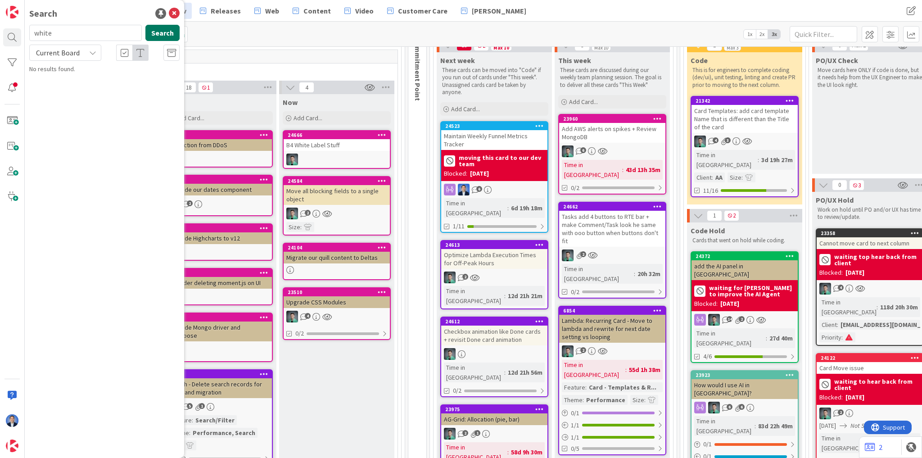
type input "white"
click at [173, 29] on button "Search" at bounding box center [162, 33] width 34 height 16
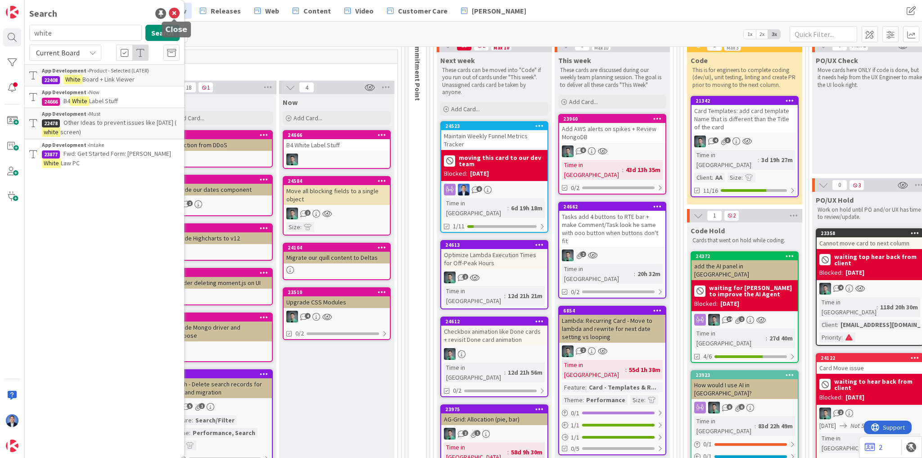
click at [173, 11] on icon at bounding box center [174, 13] width 11 height 11
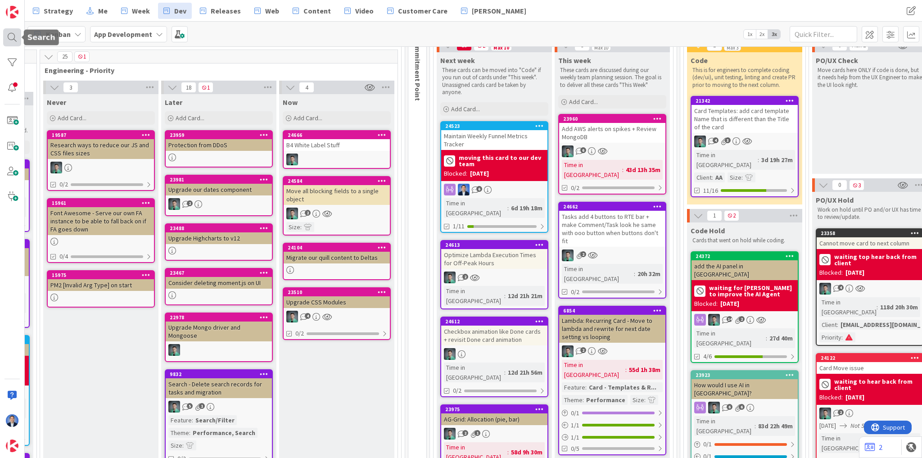
click at [9, 36] on div at bounding box center [12, 37] width 18 height 18
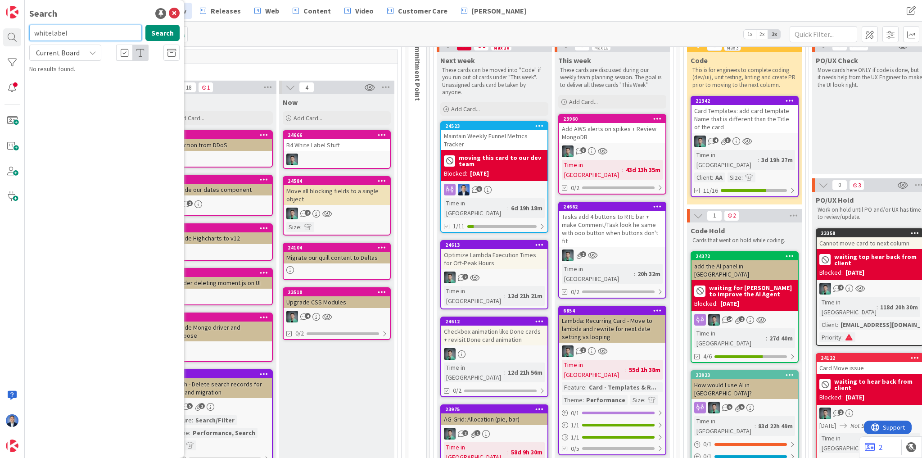
click at [52, 35] on input "whitelabel" at bounding box center [85, 33] width 113 height 16
click at [90, 41] on div "white-label Search" at bounding box center [104, 35] width 161 height 20
click at [81, 35] on input "white-label" at bounding box center [85, 33] width 113 height 16
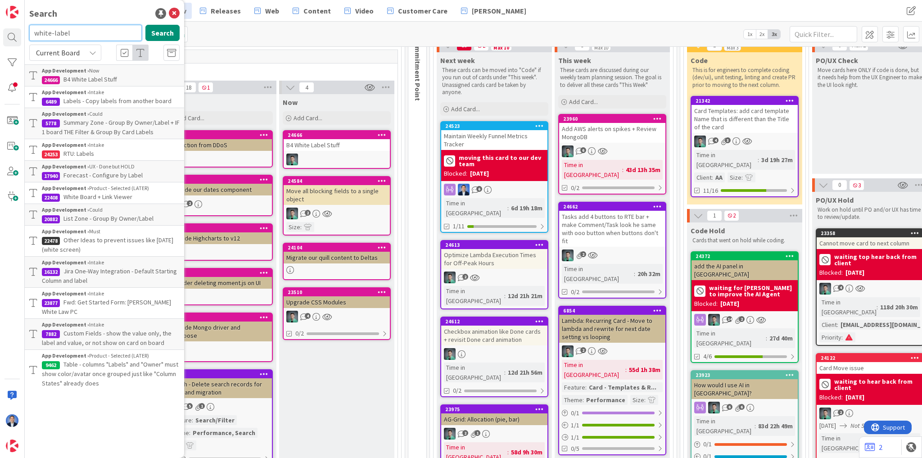
click at [60, 27] on input "white-label" at bounding box center [85, 33] width 113 height 16
drag, startPoint x: 46, startPoint y: 33, endPoint x: 105, endPoint y: 25, distance: 60.0
click at [105, 25] on input "white-label" at bounding box center [85, 33] width 113 height 16
type input "whi"
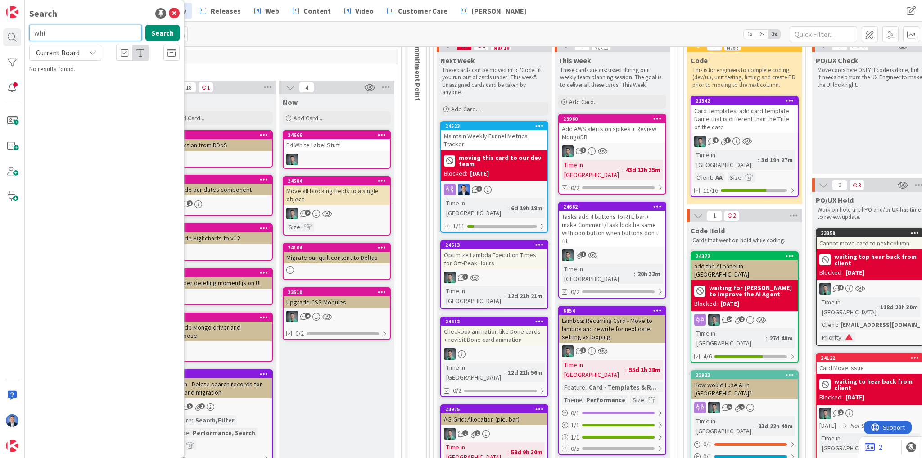
click at [51, 30] on input "whi" at bounding box center [85, 33] width 113 height 16
click at [172, 14] on icon at bounding box center [174, 13] width 11 height 11
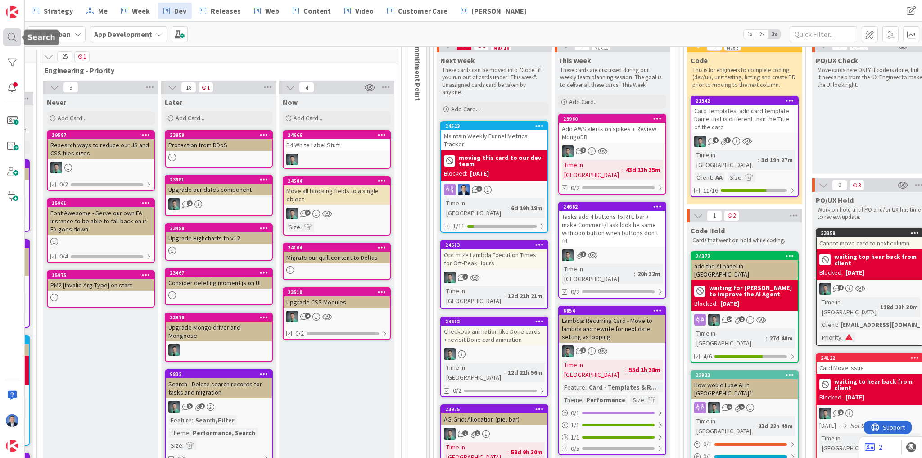
click at [12, 37] on div at bounding box center [12, 37] width 18 height 18
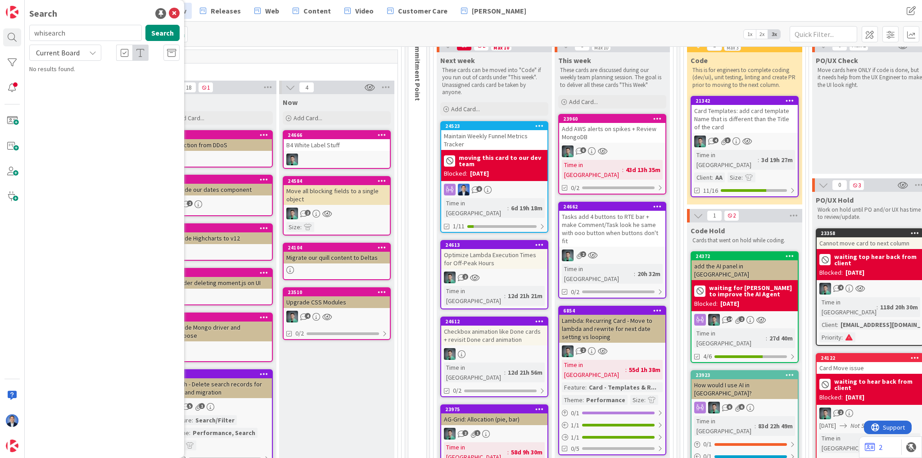
click at [50, 35] on input "whisearch" at bounding box center [85, 33] width 113 height 16
type input "search"
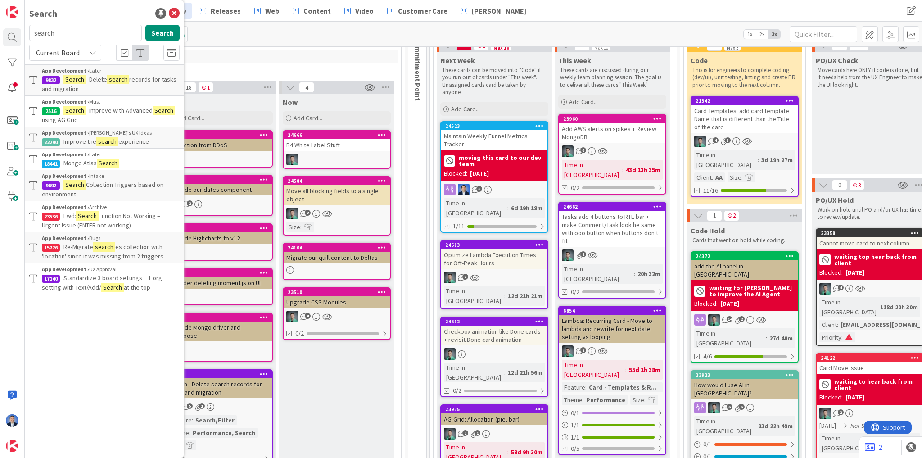
click at [86, 159] on span "Mongo Atlas" at bounding box center [80, 163] width 33 height 8
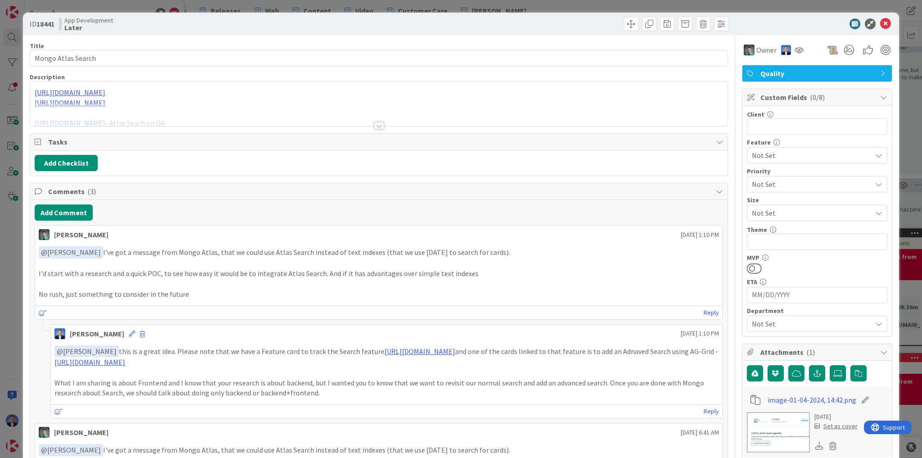
click at [358, 108] on div at bounding box center [379, 114] width 698 height 23
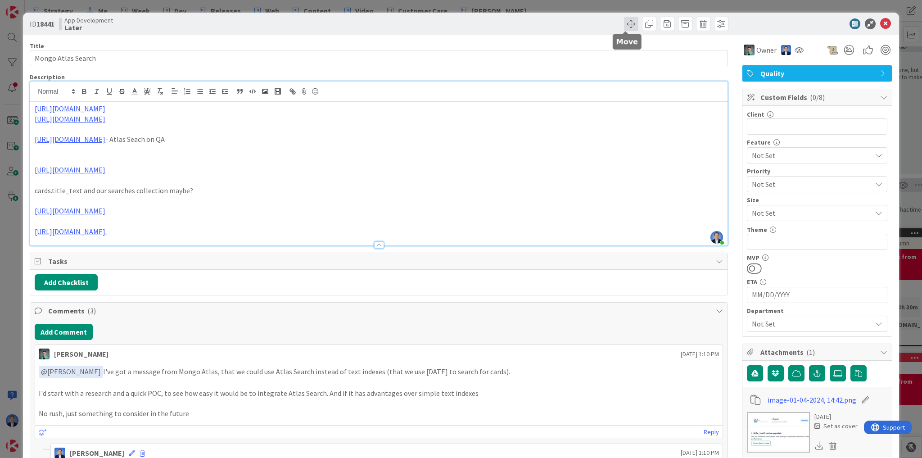
click at [624, 20] on span at bounding box center [631, 24] width 14 height 14
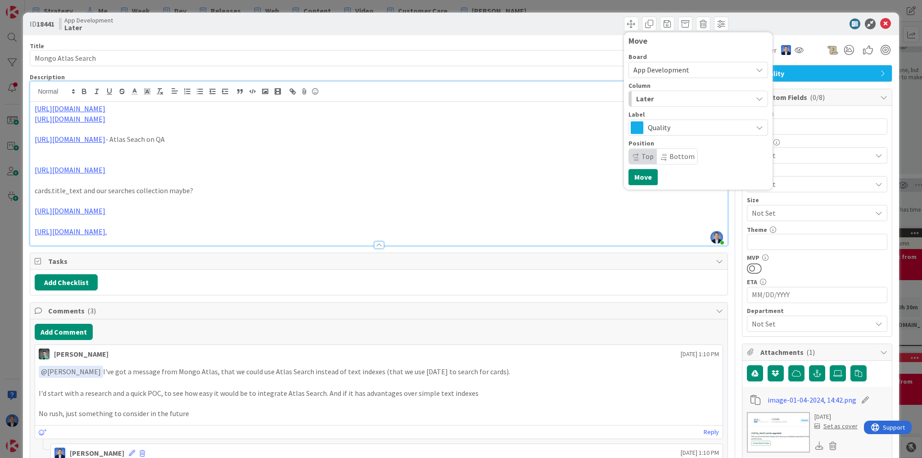
click at [663, 100] on div "Later" at bounding box center [693, 98] width 118 height 14
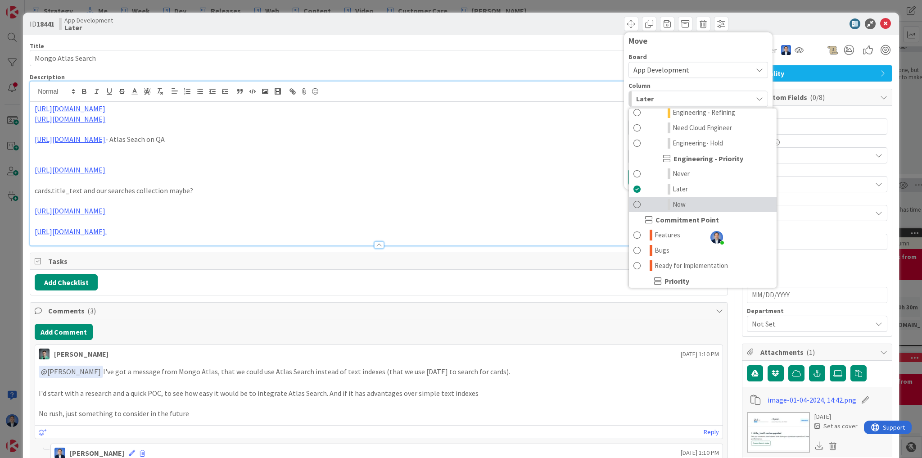
scroll to position [613, 0]
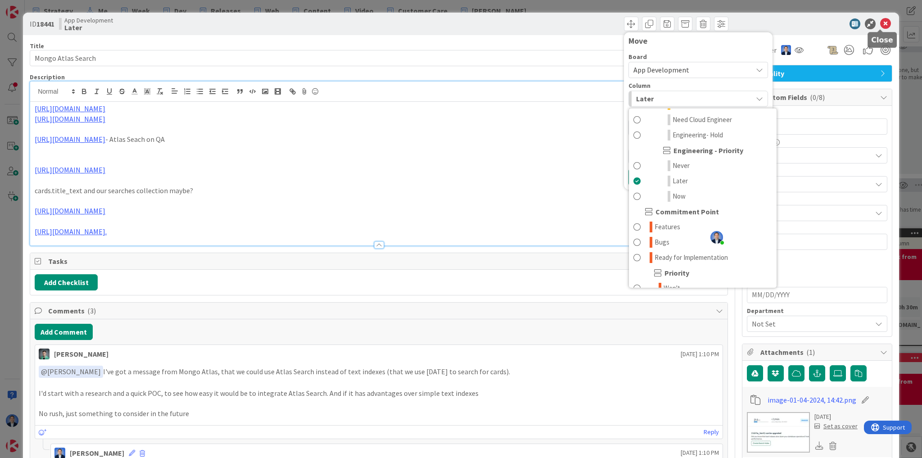
click at [883, 23] on icon at bounding box center [886, 23] width 11 height 11
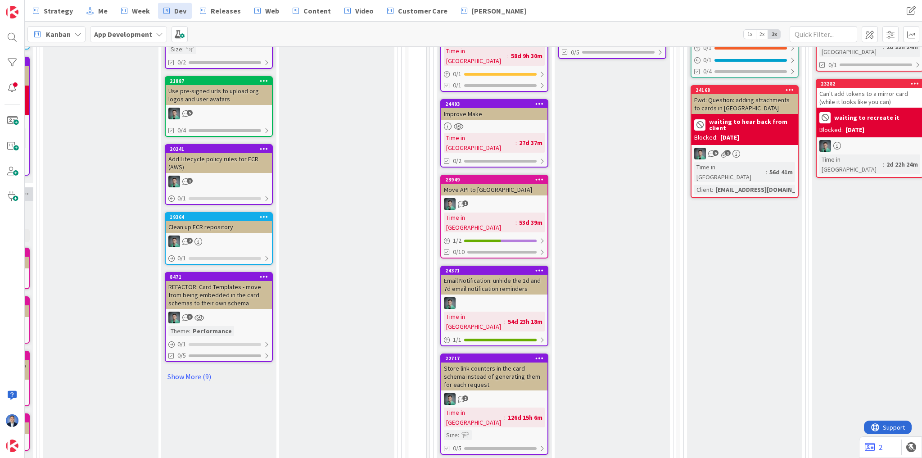
scroll to position [504, 995]
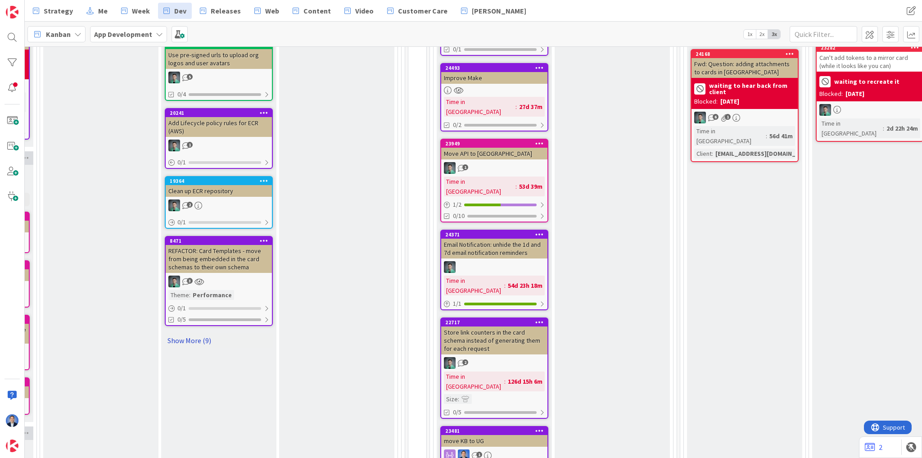
click at [200, 333] on link "Show More (9)" at bounding box center [219, 340] width 108 height 14
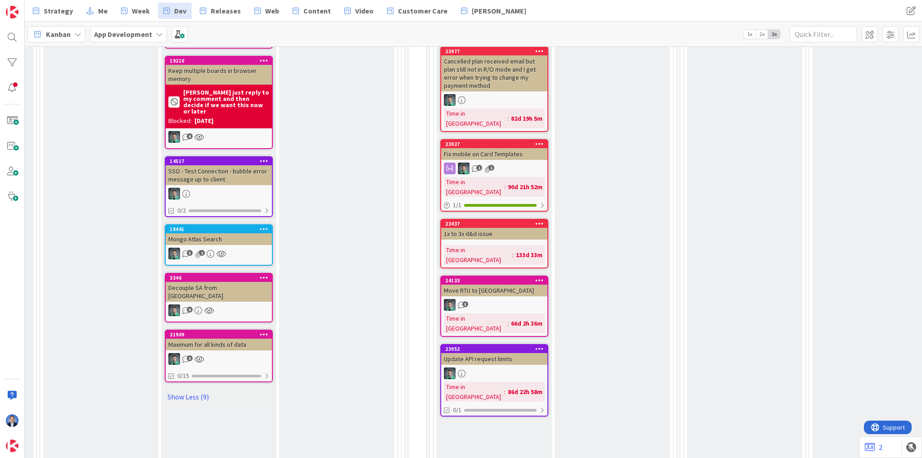
scroll to position [1117, 995]
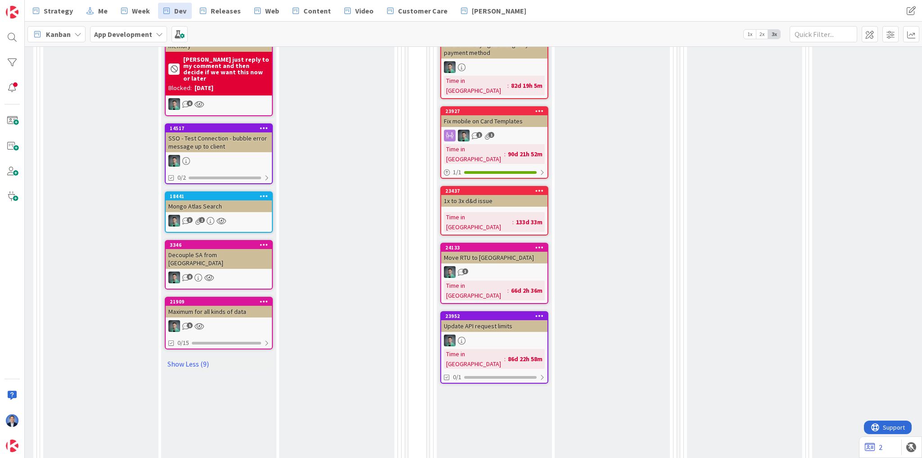
click at [263, 193] on icon at bounding box center [264, 196] width 9 height 6
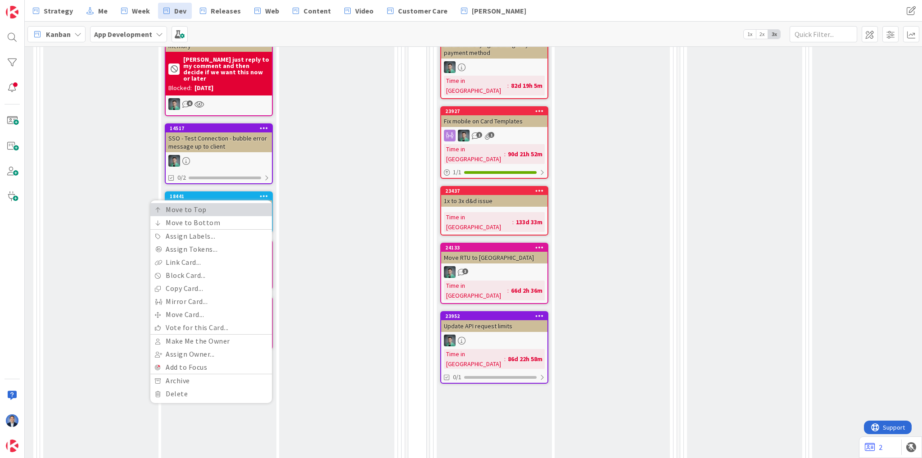
click at [246, 203] on link "Move to Top" at bounding box center [211, 209] width 122 height 13
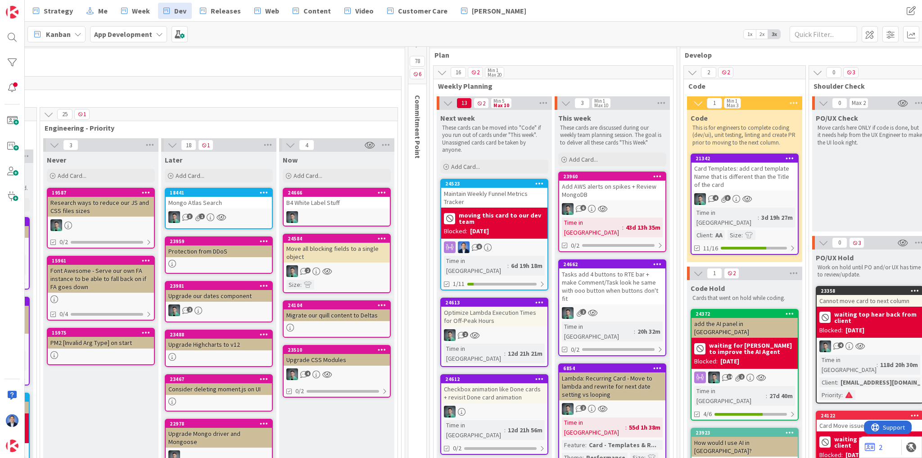
scroll to position [0, 995]
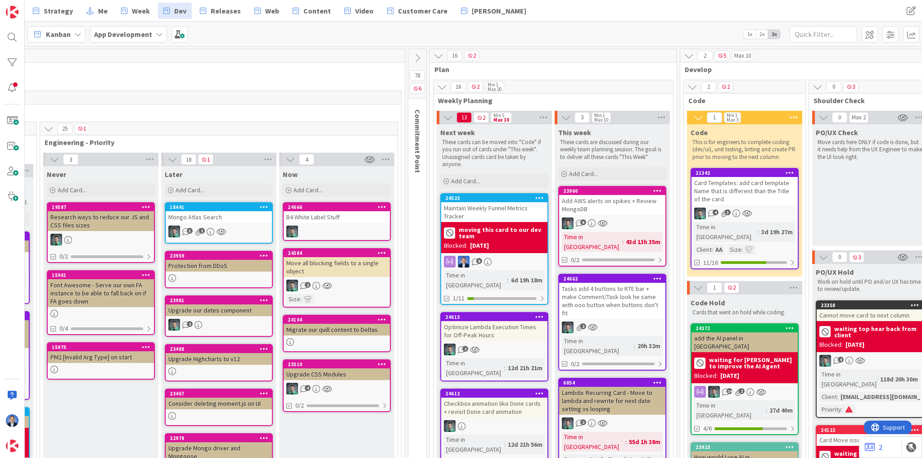
click at [493, 211] on div "Maintain Weekly Funnel Metrics Tracker" at bounding box center [494, 212] width 106 height 20
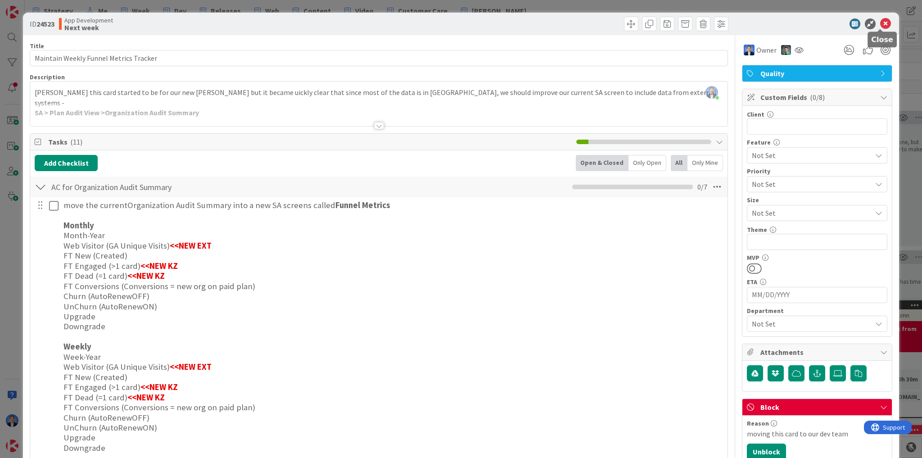
click at [881, 23] on icon at bounding box center [886, 23] width 11 height 11
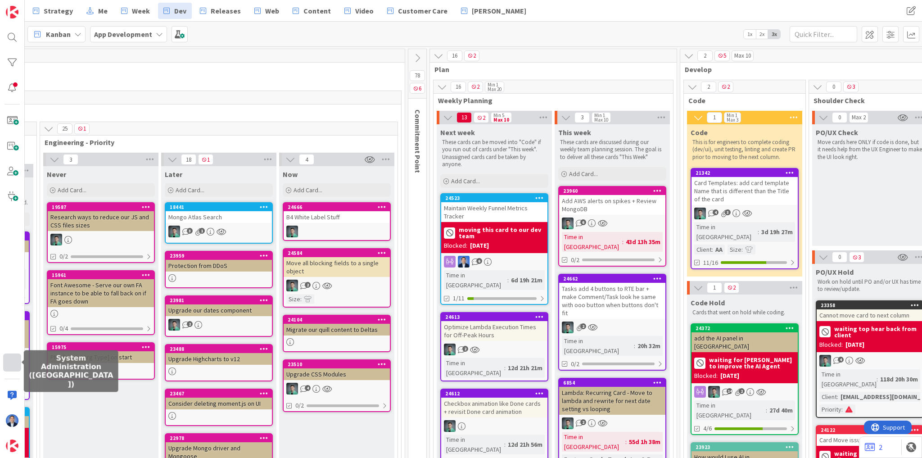
click at [15, 359] on div at bounding box center [12, 363] width 18 height 18
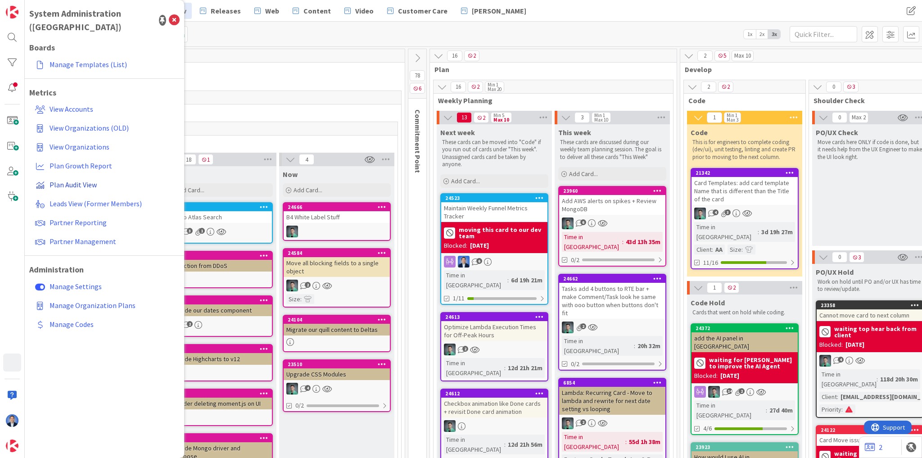
click at [85, 180] on span "Plan Audit View" at bounding box center [73, 184] width 47 height 9
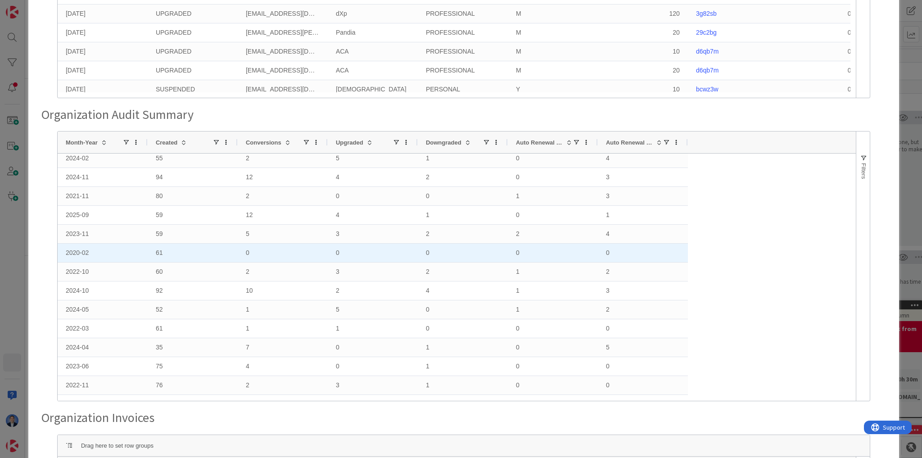
scroll to position [36, 0]
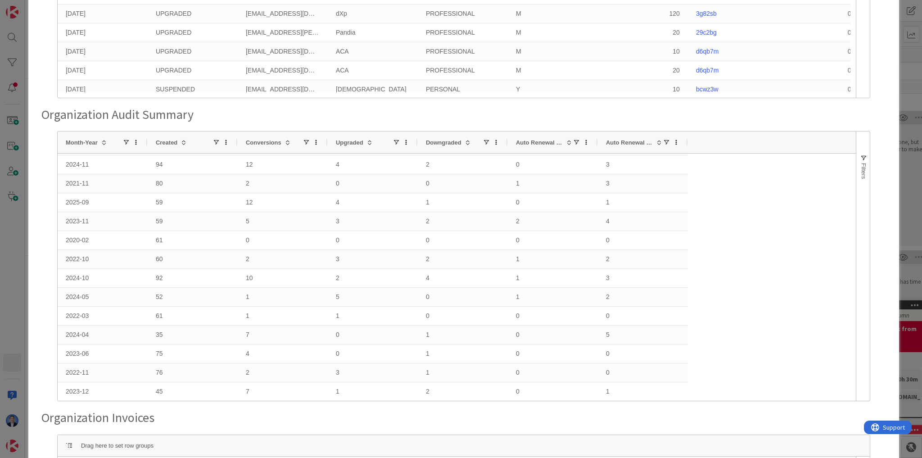
click at [74, 102] on div "Organization Audit Detail Drag here to set row groups Drag here to set column l…" at bounding box center [464, 254] width 850 height 901
click at [72, 117] on h3 "Organization Audit Summary" at bounding box center [463, 114] width 845 height 15
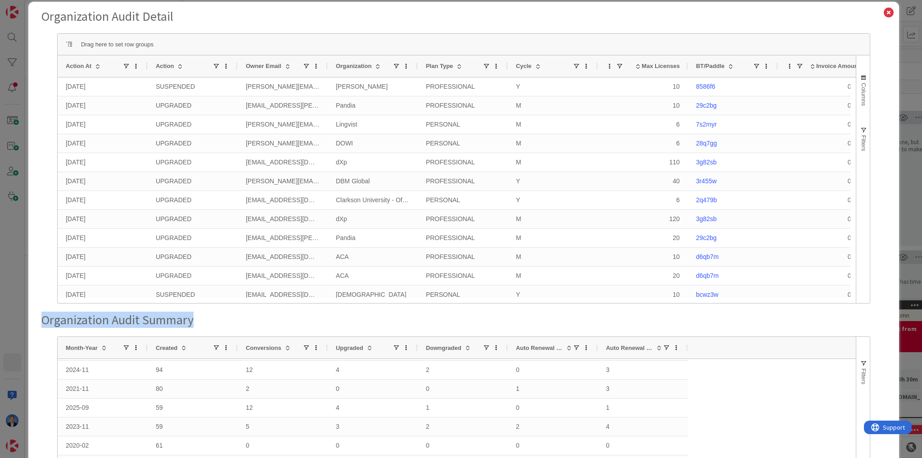
scroll to position [0, 0]
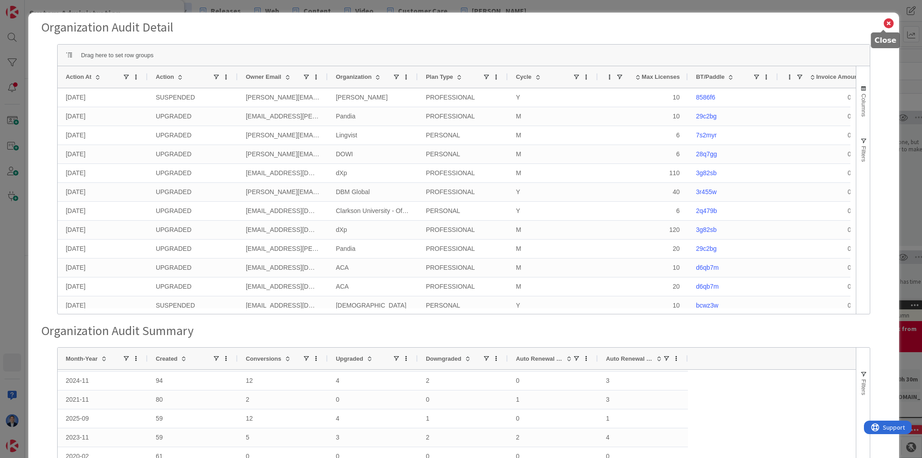
click at [885, 18] on icon at bounding box center [889, 23] width 12 height 13
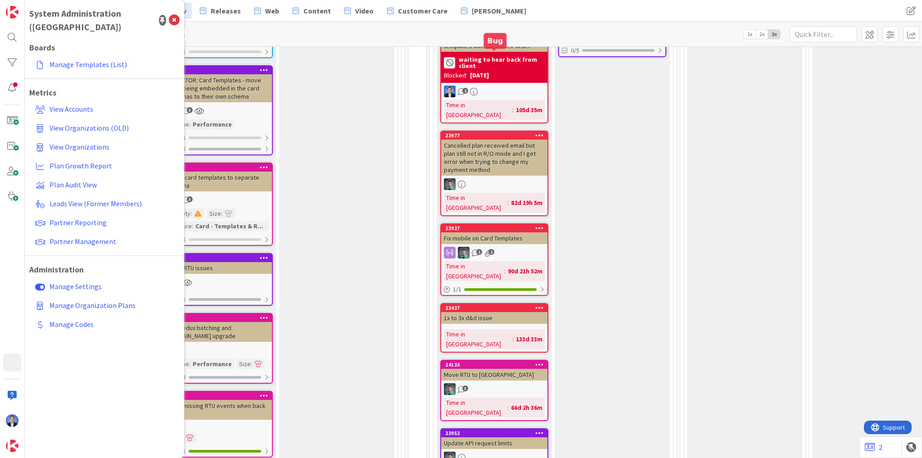
scroll to position [732, 995]
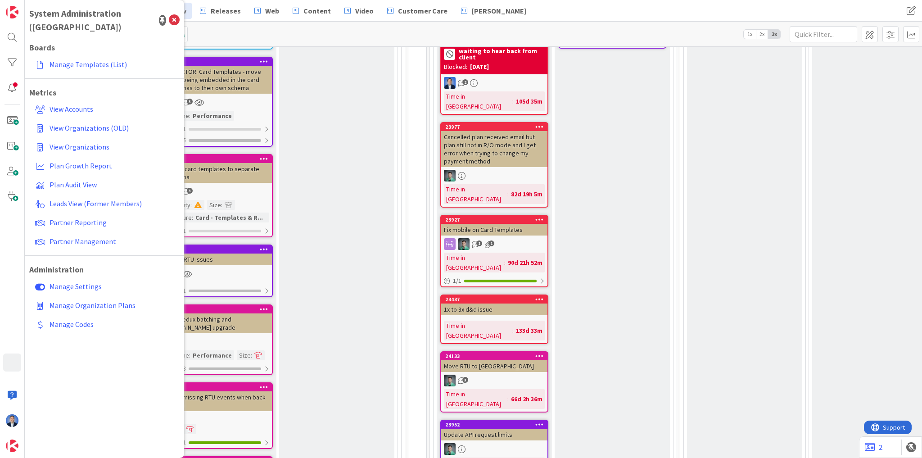
click at [489, 224] on div "Fix mobile on Card Templates" at bounding box center [494, 230] width 106 height 12
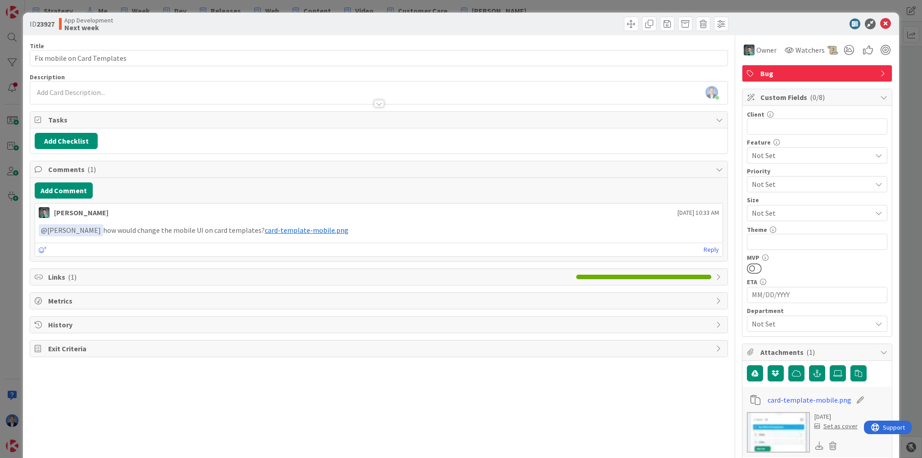
click at [265, 227] on span "card-template-mobile.png" at bounding box center [307, 230] width 84 height 9
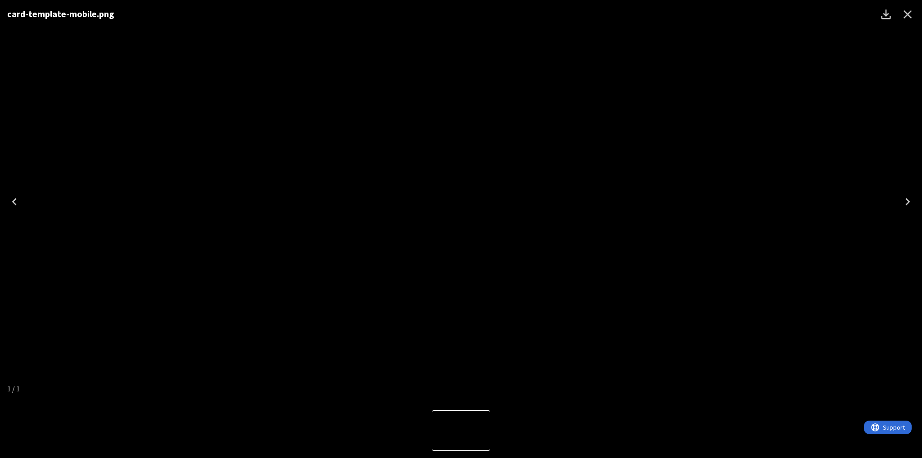
click at [909, 15] on icon "Close" at bounding box center [908, 14] width 9 height 9
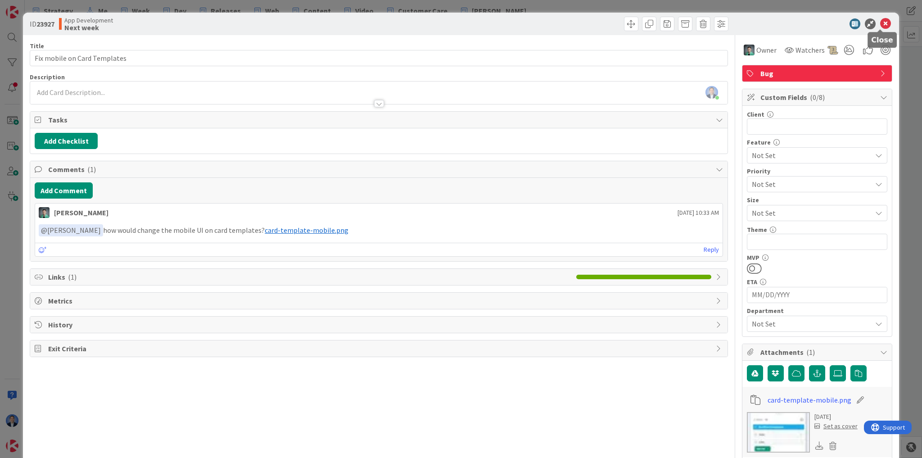
click at [881, 23] on icon at bounding box center [886, 23] width 11 height 11
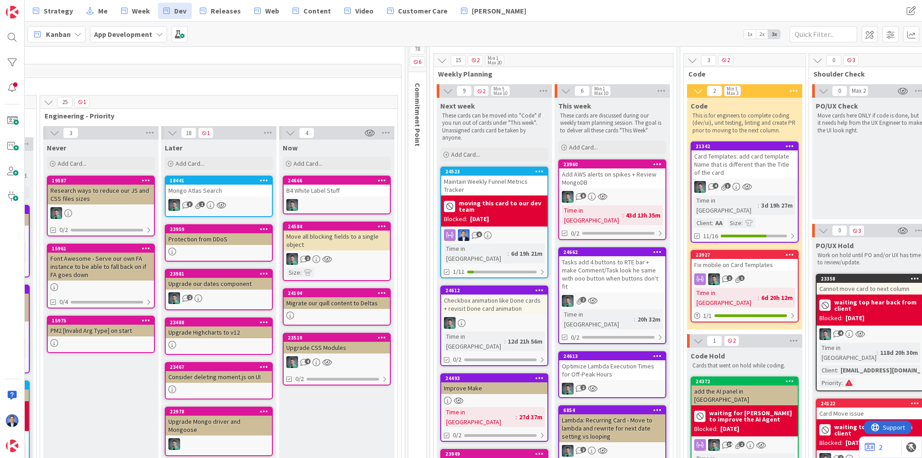
scroll to position [0, 995]
